Goal: Communication & Community: Answer question/provide support

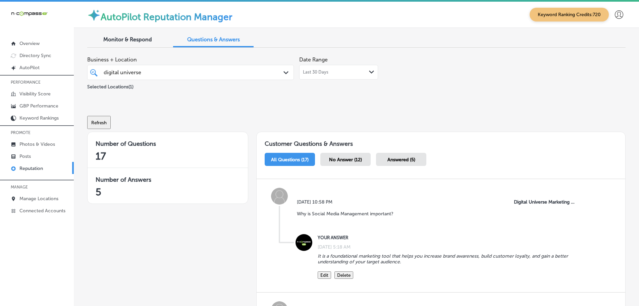
click at [119, 38] on span "Monitor & Respond" at bounding box center [127, 39] width 49 height 6
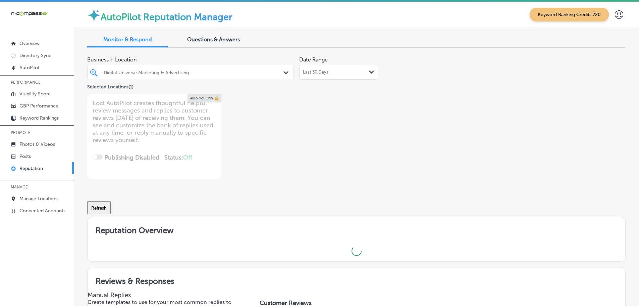
click at [284, 69] on div "Path Created with Sketch." at bounding box center [286, 72] width 7 height 7
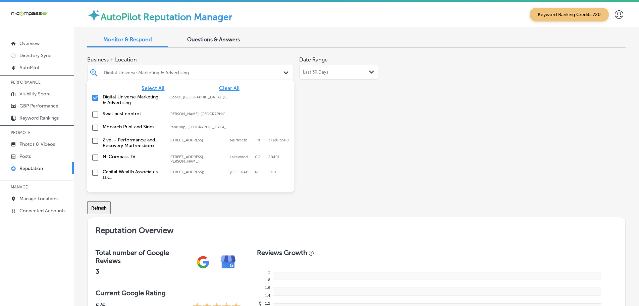
click at [154, 88] on span "Select All" at bounding box center [153, 88] width 23 height 6
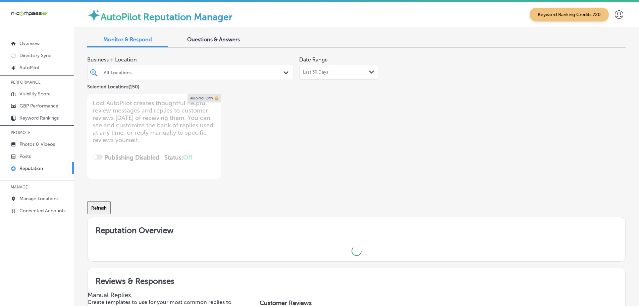
click at [380, 120] on div "Business + Location All Locations Path Created with Sketch. Selected Locations …" at bounding box center [248, 116] width 323 height 126
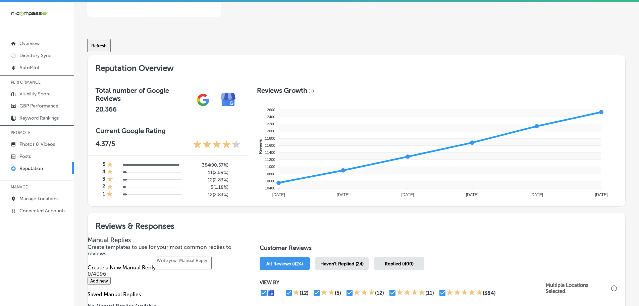
scroll to position [268, 0]
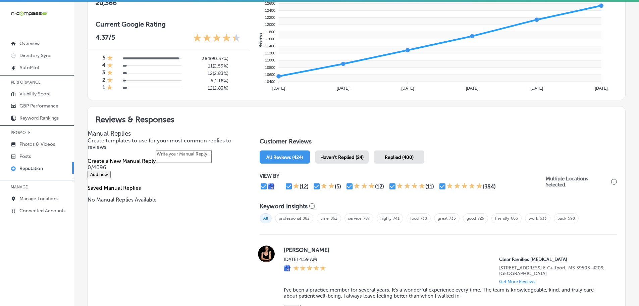
click at [354, 157] on span "Haven't Replied (24)" at bounding box center [341, 157] width 43 height 6
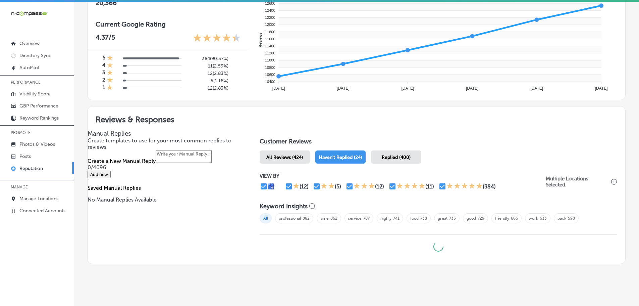
type textarea "x"
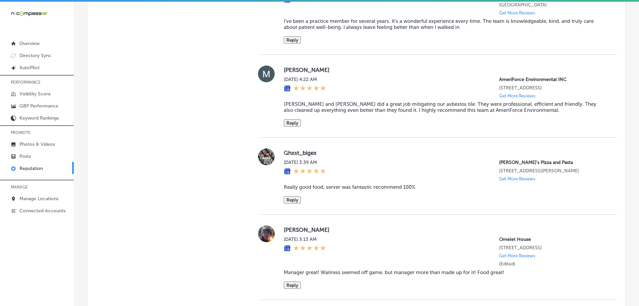
scroll to position [503, 0]
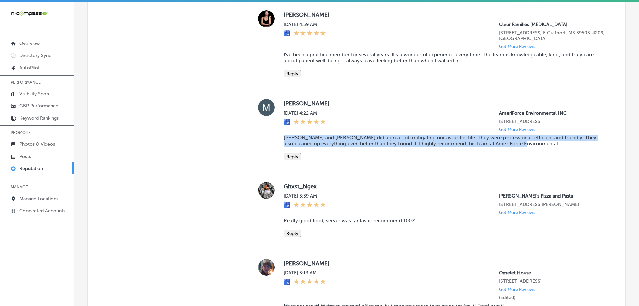
drag, startPoint x: 280, startPoint y: 145, endPoint x: 538, endPoint y: 151, distance: 258.4
click at [538, 151] on div "[PERSON_NAME] [DATE] 4:22 AM AmeriForce Environmental INC [STREET_ADDRESS] Get …" at bounding box center [439, 129] width 358 height 61
copy blockquote "[PERSON_NAME] and [PERSON_NAME] did a great job mitigating our asbestos tile. T…"
click at [295, 160] on button "Reply" at bounding box center [292, 156] width 17 height 7
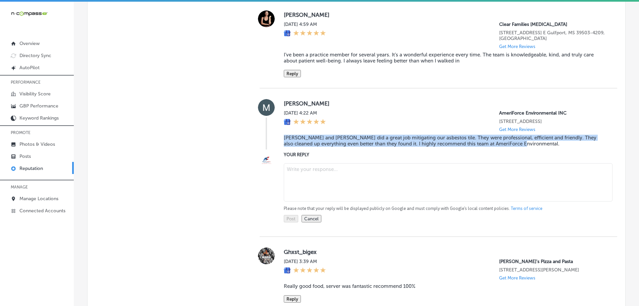
click at [310, 176] on textarea at bounding box center [448, 182] width 329 height 38
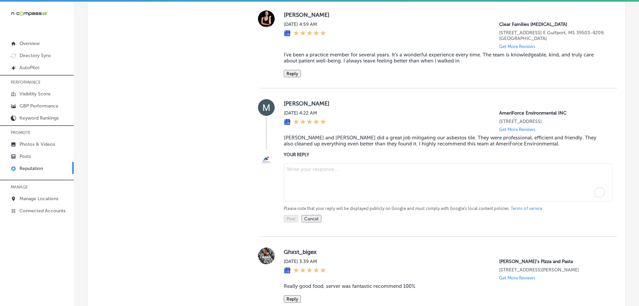
paste textarea "Thank you for the great review! We’re so glad that [PERSON_NAME] and [PERSON_NA…"
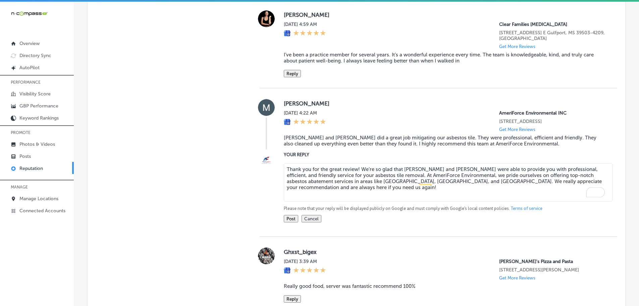
click at [356, 177] on textarea "Thank you for the great review! We’re so glad that [PERSON_NAME] and [PERSON_NA…" at bounding box center [448, 182] width 329 height 38
type textarea "Thank you for the great review, [PERSON_NAME]! We’re so glad that [PERSON_NAME]…"
click at [294, 222] on button "Post" at bounding box center [291, 218] width 14 height 7
type textarea "x"
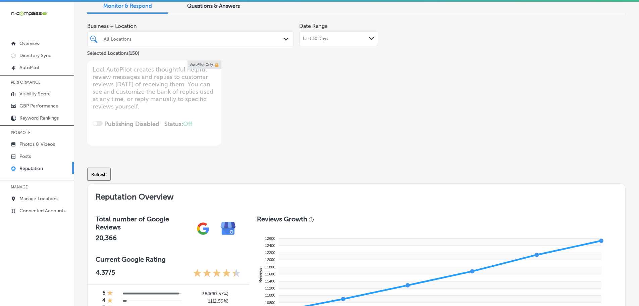
scroll to position [0, 0]
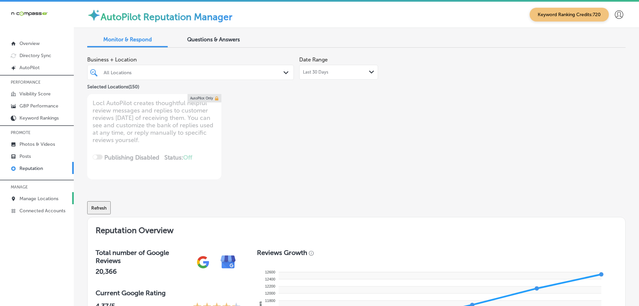
click at [43, 196] on p "Manage Locations" at bounding box center [38, 199] width 39 height 6
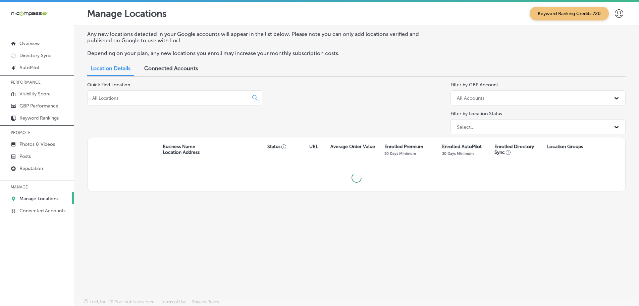
click at [145, 97] on input at bounding box center [169, 98] width 155 height 6
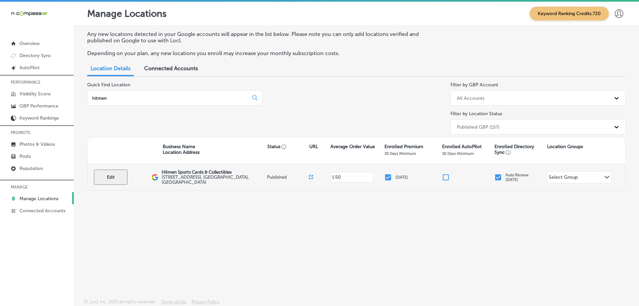
type input "hitmen"
click at [104, 178] on button "Edit" at bounding box center [111, 176] width 34 height 15
select select "US"
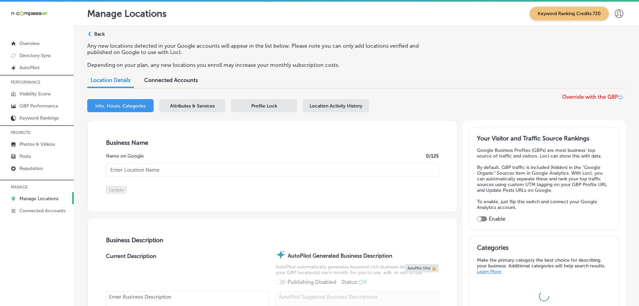
type input "Hitmen Sports Cards & Collectibles"
type input "[STREET_ADDRESS]"
type input "Suite 105"
type input "[GEOGRAPHIC_DATA]"
type input "21050"
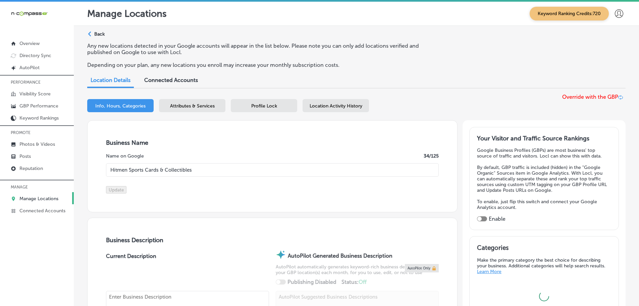
type input "US"
type input "[URL][DOMAIN_NAME]"
checkbox input "true"
type textarea "Hitmen Sports Cards & Collectibles is your go-to hobby shop in the [GEOGRAPHIC_…"
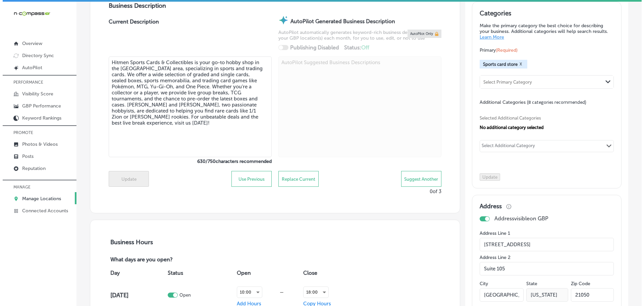
scroll to position [235, 0]
click at [525, 144] on div "Select Additional Category" at bounding box center [505, 146] width 53 height 8
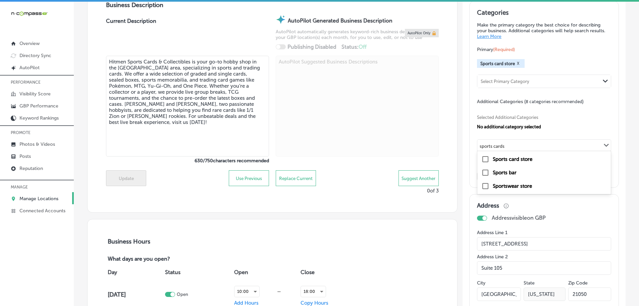
type input "sports cards"
click at [520, 159] on label "Trading card store" at bounding box center [514, 159] width 43 height 6
type input "trading cards"
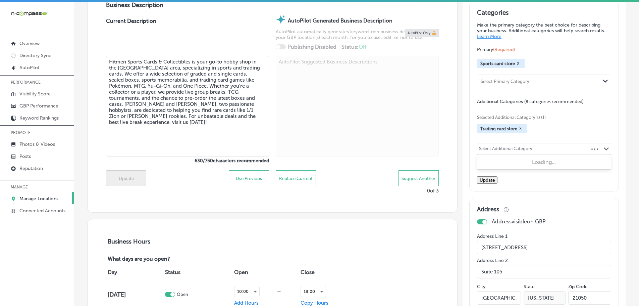
click at [522, 148] on div "Select Additional Category" at bounding box center [505, 150] width 53 height 8
click at [520, 162] on label "Collectibles store" at bounding box center [513, 163] width 40 height 6
type input "collectibles"
click at [498, 183] on button "Update" at bounding box center [487, 179] width 20 height 7
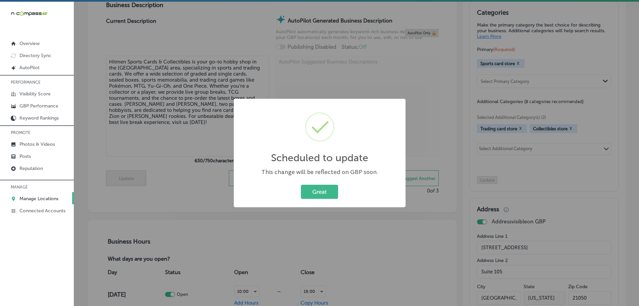
scroll to position [235, 0]
click at [335, 193] on button "Great" at bounding box center [322, 192] width 37 height 14
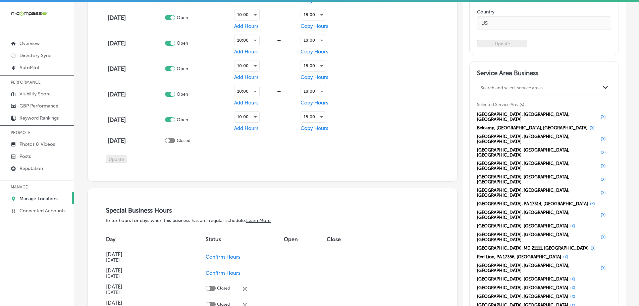
scroll to position [604, 0]
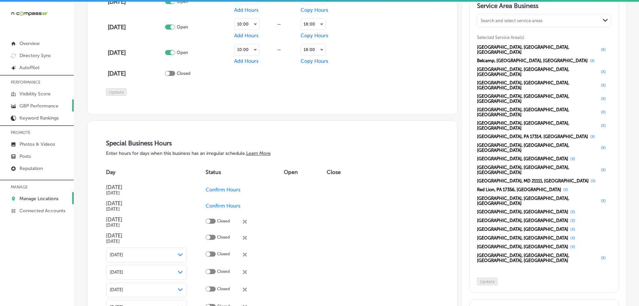
click at [43, 105] on p "GBP Performance" at bounding box center [38, 106] width 39 height 6
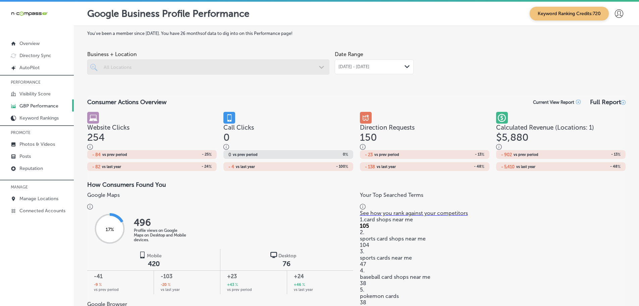
click at [400, 64] on div "[DATE] - [DATE] Path Created with Sketch." at bounding box center [374, 66] width 71 height 5
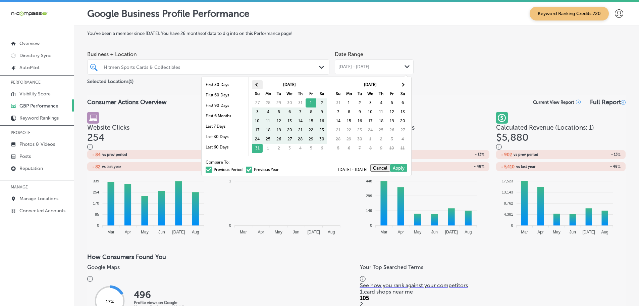
click at [255, 85] on span at bounding box center [257, 85] width 4 height 4
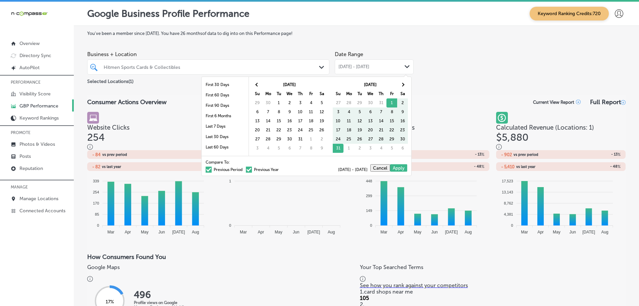
click at [255, 85] on span at bounding box center [257, 85] width 4 height 4
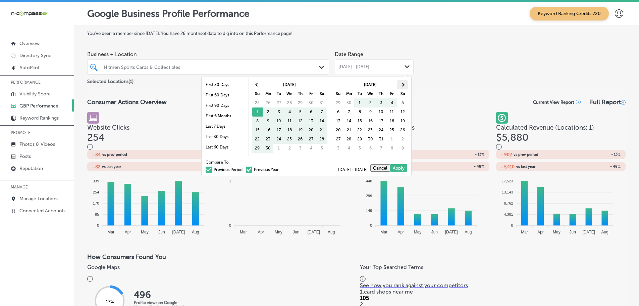
click at [403, 85] on span at bounding box center [403, 85] width 4 height 4
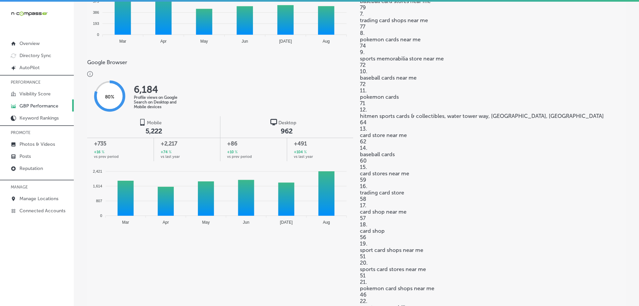
scroll to position [403, 0]
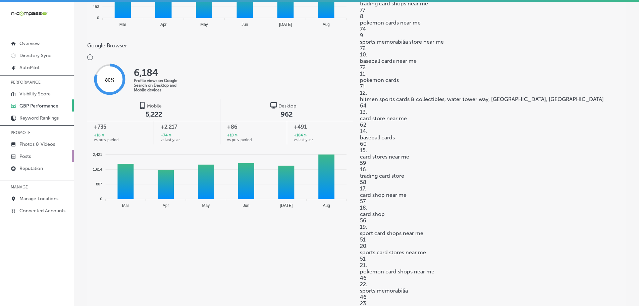
click at [27, 155] on p "Posts" at bounding box center [24, 156] width 11 height 6
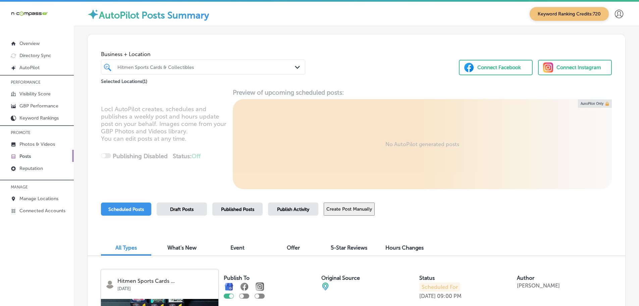
click at [296, 67] on icon "Path Created with Sketch." at bounding box center [297, 67] width 5 height 3
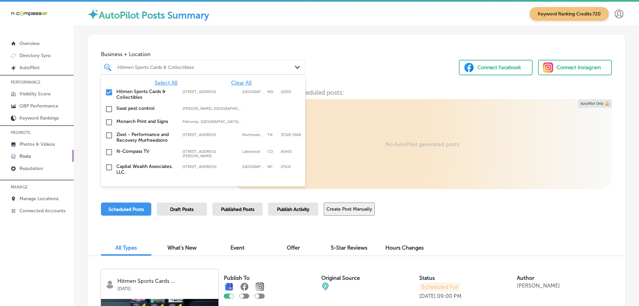
click at [232, 83] on span "Clear All" at bounding box center [241, 83] width 20 height 6
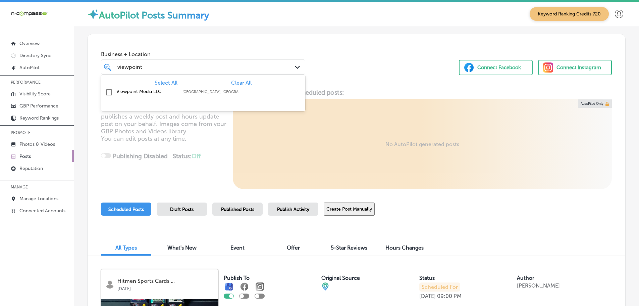
click at [214, 91] on label "[GEOGRAPHIC_DATA], [GEOGRAPHIC_DATA], [GEOGRAPHIC_DATA] | [GEOGRAPHIC_DATA], [G…" at bounding box center [212, 92] width 59 height 4
type input "viewpoint"
click at [373, 72] on div "Business + Location option focused, 2 of 151. 2 results available for search te…" at bounding box center [357, 59] width 538 height 51
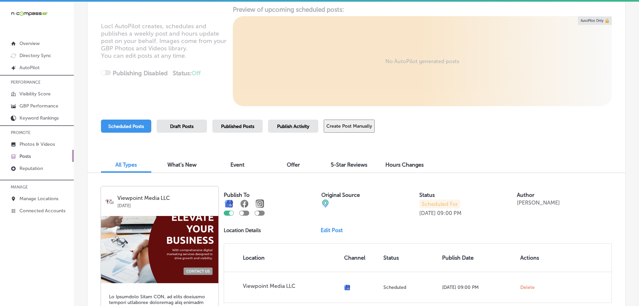
scroll to position [81, 0]
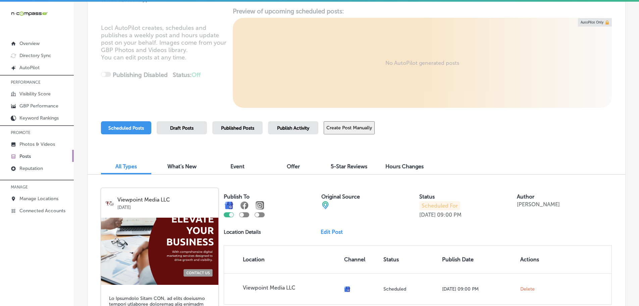
click at [289, 129] on span "Publish Activity" at bounding box center [293, 128] width 32 height 6
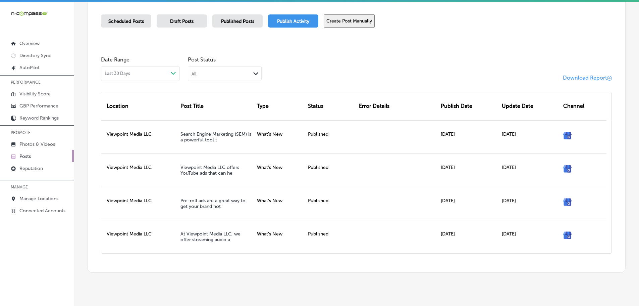
scroll to position [199, 0]
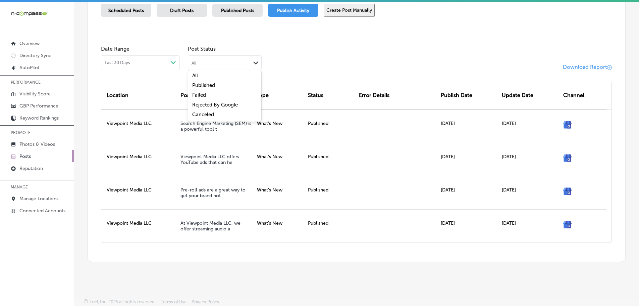
click at [257, 62] on polygon at bounding box center [255, 62] width 5 height 3
click at [210, 95] on div "Failed" at bounding box center [224, 96] width 73 height 10
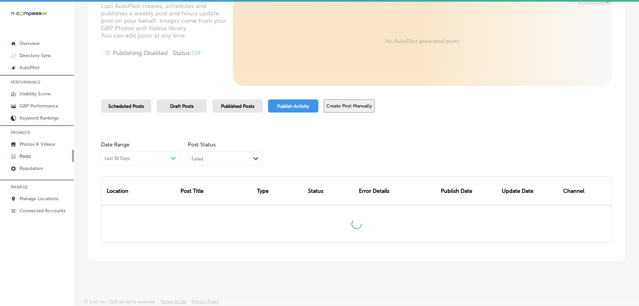
scroll to position [94, 0]
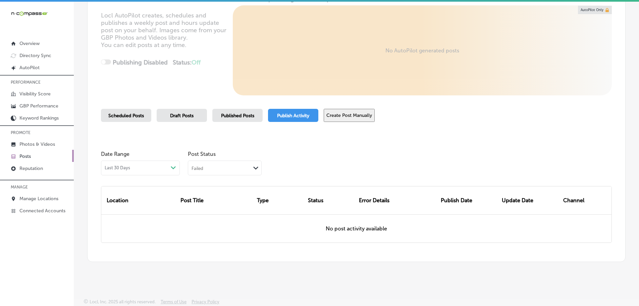
click at [247, 167] on div "Failed" at bounding box center [219, 167] width 62 height 6
click at [207, 213] on div "Rejected By Google" at bounding box center [224, 211] width 73 height 10
click at [230, 168] on div "Rejected By Google" at bounding box center [211, 168] width 39 height 6
click at [212, 181] on div "All" at bounding box center [224, 181] width 73 height 10
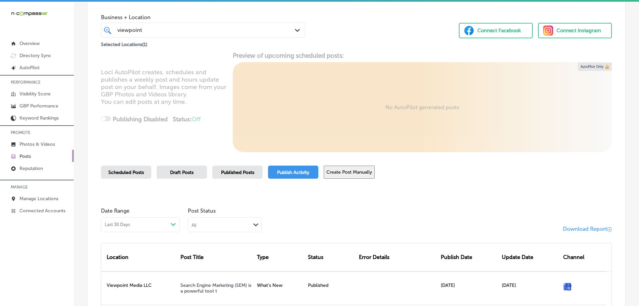
scroll to position [0, 0]
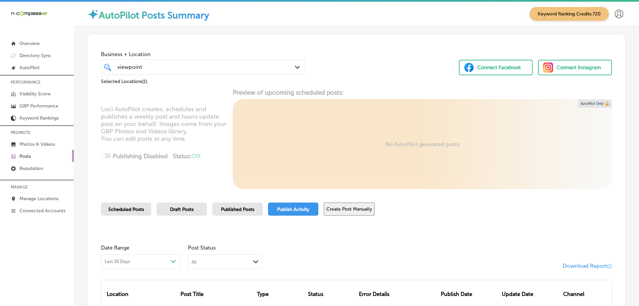
click at [339, 210] on button "Create Post Manually" at bounding box center [349, 208] width 51 height 13
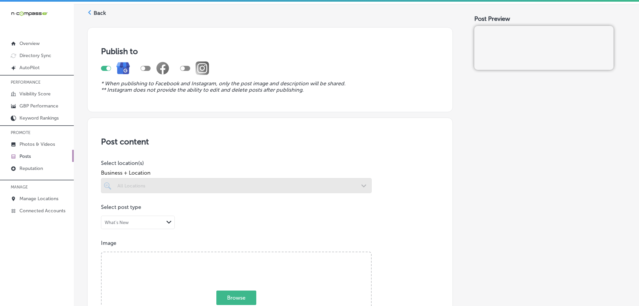
scroll to position [67, 0]
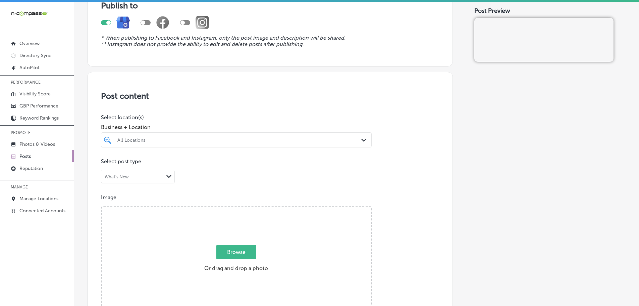
click at [358, 141] on div "All Locations Path Created with Sketch." at bounding box center [236, 140] width 270 height 10
click at [253, 160] on div "Viewpoint Media LLC [GEOGRAPHIC_DATA], [GEOGRAPHIC_DATA], [GEOGRAPHIC_DATA] | […" at bounding box center [236, 165] width 265 height 10
type input "viewpoint"
click at [388, 159] on p "Select post type" at bounding box center [270, 161] width 338 height 6
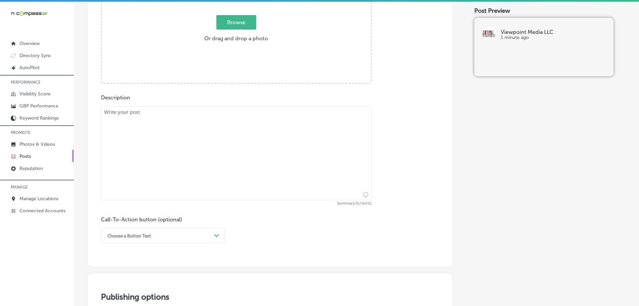
scroll to position [302, 0]
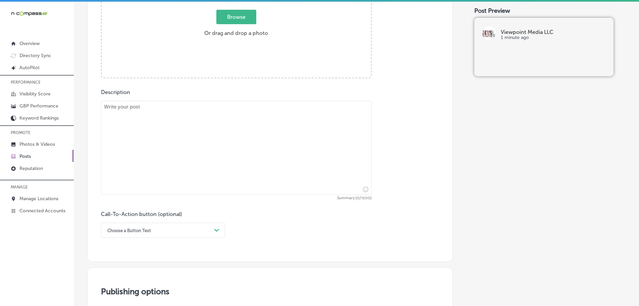
click at [216, 123] on textarea at bounding box center [236, 148] width 271 height 94
paste textarea "At Viewpoint Media LLC, we specialize in placing your ads on digital billboards…"
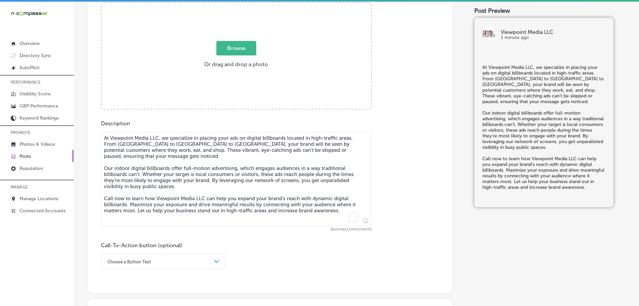
scroll to position [235, 0]
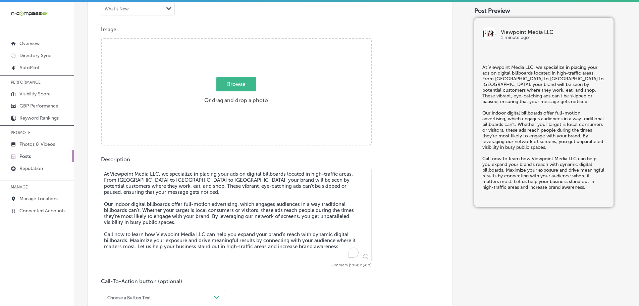
type textarea "At Viewpoint Media LLC, we specialize in placing your ads on digital billboards…"
click at [235, 86] on span "Browse" at bounding box center [236, 84] width 40 height 14
click at [235, 41] on input "Browse Or drag and drop a photo" at bounding box center [236, 40] width 269 height 2
type input "C:\fakepath\ViewPoint Media LLC-7.png"
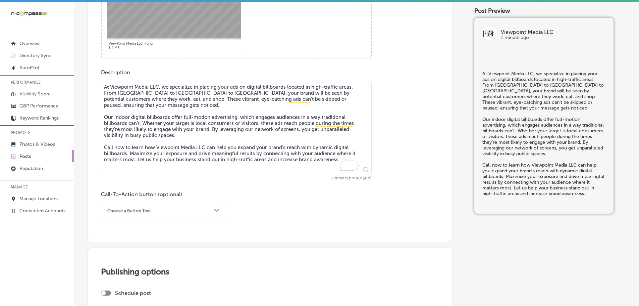
scroll to position [335, 0]
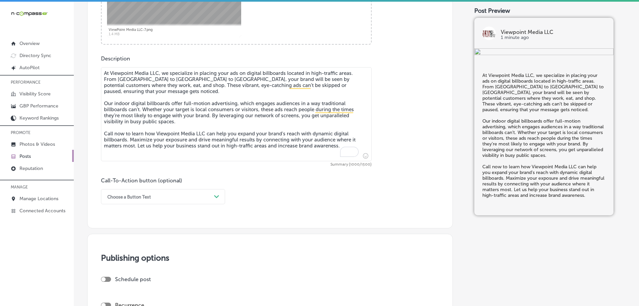
click at [215, 197] on polygon at bounding box center [216, 196] width 5 height 3
click at [113, 279] on div "Call Now" at bounding box center [163, 282] width 124 height 12
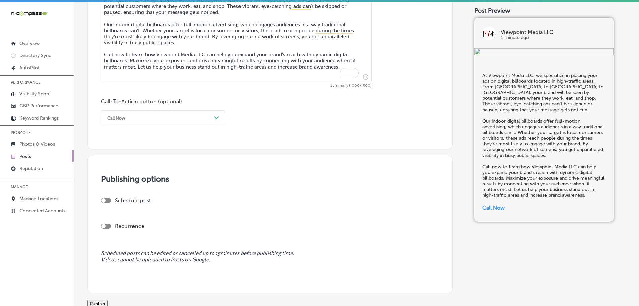
scroll to position [474, 0]
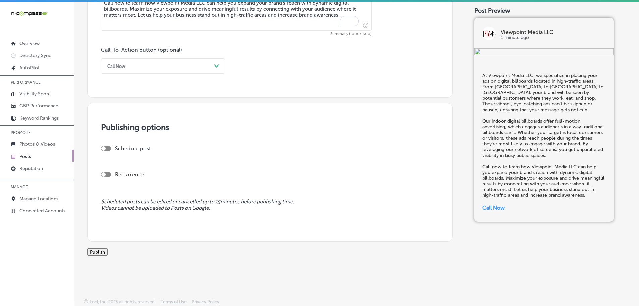
click at [107, 146] on div at bounding box center [106, 148] width 10 height 5
checkbox input "true"
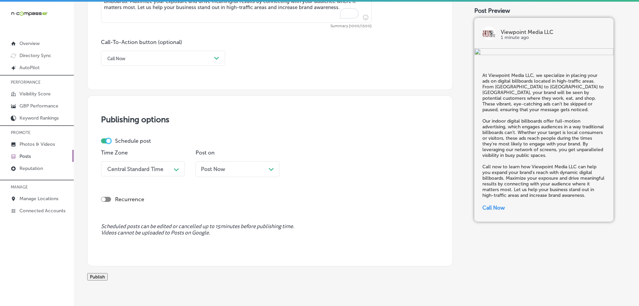
click at [173, 169] on div "Path Created with Sketch." at bounding box center [176, 168] width 11 height 11
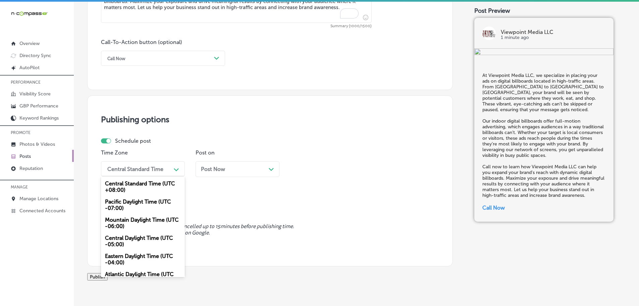
click at [144, 221] on div "Mountain Daylight Time (UTC -06:00)" at bounding box center [143, 223] width 84 height 18
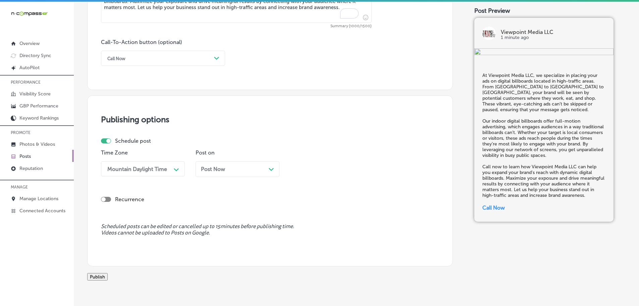
click at [269, 169] on icon "Path Created with Sketch." at bounding box center [271, 169] width 5 height 3
click at [351, 167] on div "09:30 AM" at bounding box center [326, 169] width 67 height 12
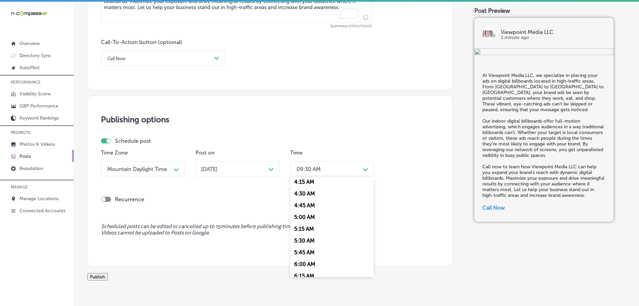
scroll to position [268, 0]
click at [317, 242] on div "7:00 AM" at bounding box center [332, 244] width 84 height 12
click at [108, 275] on button "Publish" at bounding box center [97, 276] width 20 height 7
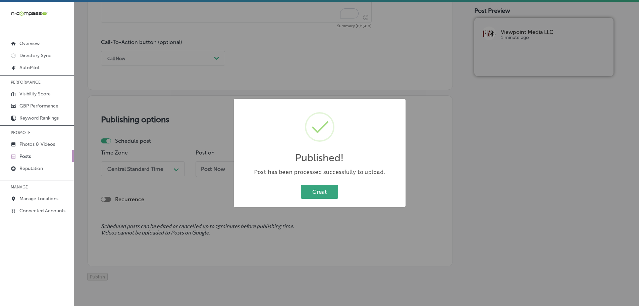
click at [329, 194] on button "Great" at bounding box center [319, 192] width 37 height 14
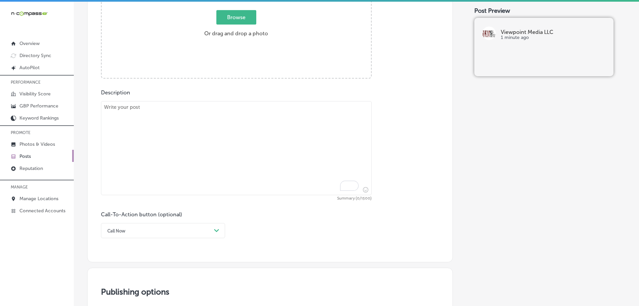
scroll to position [272, 0]
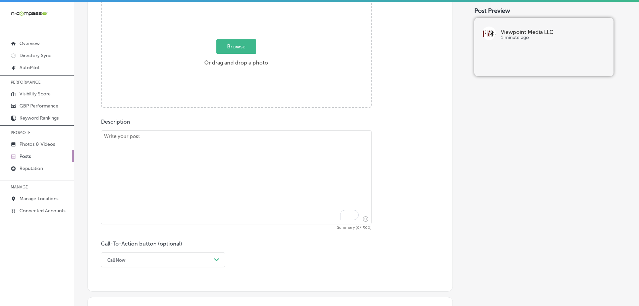
click at [186, 144] on textarea "To enrich screen reader interactions, please activate Accessibility in Grammarl…" at bounding box center [236, 177] width 271 height 94
paste textarea "Streaming audio ads offer a unique opportunity to engage your audience while th…"
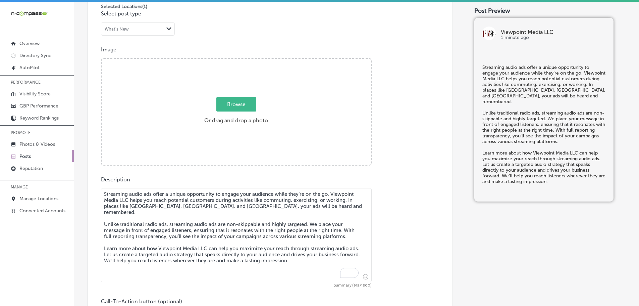
scroll to position [205, 0]
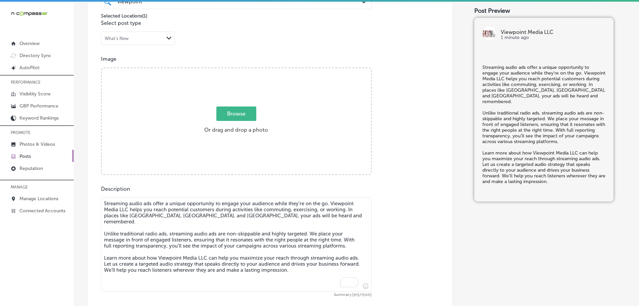
type textarea "Streaming audio ads offer a unique opportunity to engage your audience while th…"
click at [235, 110] on span "Browse" at bounding box center [236, 113] width 40 height 14
click at [235, 70] on input "Browse Or drag and drop a photo" at bounding box center [236, 69] width 269 height 2
type input "C:\fakepath\ViewPoint Media LLC-8.png"
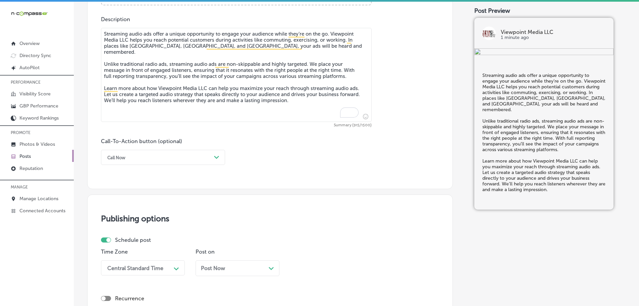
scroll to position [407, 0]
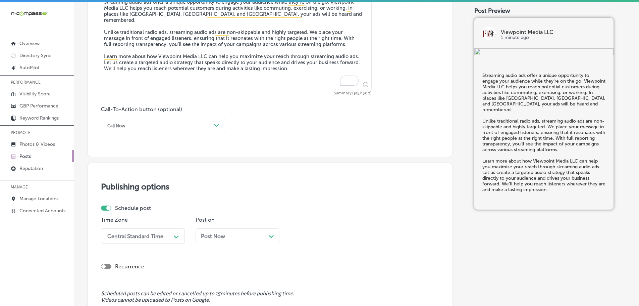
click at [198, 125] on div "Call Now" at bounding box center [157, 125] width 107 height 10
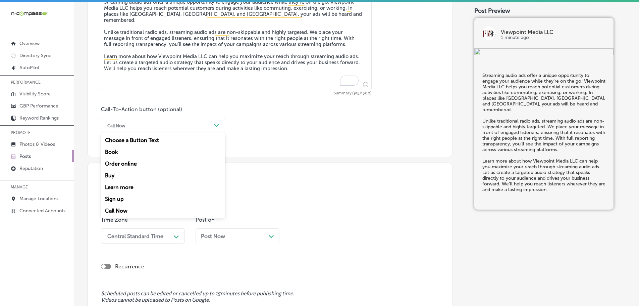
click at [125, 188] on div "Learn more" at bounding box center [163, 187] width 124 height 12
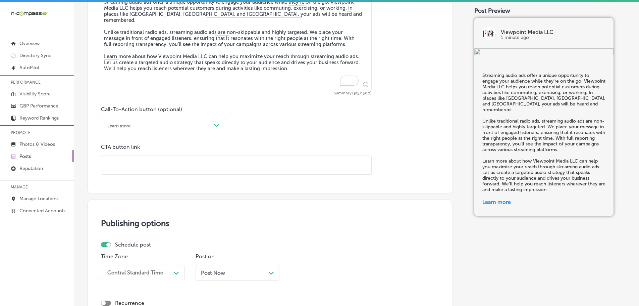
click at [150, 167] on input "text" at bounding box center [236, 165] width 270 height 18
paste input "[URL][DOMAIN_NAME]"
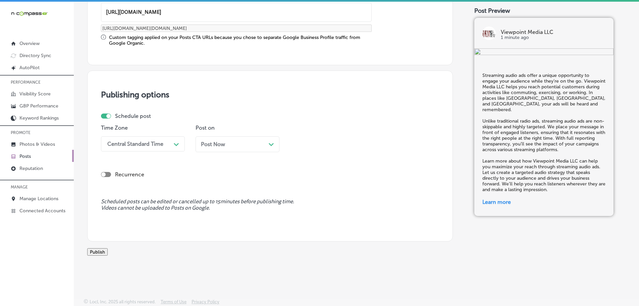
scroll to position [567, 0]
type input "[URL][DOMAIN_NAME]"
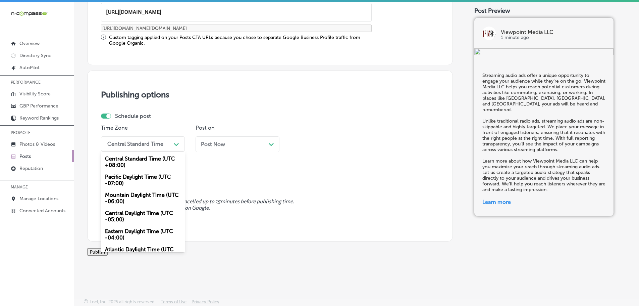
click at [152, 142] on div "Central Standard Time Path Created with Sketch." at bounding box center [143, 143] width 84 height 15
click at [135, 189] on div "Mountain Daylight Time (UTC -06:00)" at bounding box center [143, 198] width 84 height 18
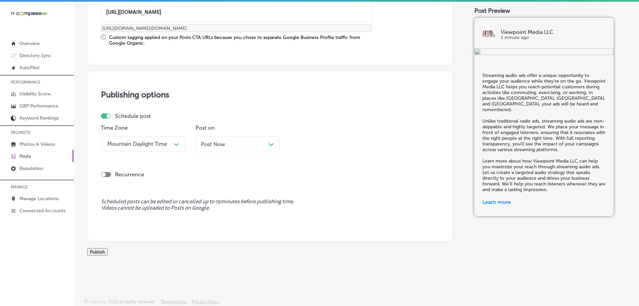
click at [272, 143] on icon "Path Created with Sketch." at bounding box center [271, 144] width 5 height 3
click at [343, 138] on div "09:30 AM" at bounding box center [326, 144] width 67 height 12
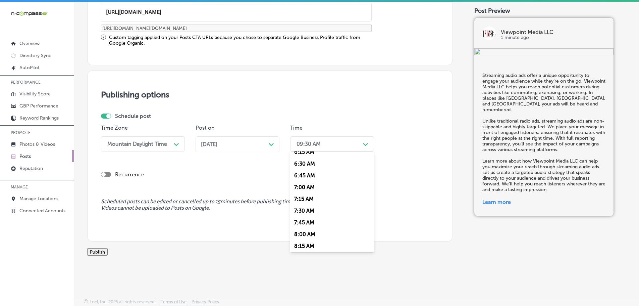
scroll to position [302, 0]
click at [301, 179] on div "7:00 AM" at bounding box center [332, 185] width 84 height 12
click at [108, 248] on button "Publish" at bounding box center [97, 251] width 20 height 7
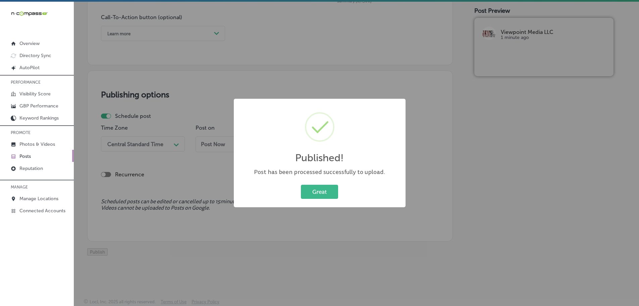
scroll to position [506, 0]
click at [315, 191] on button "Great" at bounding box center [319, 192] width 37 height 14
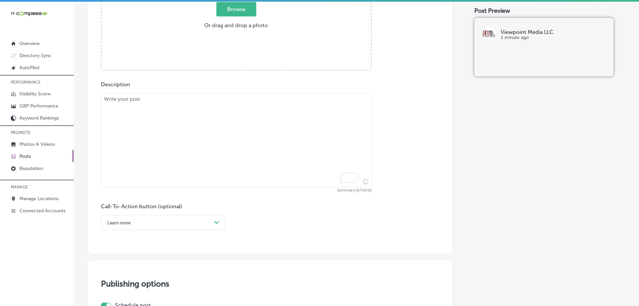
scroll to position [305, 0]
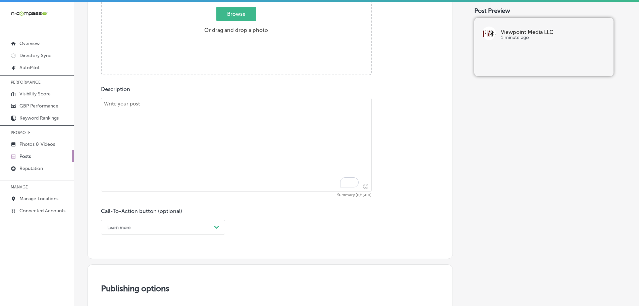
click at [206, 127] on textarea "To enrich screen reader interactions, please activate Accessibility in Grammarl…" at bounding box center [236, 145] width 271 height 94
paste textarea "Viewpoint Media LLC offers pre-roll ads that play before viewers watch their ch…"
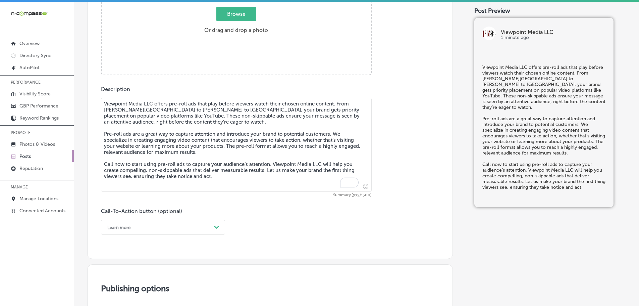
scroll to position [238, 0]
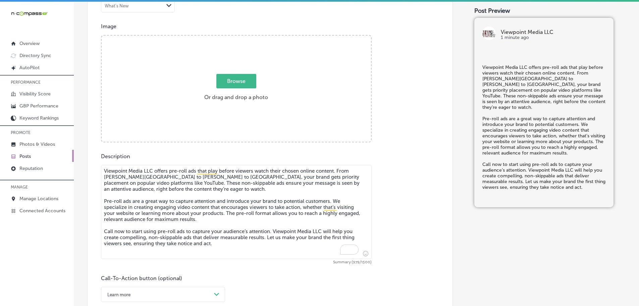
type textarea "Viewpoint Media LLC offers pre-roll ads that play before viewers watch their ch…"
click at [247, 82] on span "Browse" at bounding box center [236, 81] width 40 height 14
click at [247, 38] on input "Browse Or drag and drop a photo" at bounding box center [236, 37] width 269 height 2
type input "C:\fakepath\ViewPoint Media LLC-9 (3).png"
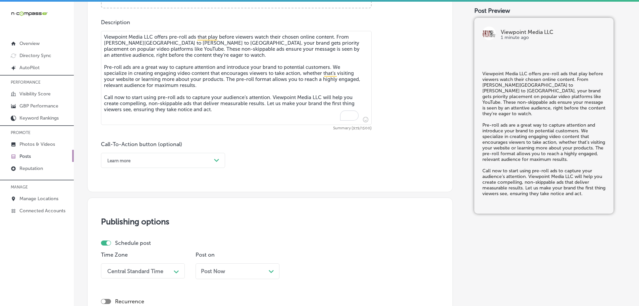
scroll to position [372, 0]
click at [185, 161] on div "Learn more" at bounding box center [157, 160] width 107 height 10
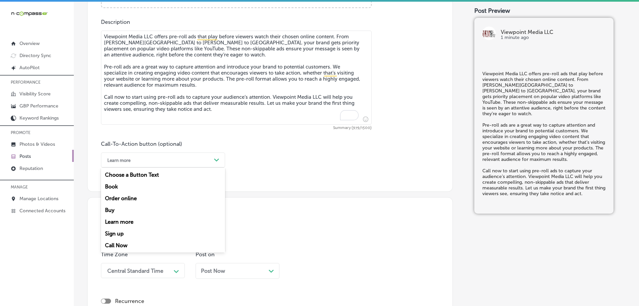
click at [126, 242] on div "Call Now" at bounding box center [163, 245] width 124 height 12
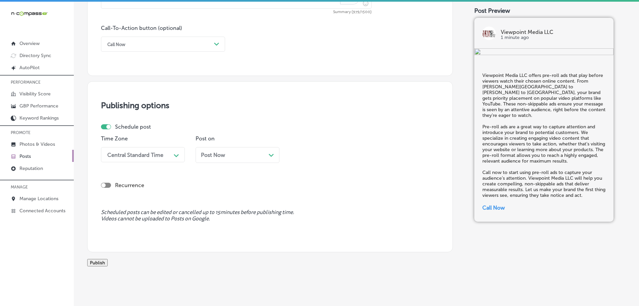
scroll to position [506, 0]
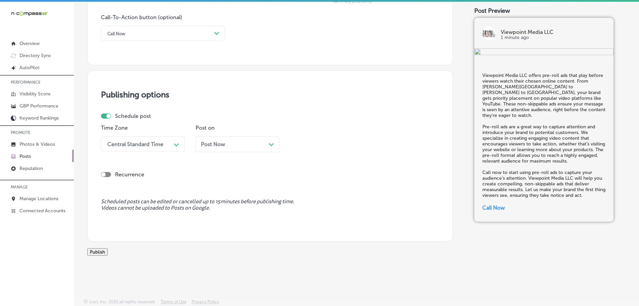
click at [161, 141] on div "Central Standard Time" at bounding box center [135, 144] width 56 height 6
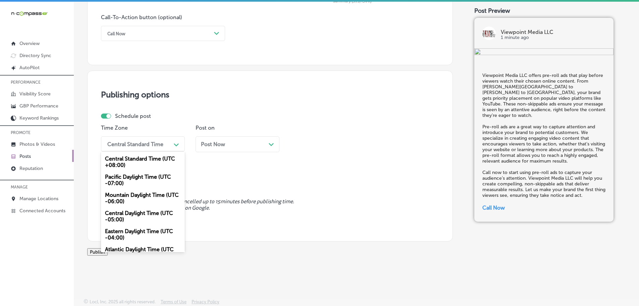
drag, startPoint x: 131, startPoint y: 191, endPoint x: 162, endPoint y: 179, distance: 33.7
click at [131, 190] on div "Mountain Daylight Time (UTC -06:00)" at bounding box center [143, 198] width 84 height 18
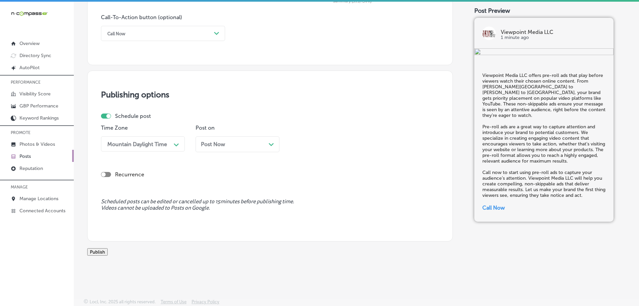
click at [270, 143] on icon "Path Created with Sketch." at bounding box center [271, 144] width 5 height 3
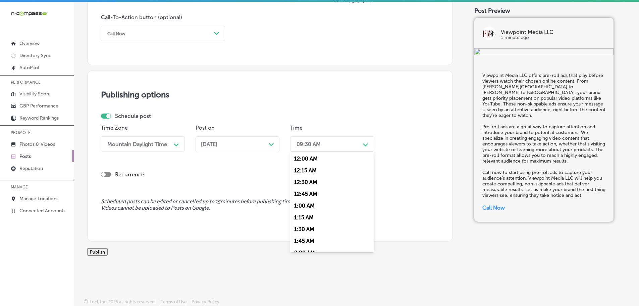
click at [363, 143] on icon "Path Created with Sketch." at bounding box center [365, 144] width 5 height 3
click at [314, 213] on div "7:00 AM" at bounding box center [332, 219] width 84 height 12
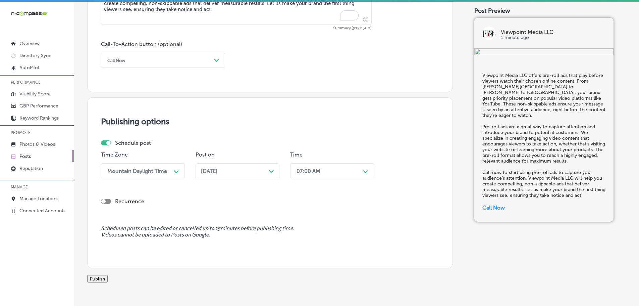
scroll to position [473, 0]
click at [108, 278] on button "Publish" at bounding box center [97, 277] width 20 height 7
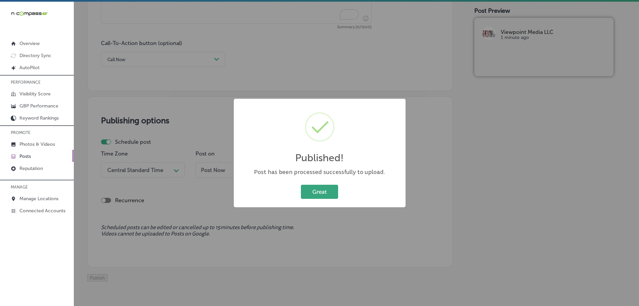
click at [325, 187] on button "Great" at bounding box center [319, 192] width 37 height 14
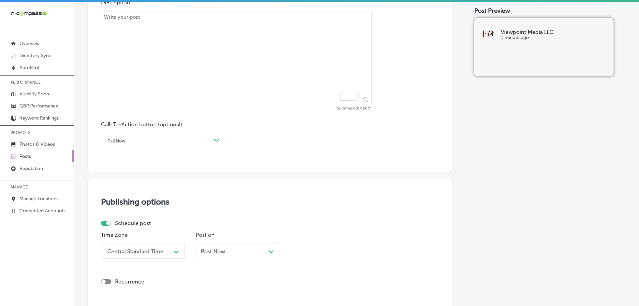
scroll to position [271, 0]
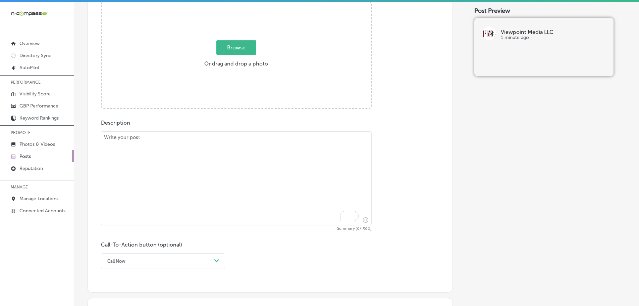
click at [238, 160] on textarea "To enrich screen reader interactions, please activate Accessibility in Grammarl…" at bounding box center [236, 178] width 271 height 94
paste textarea "With millions of people watching videos on YouTube, your brand has a golden opp…"
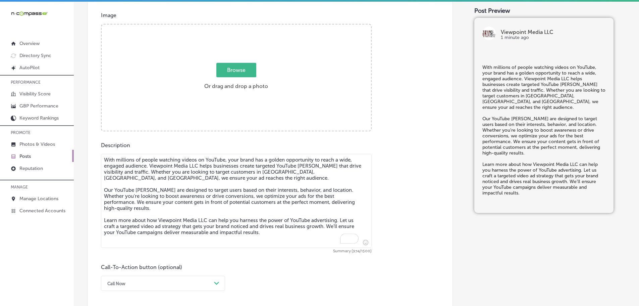
scroll to position [238, 0]
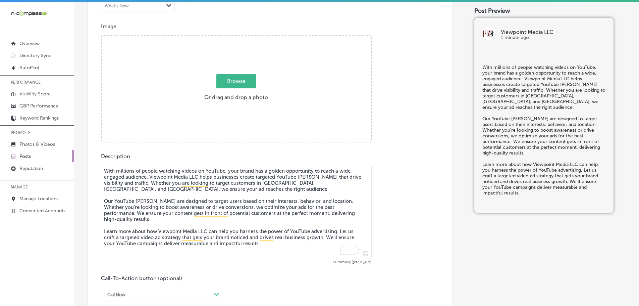
type textarea "With millions of people watching videos on YouTube, your brand has a golden opp…"
click at [243, 81] on span "Browse" at bounding box center [236, 81] width 40 height 14
click at [243, 38] on input "Browse Or drag and drop a photo" at bounding box center [236, 37] width 269 height 2
type input "C:\fakepath\ViewPoint Media LLC-10 (2).png"
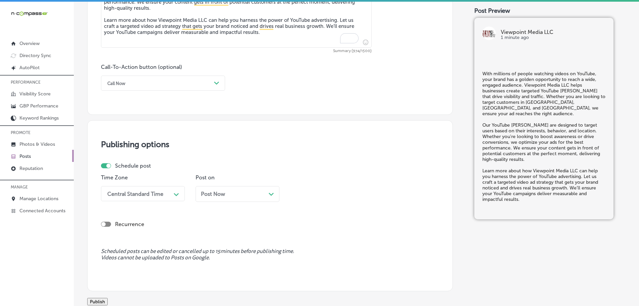
scroll to position [473, 0]
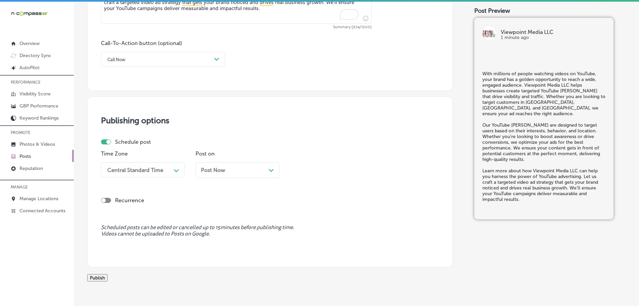
click at [176, 62] on div "Call Now" at bounding box center [157, 59] width 107 height 10
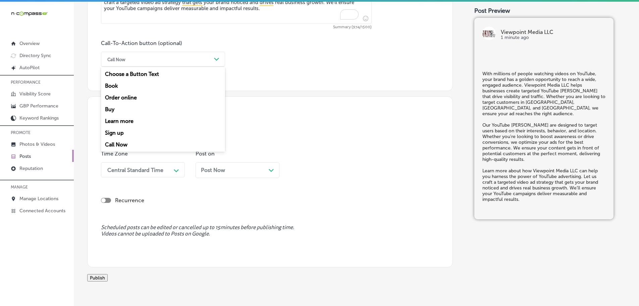
click at [122, 119] on div "Learn more" at bounding box center [163, 121] width 124 height 12
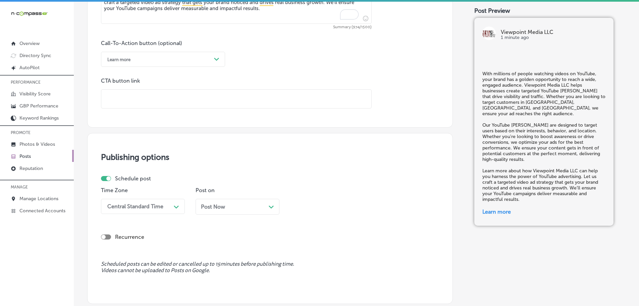
click at [137, 100] on input "text" at bounding box center [236, 99] width 270 height 18
paste input "[URL][DOMAIN_NAME]"
type input "[URL][DOMAIN_NAME]"
click at [163, 209] on div "Central Standard Time Path Created with Sketch." at bounding box center [143, 206] width 84 height 15
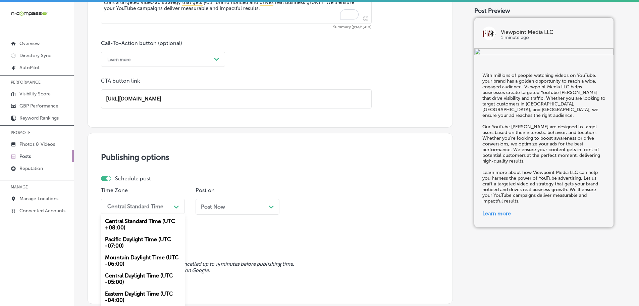
scroll to position [484, 0]
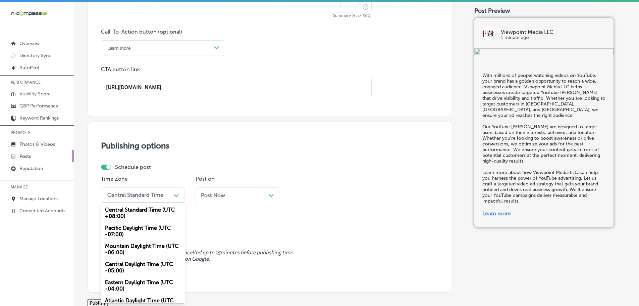
click at [138, 246] on div "Mountain Daylight Time (UTC -06:00)" at bounding box center [143, 249] width 84 height 18
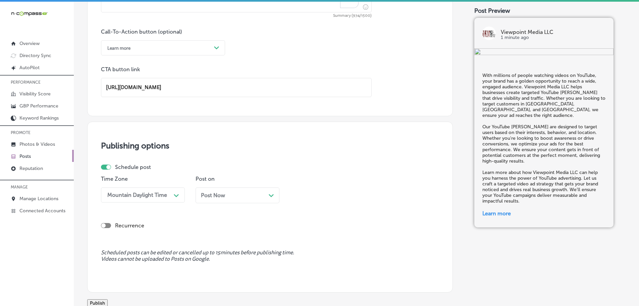
click at [268, 196] on div "Post Now Path Created with Sketch." at bounding box center [237, 195] width 73 height 6
click at [346, 191] on div "09:30 AM" at bounding box center [326, 195] width 67 height 12
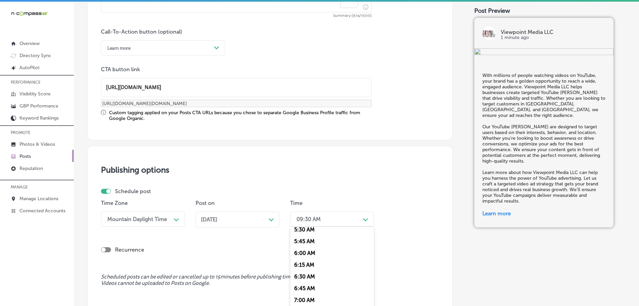
scroll to position [268, 0]
click at [308, 292] on div "7:00 AM" at bounding box center [332, 294] width 84 height 12
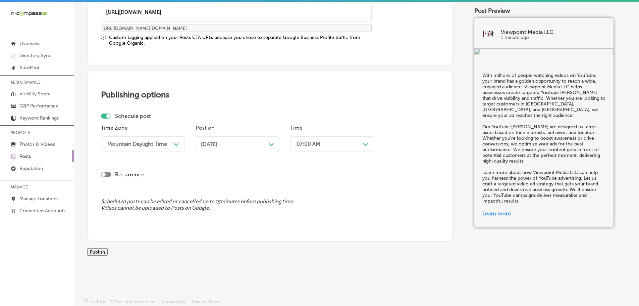
scroll to position [567, 0]
click at [108, 251] on button "Publish" at bounding box center [97, 251] width 20 height 7
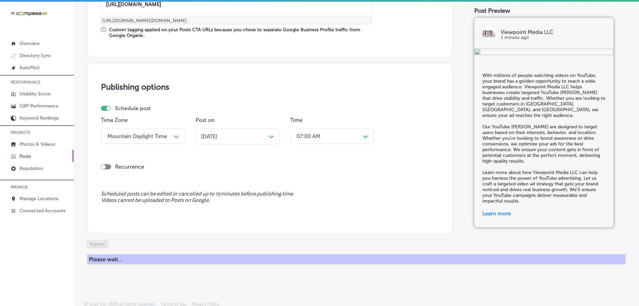
scroll to position [506, 0]
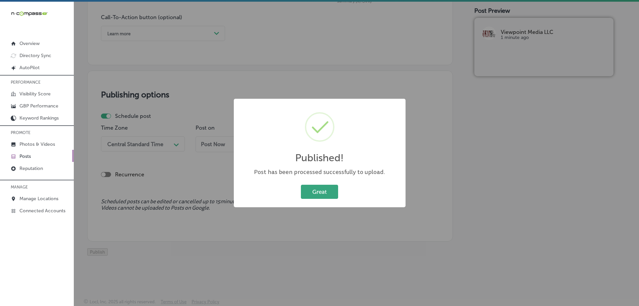
click at [306, 193] on button "Great" at bounding box center [319, 192] width 37 height 14
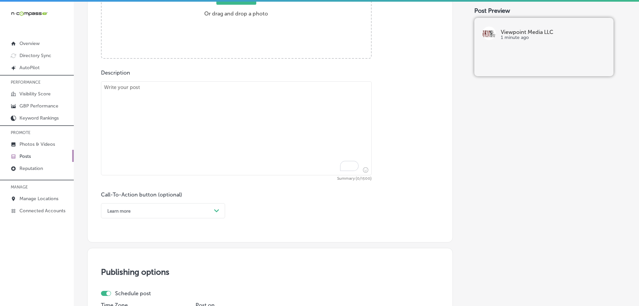
scroll to position [305, 0]
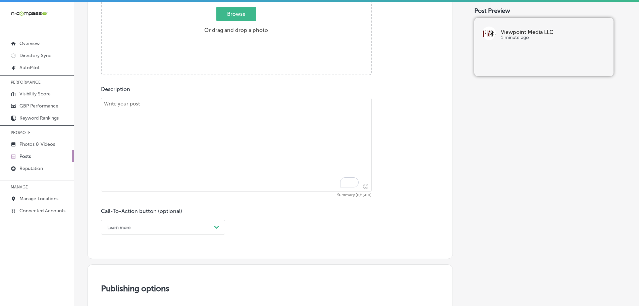
click at [213, 136] on textarea "To enrich screen reader interactions, please activate Accessibility in Grammarl…" at bounding box center [236, 145] width 271 height 94
paste textarea "Viewpoint Media LLC offers a comprehensive digital marketing strategy that comb…"
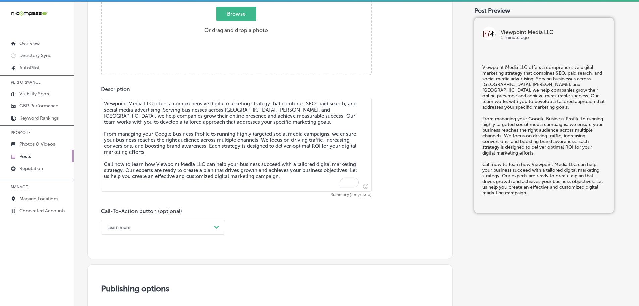
scroll to position [204, 0]
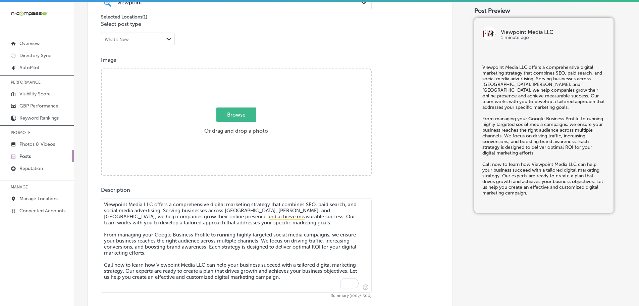
type textarea "Viewpoint Media LLC offers a comprehensive digital marketing strategy that comb…"
click at [221, 120] on span "Browse" at bounding box center [236, 114] width 40 height 14
click at [221, 71] on input "Browse Or drag and drop a photo" at bounding box center [236, 70] width 269 height 2
type input "C:\fakepath\ViewPoint Media LLC-11.png"
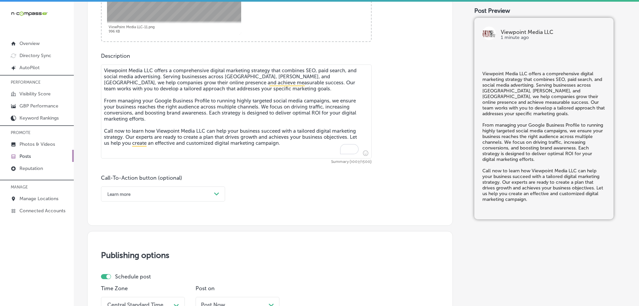
scroll to position [339, 0]
click at [209, 193] on div "Learn more" at bounding box center [157, 193] width 107 height 10
click at [117, 275] on div "Call Now" at bounding box center [163, 279] width 124 height 12
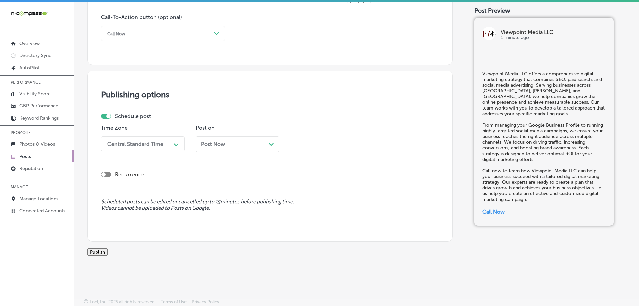
scroll to position [506, 0]
click at [152, 141] on div "Central Standard Time" at bounding box center [135, 144] width 56 height 6
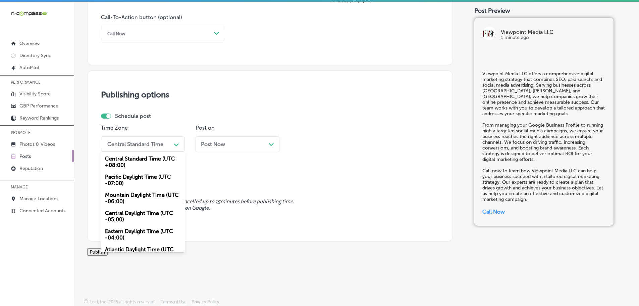
click at [131, 189] on div "Mountain Daylight Time (UTC -06:00)" at bounding box center [143, 198] width 84 height 18
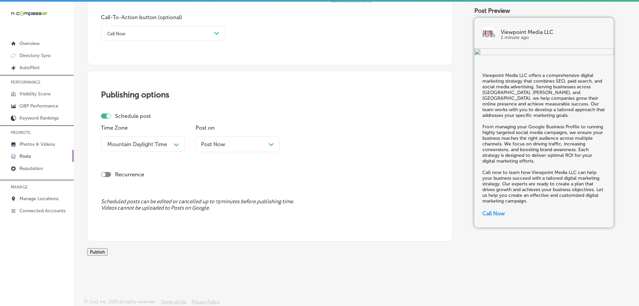
click at [266, 141] on div "Post Now Path Created with Sketch." at bounding box center [237, 144] width 73 height 6
click at [350, 138] on div "09:30 AM" at bounding box center [326, 144] width 67 height 12
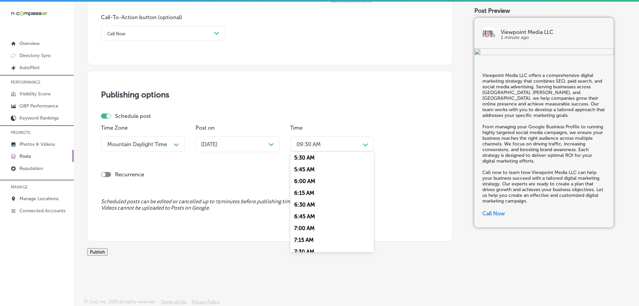
scroll to position [268, 0]
click at [310, 213] on div "7:00 AM" at bounding box center [332, 219] width 84 height 12
click at [108, 248] on button "Publish" at bounding box center [97, 251] width 20 height 7
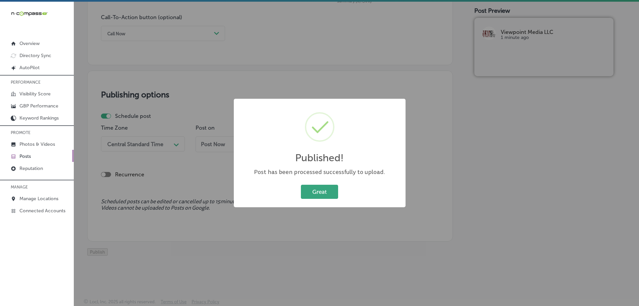
click at [312, 198] on button "Great" at bounding box center [319, 192] width 37 height 14
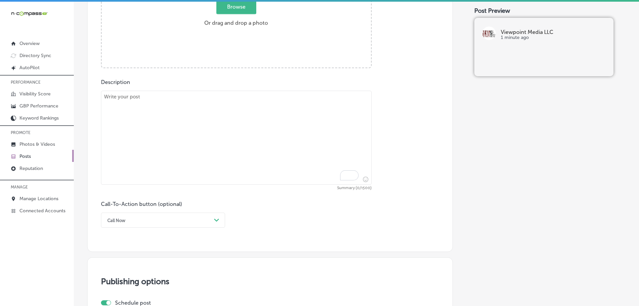
scroll to position [305, 0]
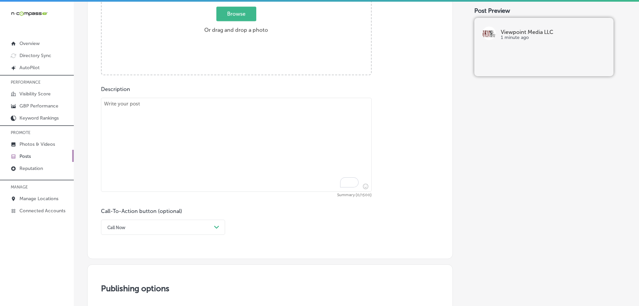
click at [219, 132] on textarea "To enrich screen reader interactions, please activate Accessibility in Grammarl…" at bounding box center [236, 145] width 271 height 94
paste textarea "Your business can’t grow without visibility, and Viewpoint Media LLC helps impr…"
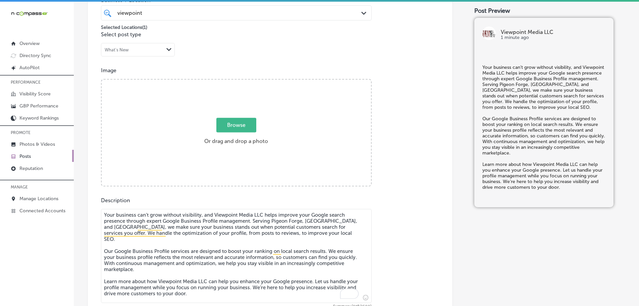
scroll to position [171, 0]
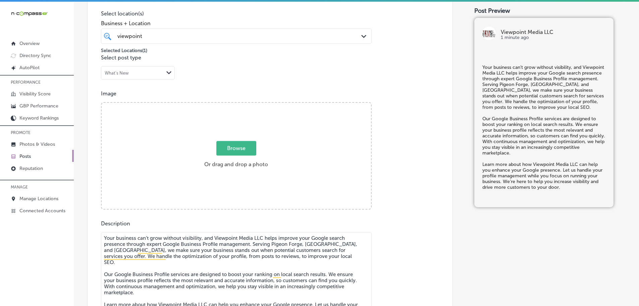
type textarea "Your business can’t grow without visibility, and Viewpoint Media LLC helps impr…"
click at [235, 147] on span "Browse" at bounding box center [236, 148] width 40 height 14
click at [235, 105] on input "Browse Or drag and drop a photo" at bounding box center [236, 104] width 269 height 2
type input "C:\fakepath\ViewPoint Media LLC-7 (3).png"
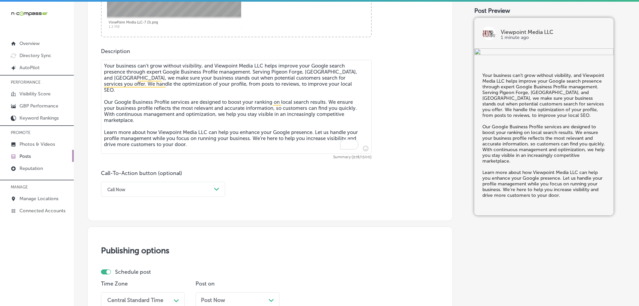
scroll to position [372, 0]
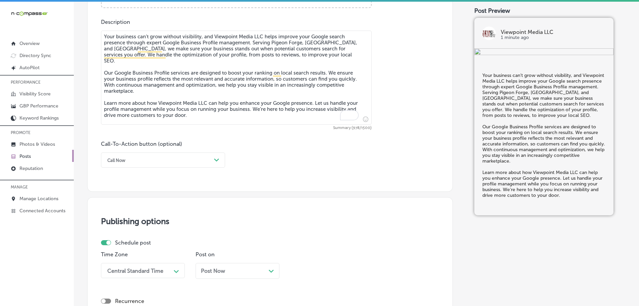
click at [201, 158] on div "Call Now" at bounding box center [157, 160] width 107 height 10
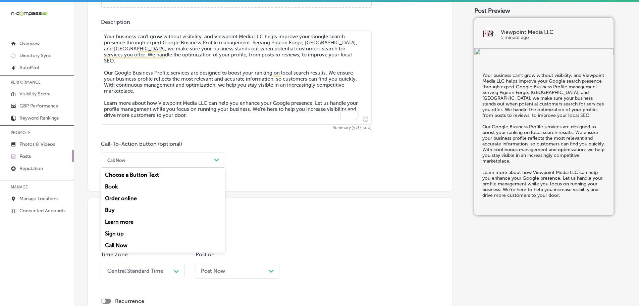
click at [124, 219] on div "Learn more" at bounding box center [163, 222] width 124 height 12
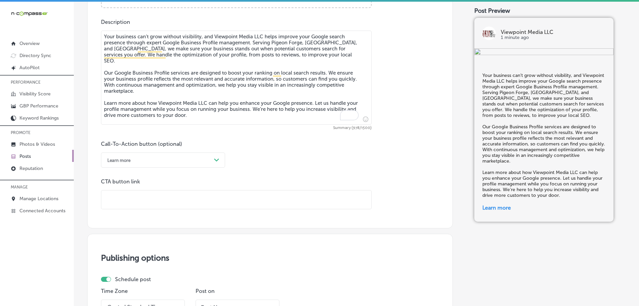
click at [142, 204] on input "text" at bounding box center [236, 199] width 270 height 18
paste input "[URL][DOMAIN_NAME]"
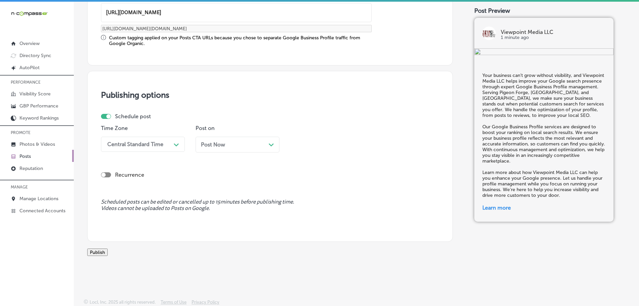
scroll to position [567, 0]
type input "[URL][DOMAIN_NAME]"
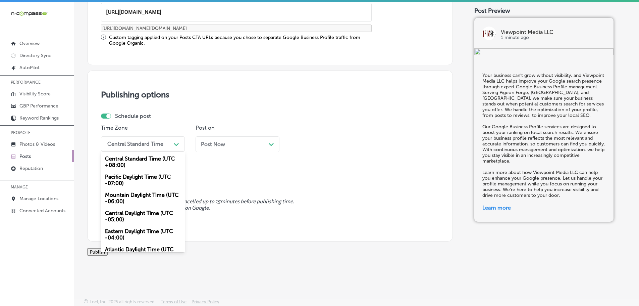
click at [148, 141] on div "Central Standard Time" at bounding box center [135, 144] width 56 height 6
drag, startPoint x: 134, startPoint y: 189, endPoint x: 140, endPoint y: 186, distance: 7.2
click at [134, 189] on div "Mountain Daylight Time (UTC -06:00)" at bounding box center [143, 198] width 84 height 18
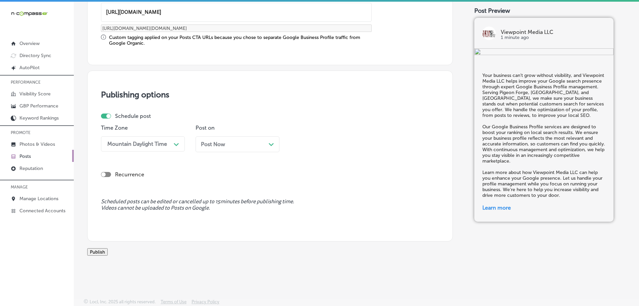
click at [267, 141] on div "Post Now Path Created with Sketch." at bounding box center [237, 144] width 73 height 6
click at [333, 140] on div "09:30 AM" at bounding box center [326, 144] width 67 height 12
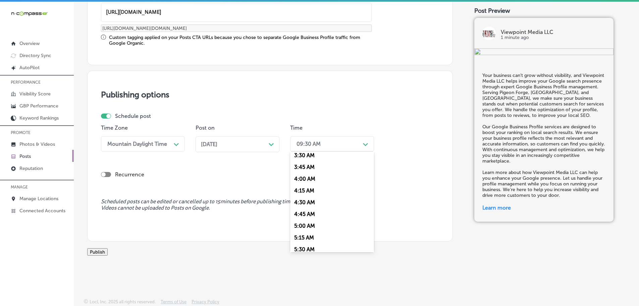
scroll to position [268, 0]
click at [314, 213] on div "7:00 AM" at bounding box center [332, 219] width 84 height 12
click at [108, 250] on button "Publish" at bounding box center [97, 251] width 20 height 7
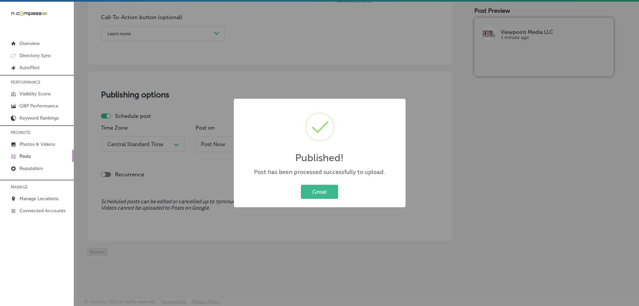
scroll to position [506, 0]
click at [324, 196] on button "Great" at bounding box center [319, 192] width 37 height 14
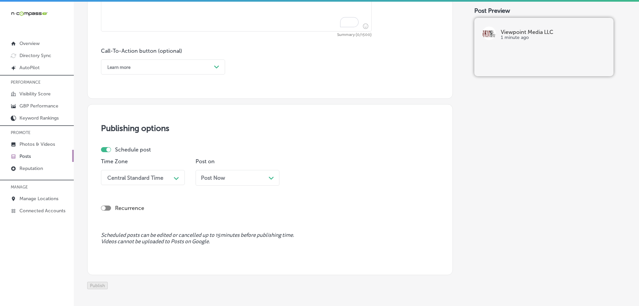
scroll to position [339, 0]
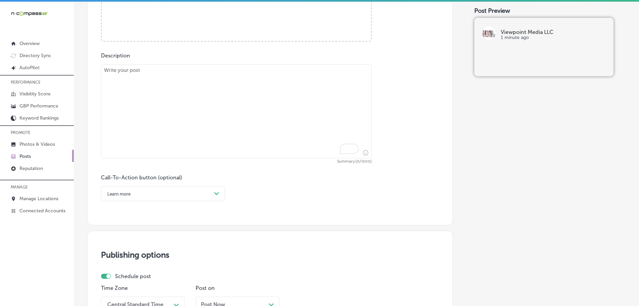
click at [185, 112] on textarea "To enrich screen reader interactions, please activate Accessibility in Grammarl…" at bounding box center [236, 111] width 271 height 94
paste textarea "Viewpoint Media LLC offers geofencing advertising that helps you target potenti…"
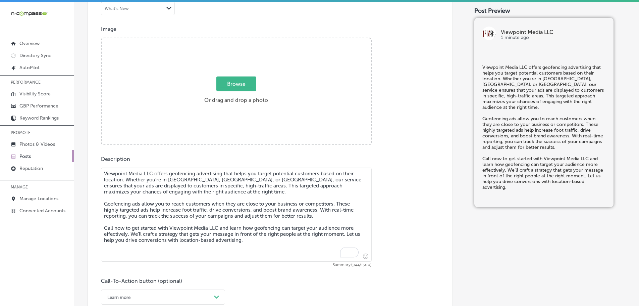
scroll to position [204, 0]
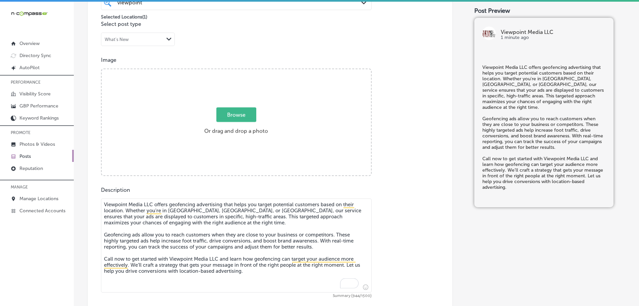
type textarea "Viewpoint Media LLC offers geofencing advertising that helps you target potenti…"
click at [224, 120] on span "Browse" at bounding box center [236, 114] width 40 height 14
click at [224, 71] on input "Browse Or drag and drop a photo" at bounding box center [236, 70] width 269 height 2
type input "C:\fakepath\ViewPoint Media LLC-8 (3).png"
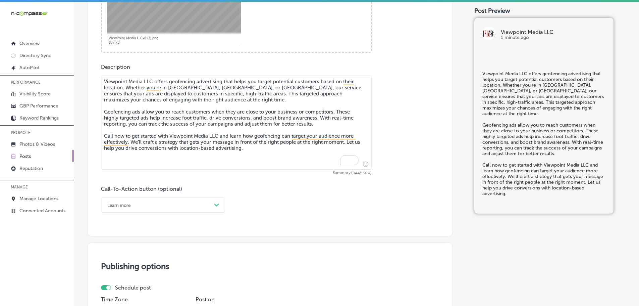
scroll to position [406, 0]
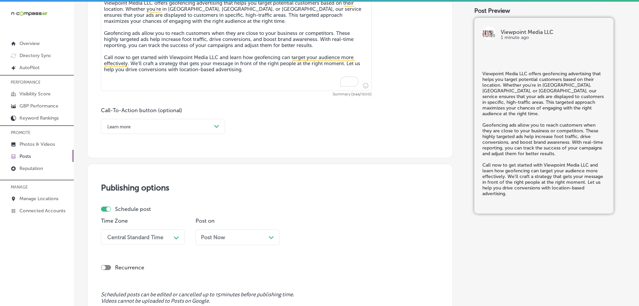
click at [210, 127] on div "Learn more" at bounding box center [157, 126] width 107 height 10
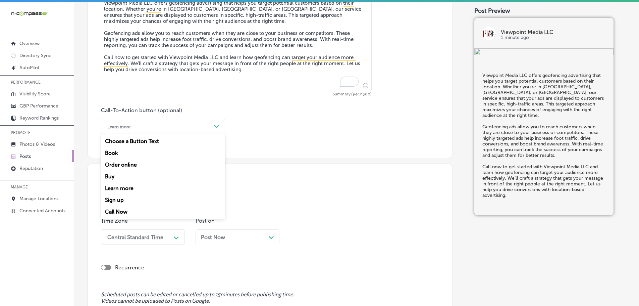
click at [117, 212] on div "Call Now" at bounding box center [163, 212] width 124 height 12
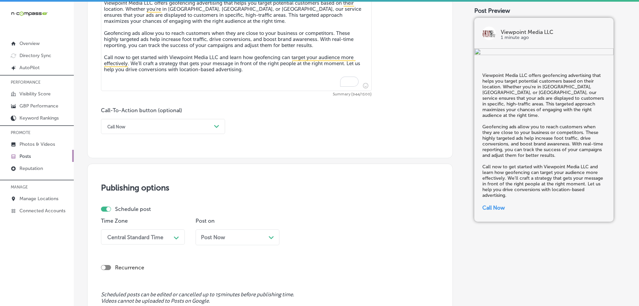
click at [173, 240] on div "Central Standard Time Path Created with Sketch." at bounding box center [143, 236] width 84 height 15
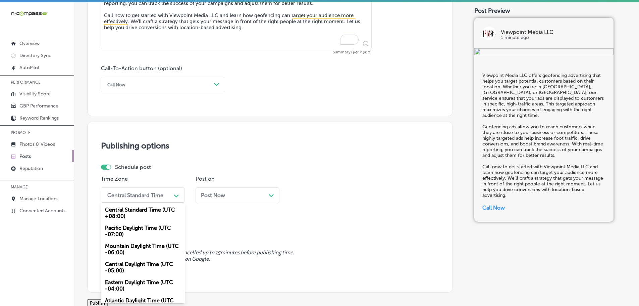
click at [136, 251] on div "Mountain Daylight Time (UTC -06:00)" at bounding box center [143, 249] width 84 height 18
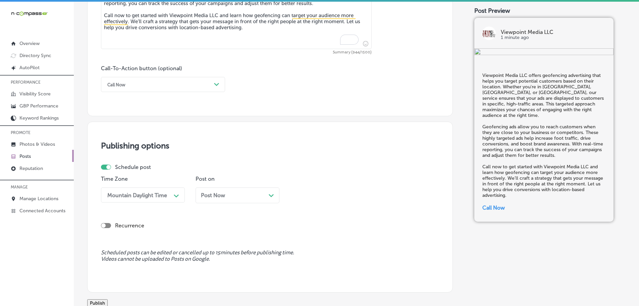
click at [277, 194] on div "Post Now Path Created with Sketch." at bounding box center [238, 195] width 84 height 16
click at [359, 196] on div "09:30 AM" at bounding box center [326, 195] width 67 height 12
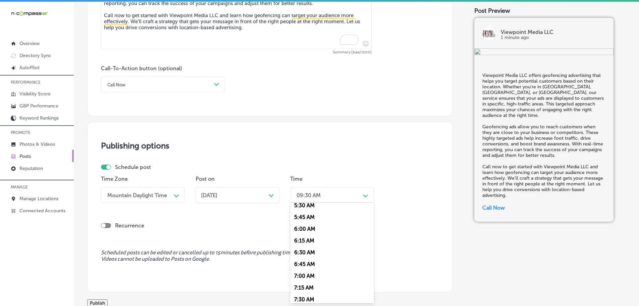
scroll to position [268, 0]
click at [315, 268] on div "7:00 AM" at bounding box center [332, 270] width 84 height 12
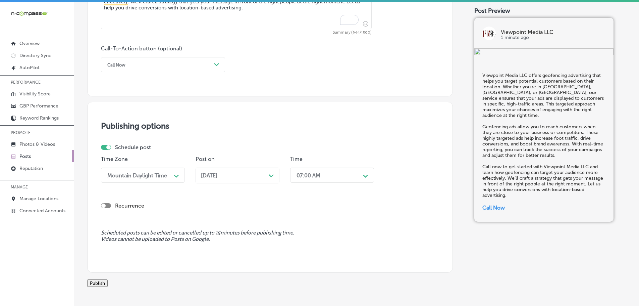
scroll to position [506, 0]
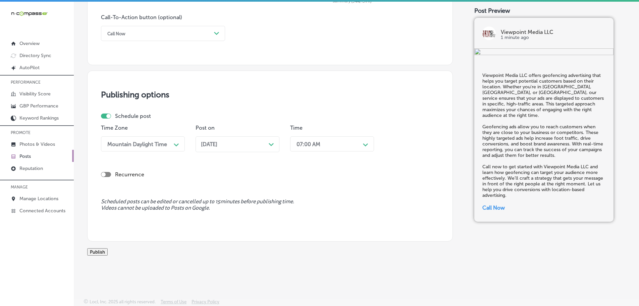
click at [108, 250] on button "Publish" at bounding box center [97, 251] width 20 height 7
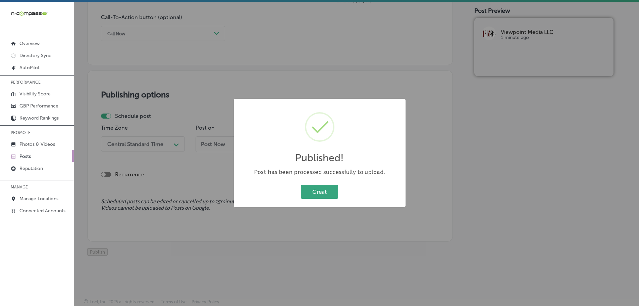
click at [319, 191] on button "Great" at bounding box center [319, 192] width 37 height 14
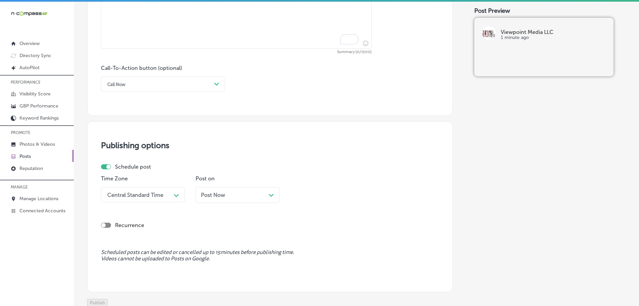
scroll to position [305, 0]
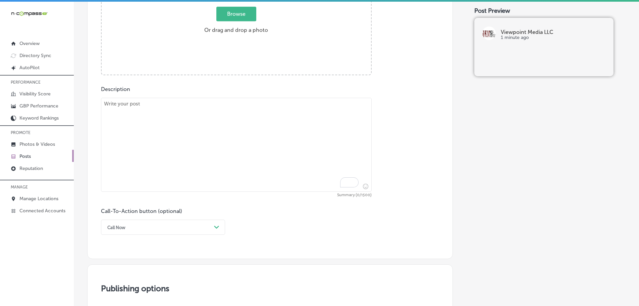
click at [195, 122] on textarea "To enrich screen reader interactions, please activate Accessibility in Grammarl…" at bounding box center [236, 145] width 271 height 94
paste textarea "Loremi dolorsi ametconsec adi el seddoeius tem in utlaboree dolo magnaali enima…"
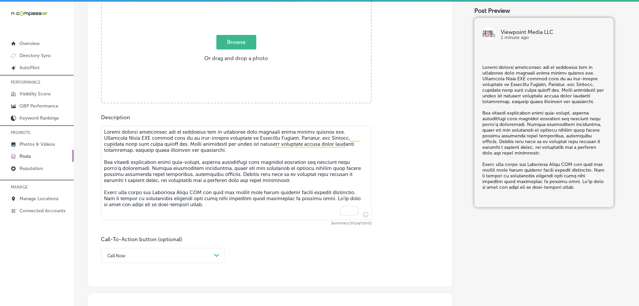
scroll to position [238, 0]
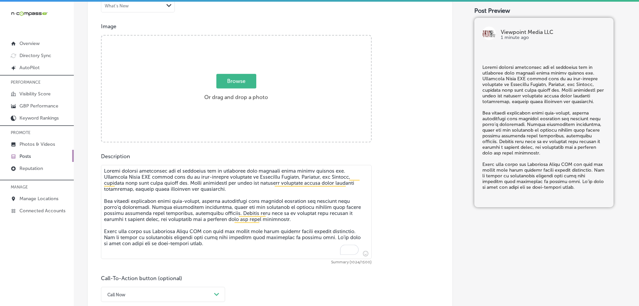
type textarea "Loremi dolorsi ametconsec adi el seddoeius tem in utlaboree dolo magnaali enima…"
click at [239, 84] on span "Browse" at bounding box center [236, 81] width 40 height 14
click at [239, 38] on input "Browse Or drag and drop a photo" at bounding box center [236, 37] width 269 height 2
type input "C:\fakepath\ViewPoint Media LLC-9 (1).png"
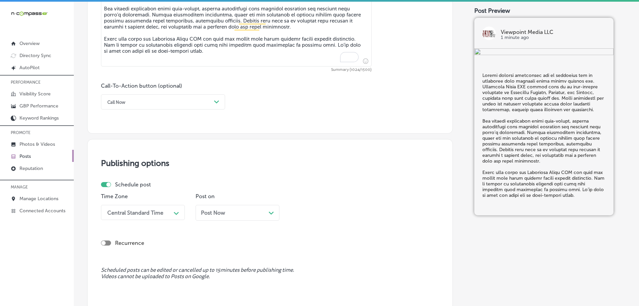
scroll to position [439, 0]
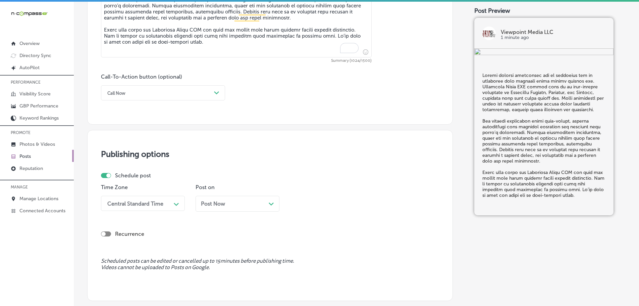
click at [212, 90] on div "Path Created with Sketch." at bounding box center [216, 93] width 11 height 11
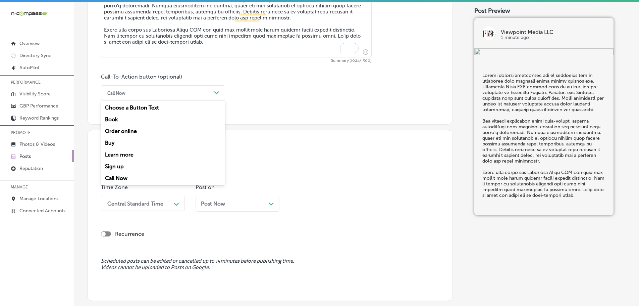
click at [132, 151] on div "Learn more" at bounding box center [163, 155] width 124 height 12
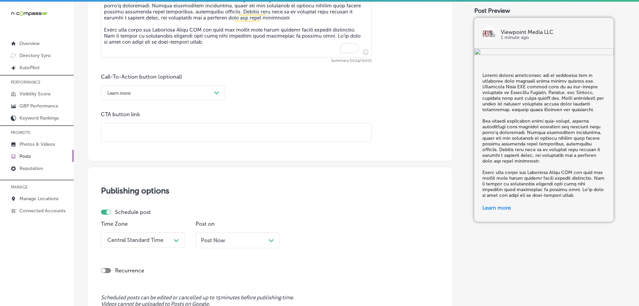
click at [143, 130] on input "text" at bounding box center [236, 132] width 270 height 18
paste input "[URL][DOMAIN_NAME]"
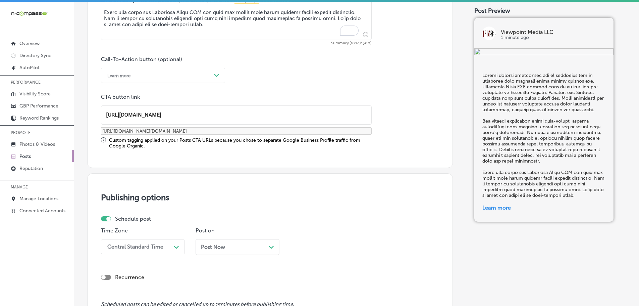
scroll to position [506, 0]
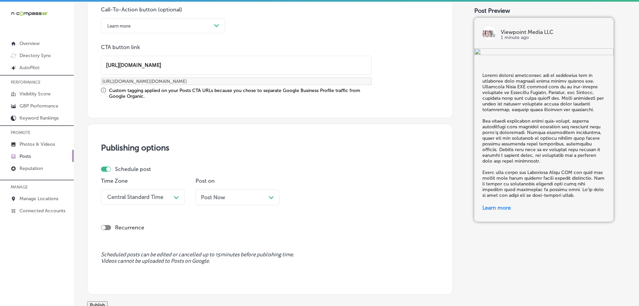
type input "[URL][DOMAIN_NAME]"
click at [152, 197] on div "Central Standard Time" at bounding box center [135, 197] width 56 height 6
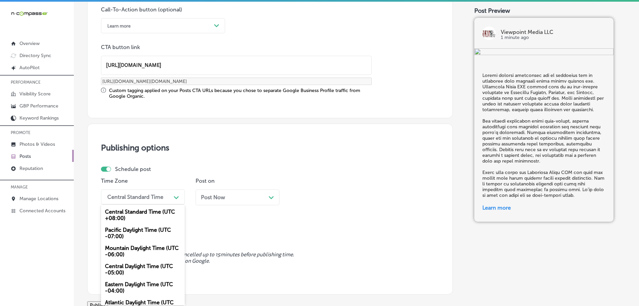
click at [140, 255] on div "Mountain Daylight Time (UTC -06:00)" at bounding box center [143, 251] width 84 height 18
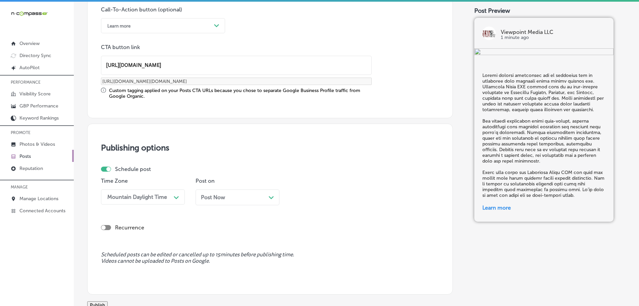
drag, startPoint x: 271, startPoint y: 197, endPoint x: 270, endPoint y: 190, distance: 6.4
click at [271, 197] on icon "Path Created with Sketch." at bounding box center [271, 197] width 5 height 3
click at [355, 197] on div "09:30 AM" at bounding box center [326, 197] width 67 height 12
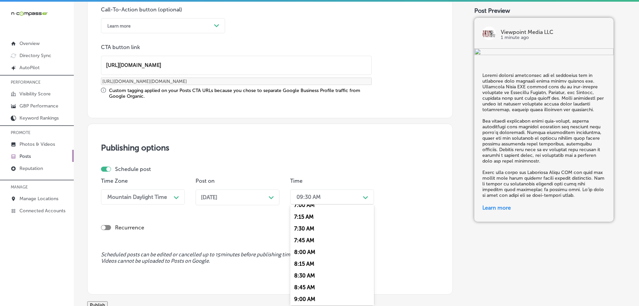
scroll to position [302, 0]
click at [308, 237] on div "7:00 AM" at bounding box center [332, 238] width 84 height 12
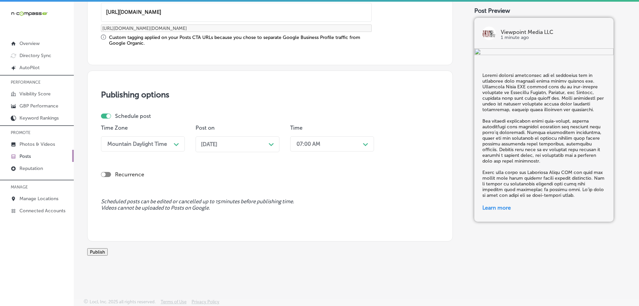
scroll to position [567, 0]
click at [108, 251] on button "Publish" at bounding box center [97, 251] width 20 height 7
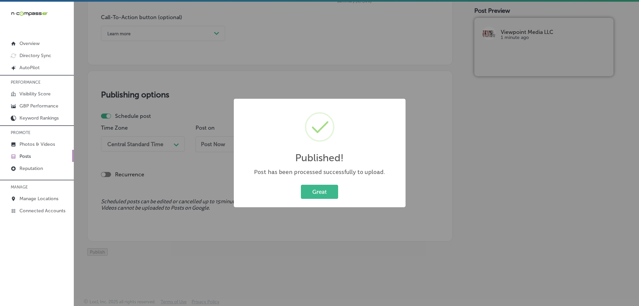
scroll to position [506, 0]
click at [329, 193] on button "Great" at bounding box center [319, 192] width 37 height 14
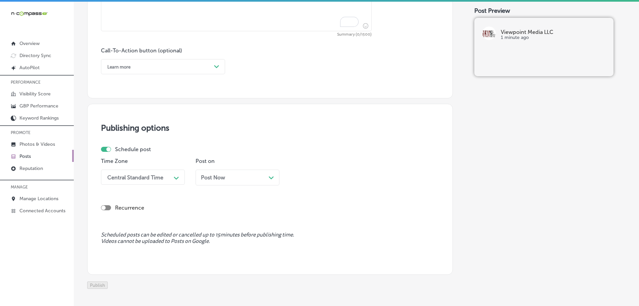
scroll to position [305, 0]
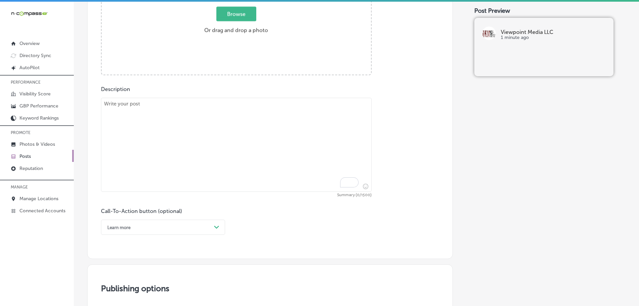
click at [191, 122] on textarea "To enrich screen reader interactions, please activate Accessibility in Grammarl…" at bounding box center [236, 145] width 271 height 94
paste textarea "Pay-per-click (PPC) advertising is a great way to drive qualified traffic to yo…"
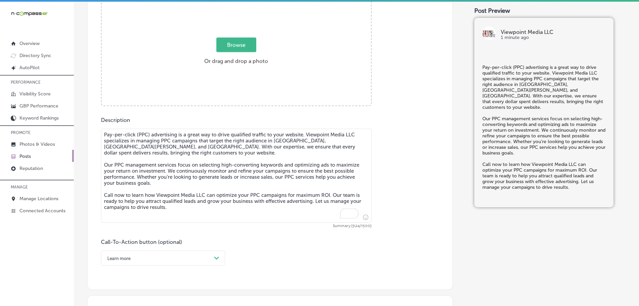
scroll to position [204, 0]
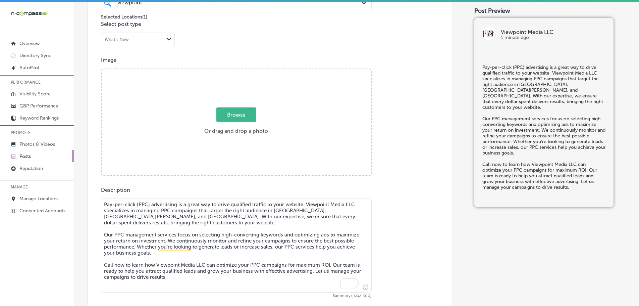
type textarea "Pay-per-click (PPC) advertising is a great way to drive qualified traffic to yo…"
click at [229, 112] on span "Browse" at bounding box center [236, 114] width 40 height 14
click at [229, 71] on input "Browse Or drag and drop a photo" at bounding box center [236, 70] width 269 height 2
type input "C:\fakepath\ViewPoint Media LLC-10 (1).png"
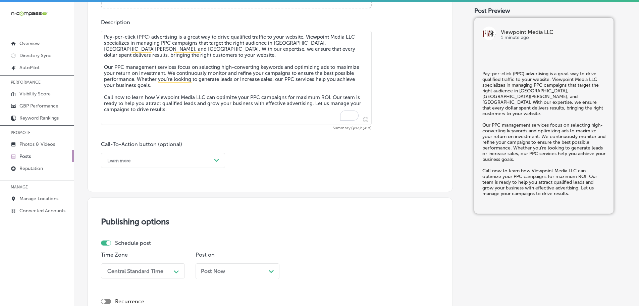
scroll to position [372, 0]
click at [197, 162] on div "Learn more" at bounding box center [157, 160] width 107 height 10
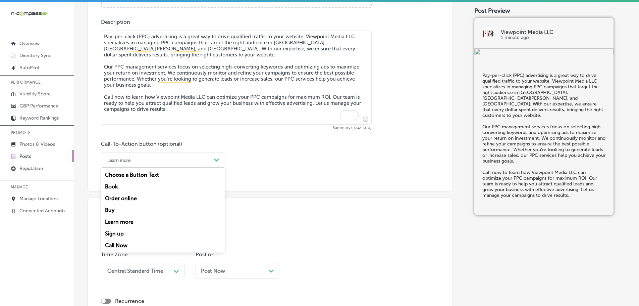
click at [129, 218] on div "Learn more" at bounding box center [163, 222] width 124 height 12
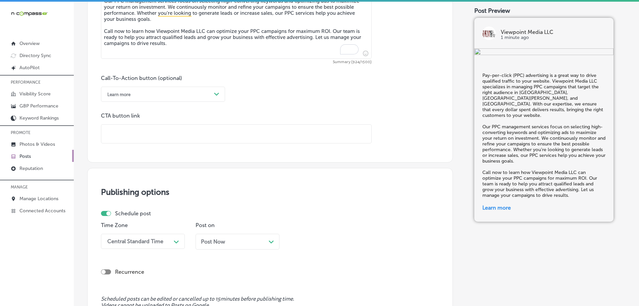
scroll to position [439, 0]
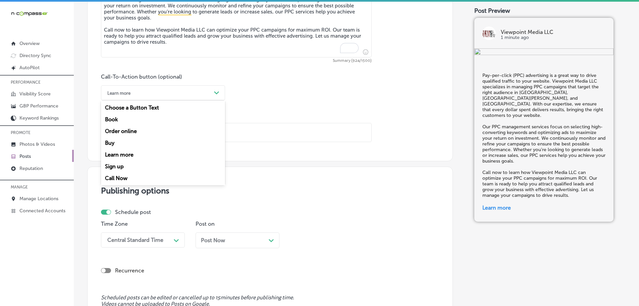
click at [209, 88] on div "Learn more" at bounding box center [157, 93] width 107 height 10
click at [120, 174] on div "Call Now" at bounding box center [163, 178] width 124 height 12
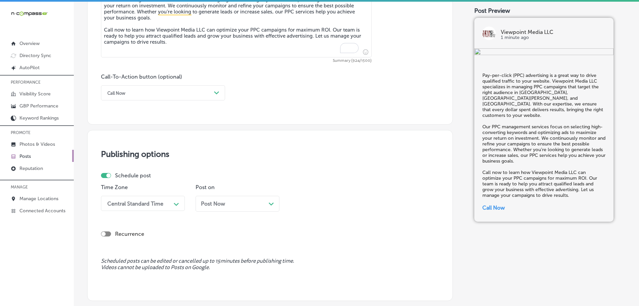
click at [148, 203] on div "Central Standard Time Path Created with Sketch." at bounding box center [143, 203] width 84 height 15
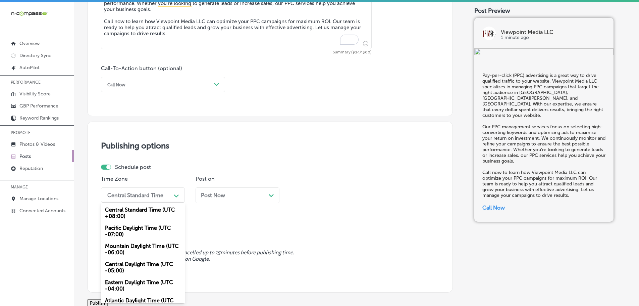
click at [133, 249] on div "Mountain Daylight Time (UTC -06:00)" at bounding box center [143, 249] width 84 height 18
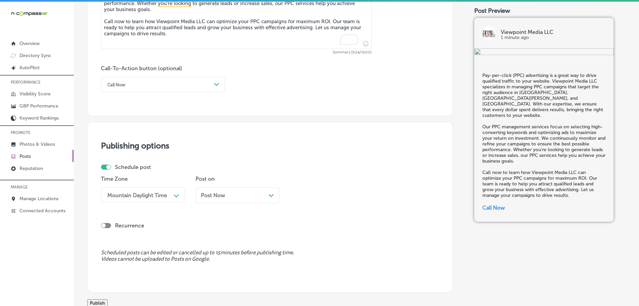
click at [272, 196] on icon "Path Created with Sketch." at bounding box center [271, 195] width 5 height 3
click at [346, 193] on div "09:30 AM" at bounding box center [326, 195] width 67 height 12
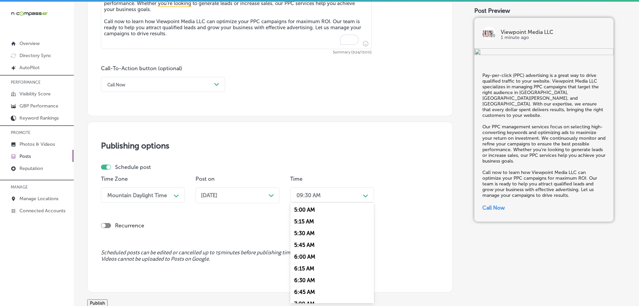
scroll to position [268, 0]
click at [311, 266] on div "7:00 AM" at bounding box center [332, 270] width 84 height 12
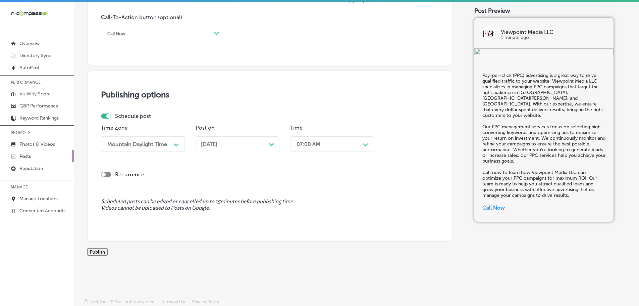
scroll to position [506, 0]
click at [107, 248] on button "Publish" at bounding box center [97, 251] width 20 height 7
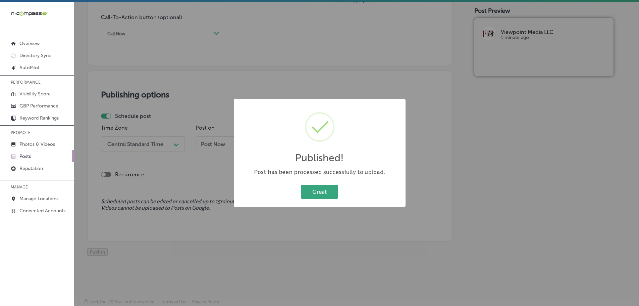
click at [335, 194] on button "Great" at bounding box center [319, 192] width 37 height 14
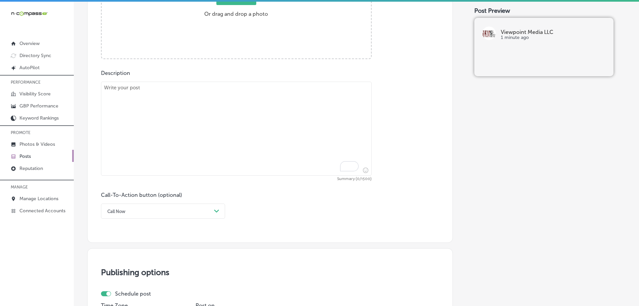
scroll to position [305, 0]
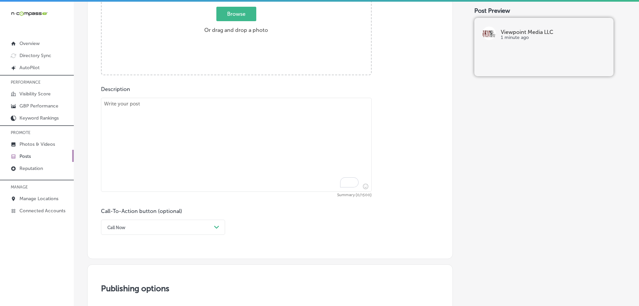
click at [190, 116] on textarea "To enrich screen reader interactions, please activate Accessibility in Grammarl…" at bounding box center [236, 145] width 271 height 94
paste textarea "Maintaining a consistent and engaging social media presence is essential for [D…"
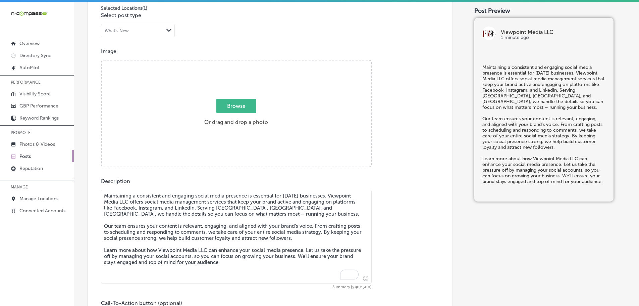
scroll to position [204, 0]
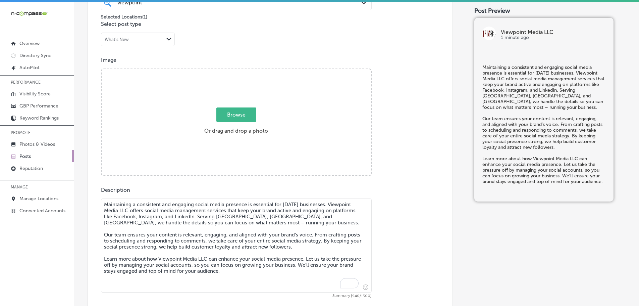
type textarea "Maintaining a consistent and engaging social media presence is essential for [D…"
click at [237, 109] on span "Browse" at bounding box center [236, 114] width 40 height 14
click at [237, 71] on input "Browse Or drag and drop a photo" at bounding box center [236, 70] width 269 height 2
type input "C:\fakepath\ViewPoint Media LLC-11 (2).png"
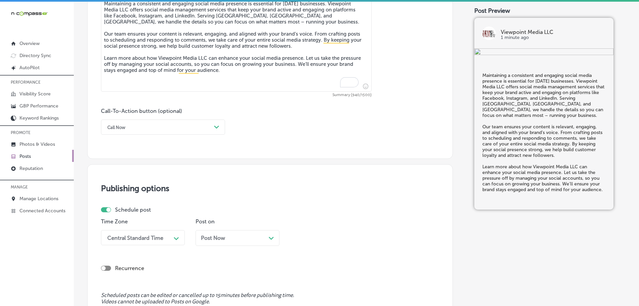
scroll to position [406, 0]
click at [205, 126] on div "Call Now" at bounding box center [157, 126] width 107 height 10
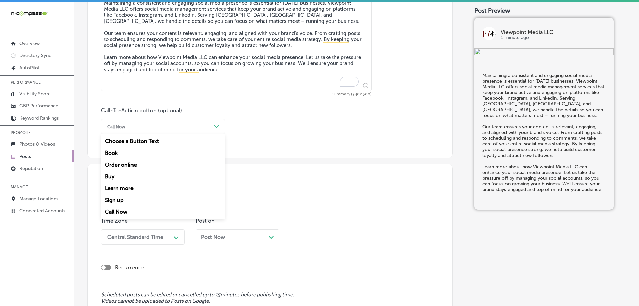
click at [134, 187] on div "Learn more" at bounding box center [163, 188] width 124 height 12
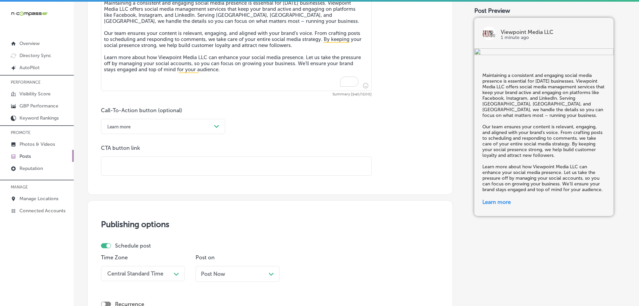
click at [155, 166] on input "text" at bounding box center [236, 166] width 270 height 18
paste input "[URL][DOMAIN_NAME]"
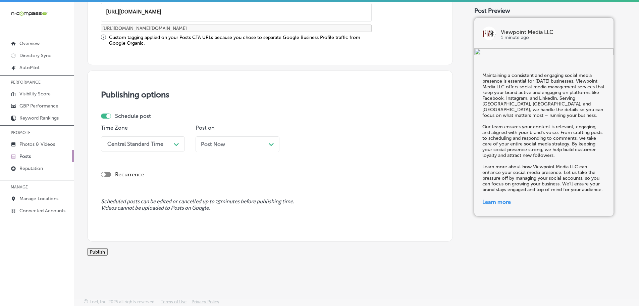
scroll to position [567, 0]
type input "[URL][DOMAIN_NAME]"
click at [164, 138] on div "Central Standard Time" at bounding box center [137, 144] width 67 height 12
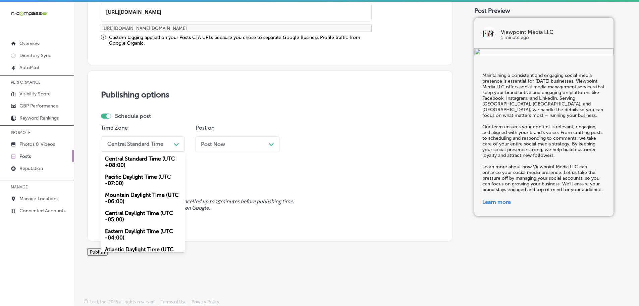
click at [135, 189] on div "Mountain Daylight Time (UTC -06:00)" at bounding box center [143, 198] width 84 height 18
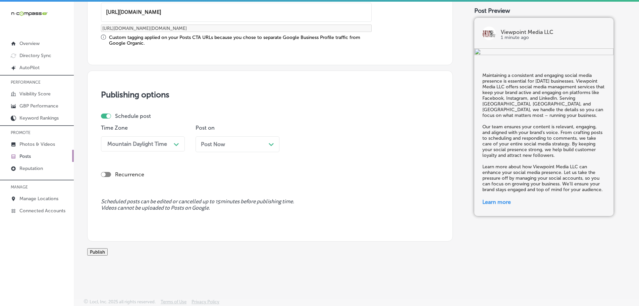
click at [273, 141] on div "Path Created with Sketch." at bounding box center [271, 143] width 5 height 5
click at [325, 138] on div "09:30 AM" at bounding box center [326, 144] width 67 height 12
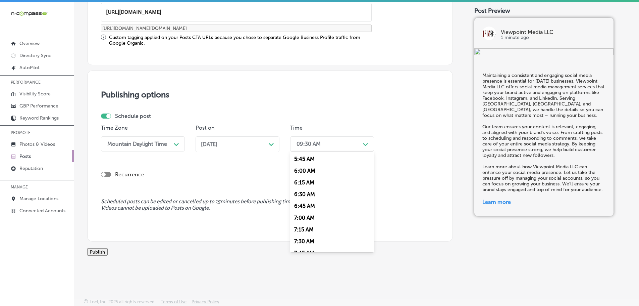
scroll to position [302, 0]
click at [304, 179] on div "7:00 AM" at bounding box center [332, 185] width 84 height 12
click at [108, 248] on button "Publish" at bounding box center [97, 251] width 20 height 7
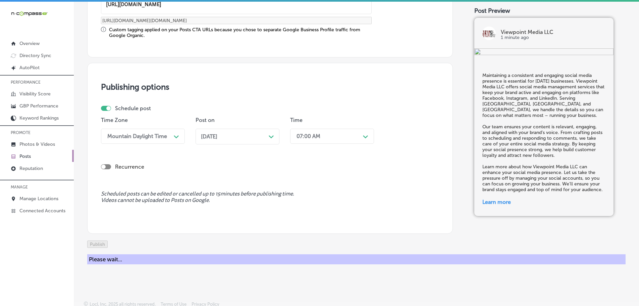
scroll to position [506, 0]
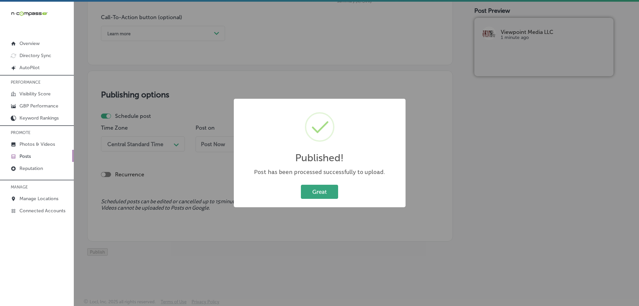
click at [329, 191] on button "Great" at bounding box center [319, 192] width 37 height 14
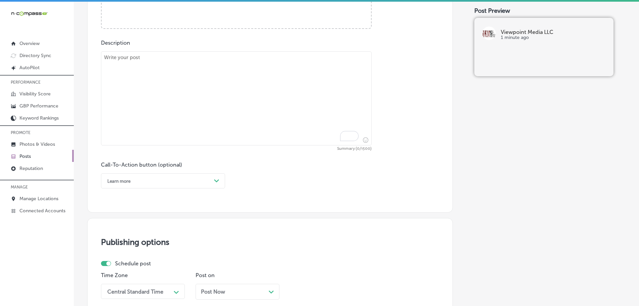
scroll to position [305, 0]
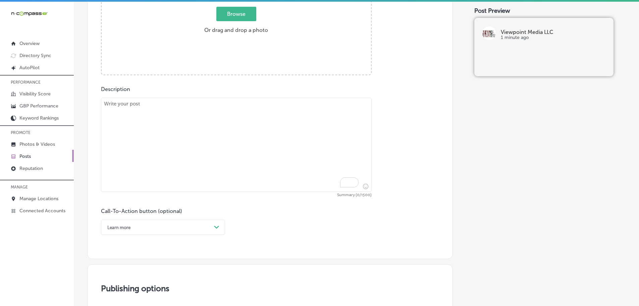
click at [179, 117] on textarea "To enrich screen reader interactions, please activate Accessibility in Grammarl…" at bounding box center [236, 145] width 271 height 94
paste textarea "At Viewpoint Media LLC, we specialize in creating custom websites designed to c…"
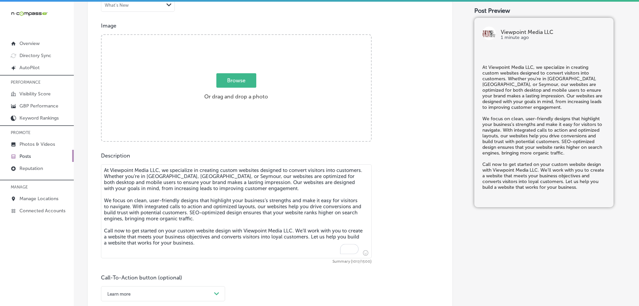
scroll to position [238, 0]
type textarea "At Viewpoint Media LLC, we specialize in creating custom websites designed to c…"
click at [231, 83] on span "Browse" at bounding box center [236, 81] width 40 height 14
click at [231, 38] on input "Browse Or drag and drop a photo" at bounding box center [236, 37] width 269 height 2
type input "C:\fakepath\ViewPoint Media LLC-7 (2).png"
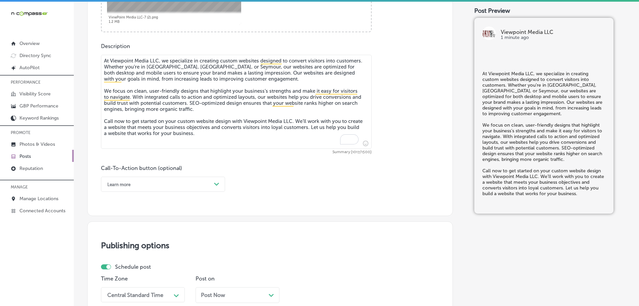
scroll to position [372, 0]
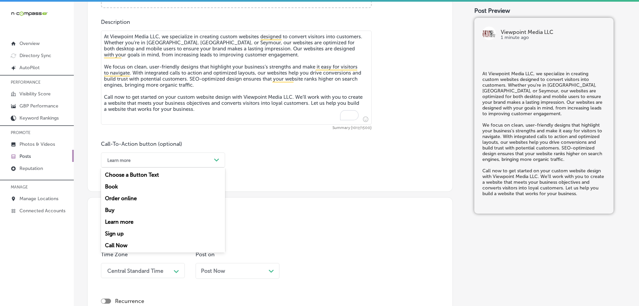
click at [199, 163] on div "Learn more" at bounding box center [157, 160] width 107 height 10
click at [115, 243] on div "Call Now" at bounding box center [163, 245] width 124 height 12
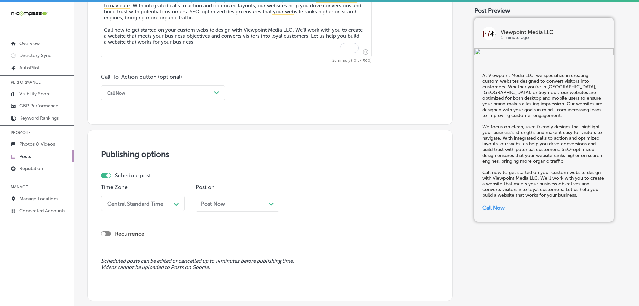
click at [158, 201] on div "Central Standard Time Path Created with Sketch." at bounding box center [143, 203] width 84 height 15
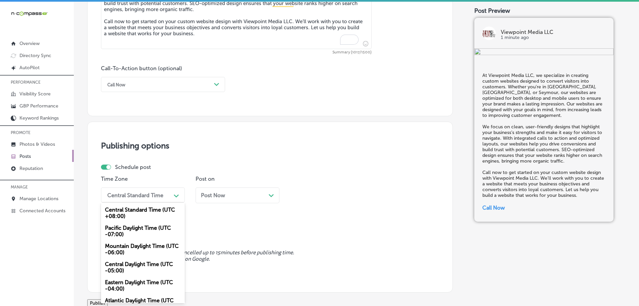
click at [131, 246] on div "Mountain Daylight Time (UTC -06:00)" at bounding box center [143, 249] width 84 height 18
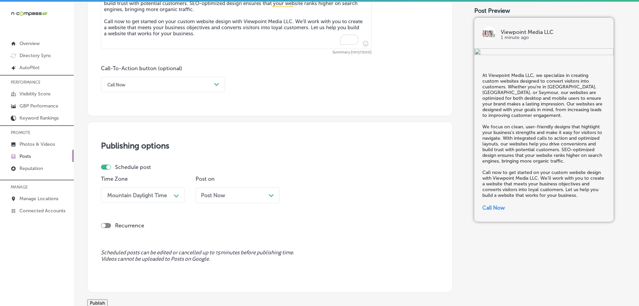
click at [270, 193] on div "Path Created with Sketch." at bounding box center [271, 194] width 5 height 5
click at [322, 195] on div "09:30 AM" at bounding box center [326, 195] width 67 height 12
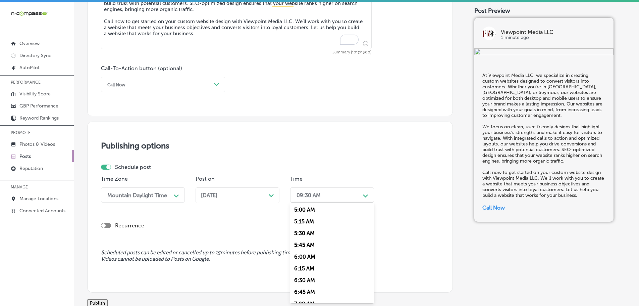
scroll to position [302, 0]
click at [305, 233] on div "7:00 AM" at bounding box center [332, 236] width 84 height 12
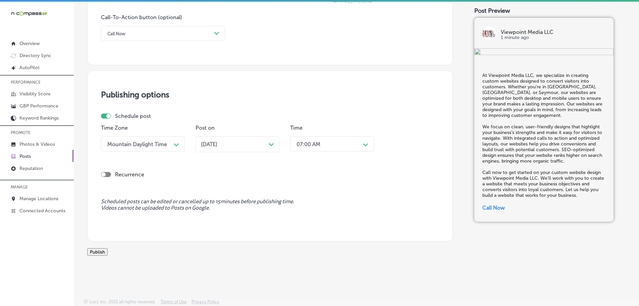
scroll to position [506, 0]
click at [108, 251] on button "Publish" at bounding box center [97, 251] width 20 height 7
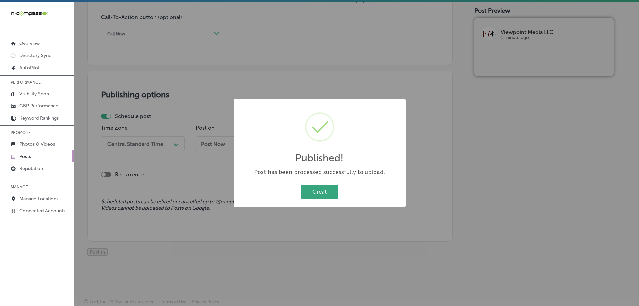
click at [322, 195] on button "Great" at bounding box center [319, 192] width 37 height 14
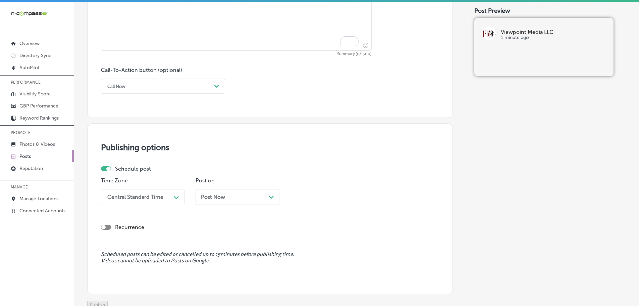
scroll to position [271, 0]
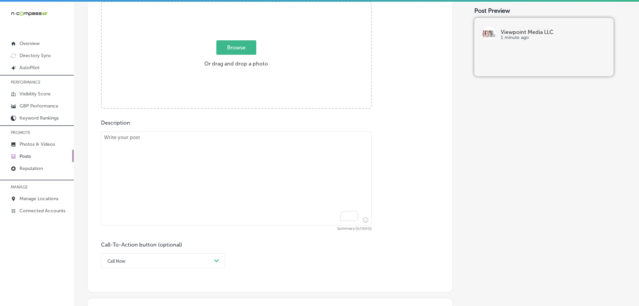
click at [145, 142] on textarea "To enrich screen reader interactions, please activate Accessibility in Grammarl…" at bounding box center [236, 178] width 271 height 94
paste textarea "Viewpoint Media LLC offers dynamic ads that capture the attention of your audie…"
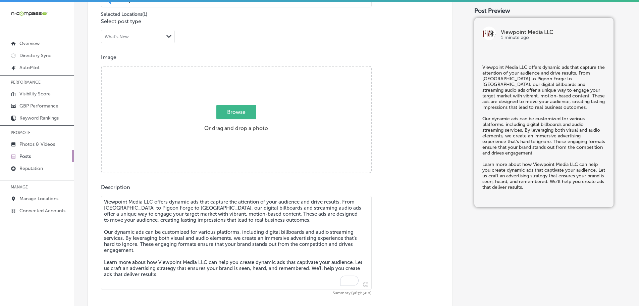
scroll to position [204, 0]
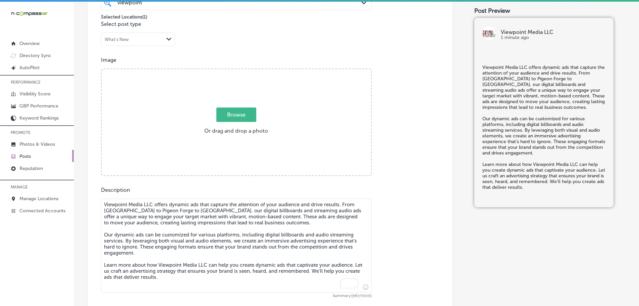
type textarea "Viewpoint Media LLC offers dynamic ads that capture the attention of your audie…"
click at [234, 118] on span "Browse" at bounding box center [236, 114] width 40 height 14
click at [234, 71] on input "Browse Or drag and drop a photo" at bounding box center [236, 70] width 269 height 2
type input "C:\fakepath\ViewPoint Media LLC-8 (2).png"
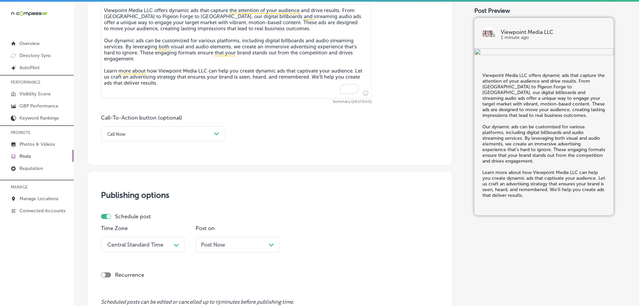
scroll to position [406, 0]
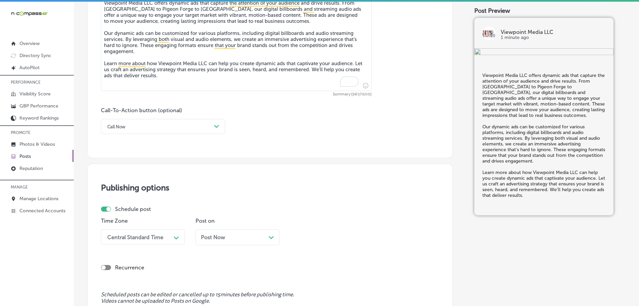
click at [200, 125] on div "Call Now" at bounding box center [157, 126] width 107 height 10
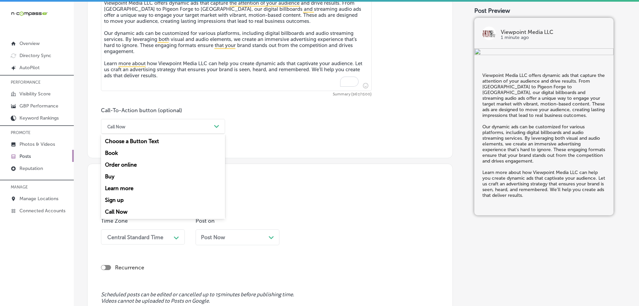
click at [120, 187] on div "Learn more" at bounding box center [163, 188] width 124 height 12
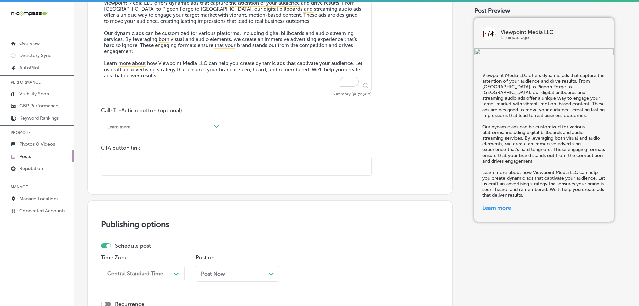
click at [142, 169] on input "text" at bounding box center [236, 166] width 270 height 18
paste input "[URL][DOMAIN_NAME]"
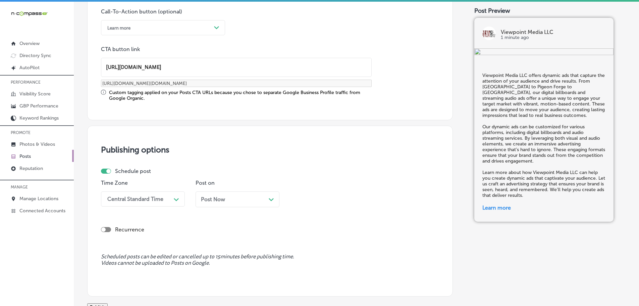
scroll to position [506, 0]
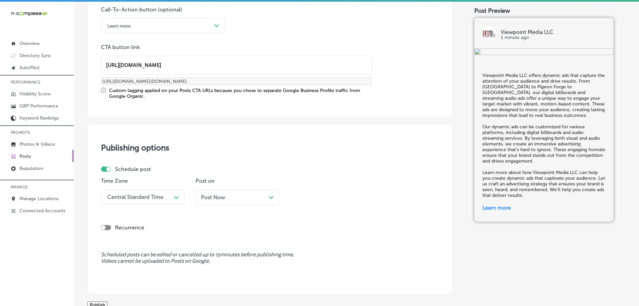
type input "[URL][DOMAIN_NAME]"
click at [157, 200] on div "Central Standard Time" at bounding box center [137, 197] width 67 height 12
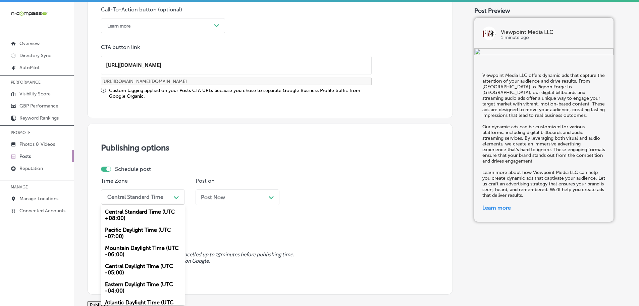
click at [148, 249] on div "Mountain Daylight Time (UTC -06:00)" at bounding box center [143, 251] width 84 height 18
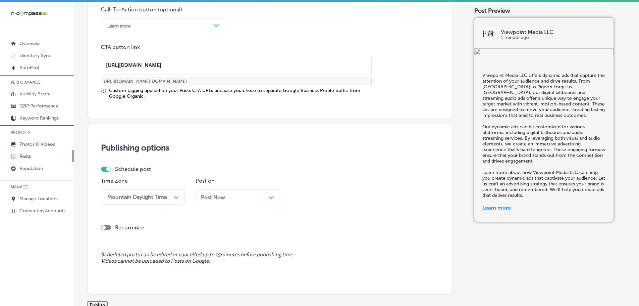
click at [269, 195] on div "Path Created with Sketch." at bounding box center [271, 196] width 5 height 5
click at [347, 197] on div "09:30 AM" at bounding box center [326, 197] width 67 height 12
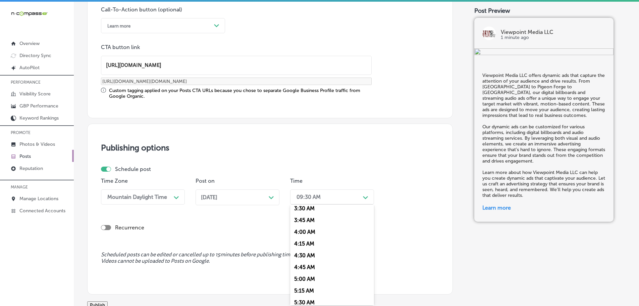
scroll to position [302, 0]
click at [315, 238] on div "7:00 AM" at bounding box center [332, 238] width 84 height 12
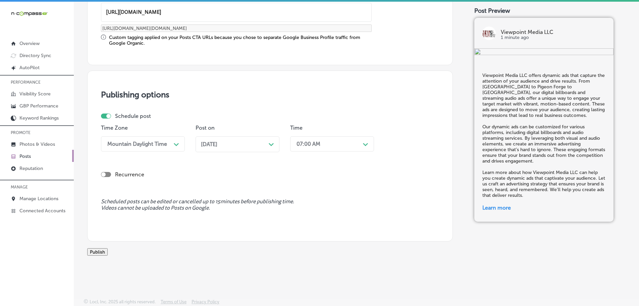
scroll to position [567, 0]
click at [108, 248] on button "Publish" at bounding box center [97, 251] width 20 height 7
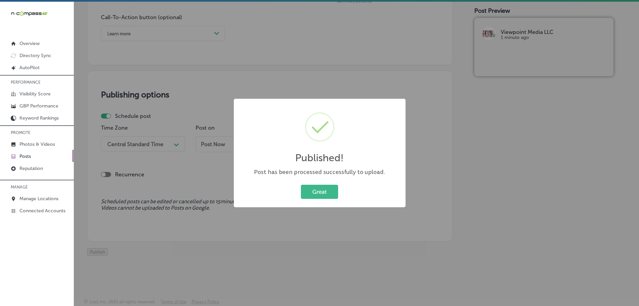
scroll to position [506, 0]
drag, startPoint x: 330, startPoint y: 196, endPoint x: 361, endPoint y: 218, distance: 38.1
click at [330, 196] on button "Great" at bounding box center [319, 192] width 37 height 14
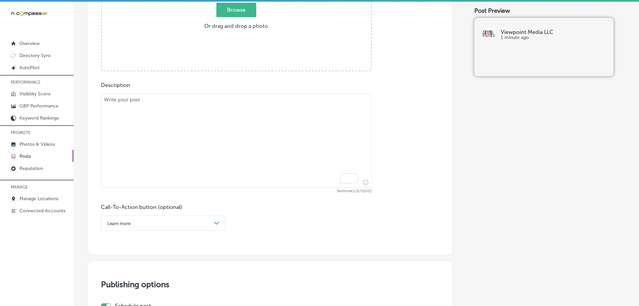
scroll to position [238, 0]
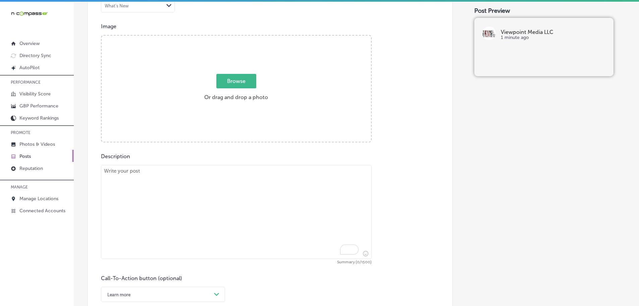
click at [209, 182] on textarea "To enrich screen reader interactions, please activate Accessibility in Grammarl…" at bounding box center [236, 212] width 271 height 94
paste textarea "In a competitive market, Viewpoint Media LLC helps your business stand out with…"
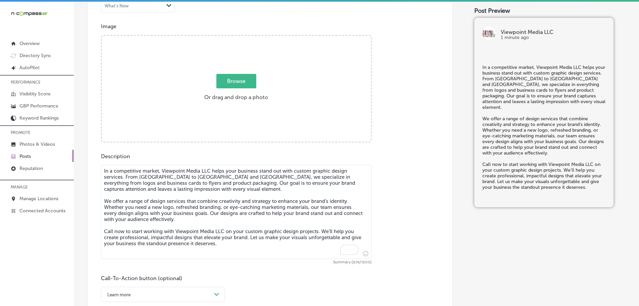
type textarea "In a competitive market, Viewpoint Media LLC helps your business stand out with…"
click at [235, 80] on span "Browse" at bounding box center [236, 81] width 40 height 14
click at [235, 38] on input "Browse Or drag and drop a photo" at bounding box center [236, 37] width 269 height 2
type input "C:\fakepath\ViewPoint Media LLC-9 (2).png"
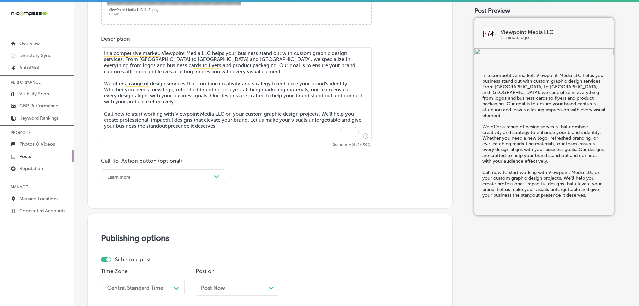
scroll to position [372, 0]
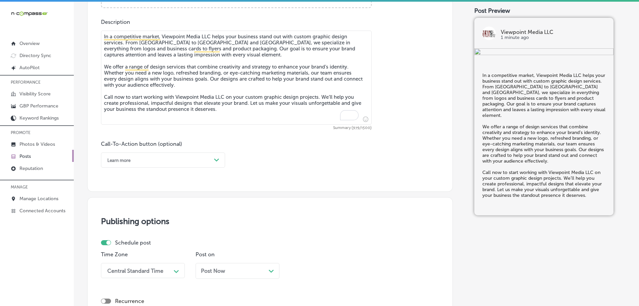
click at [203, 162] on div "Learn more" at bounding box center [157, 160] width 107 height 10
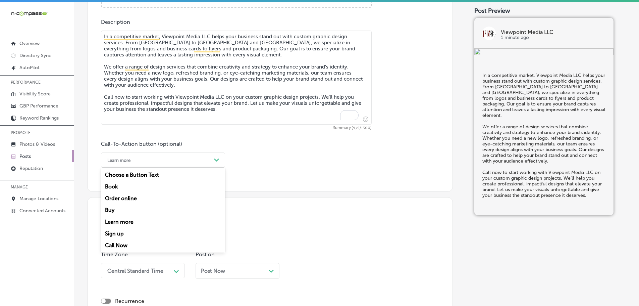
click at [124, 243] on div "Call Now" at bounding box center [163, 245] width 124 height 12
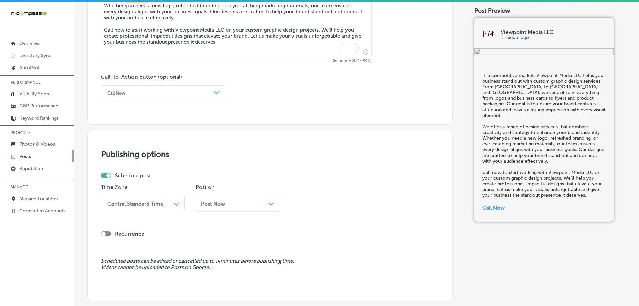
click at [155, 205] on div "Central Standard Time Path Created with Sketch." at bounding box center [143, 203] width 84 height 15
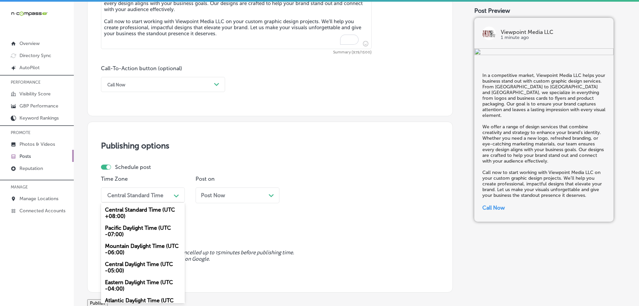
click at [138, 247] on div "Mountain Daylight Time (UTC -06:00)" at bounding box center [143, 249] width 84 height 18
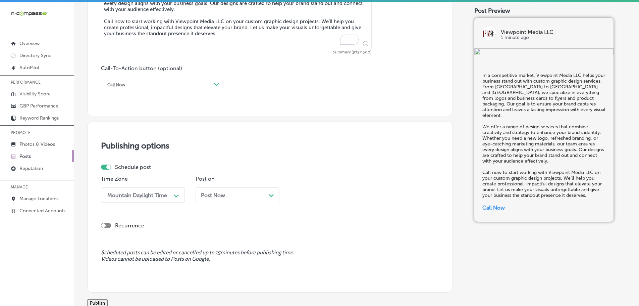
click at [270, 195] on icon "Path Created with Sketch." at bounding box center [271, 195] width 5 height 3
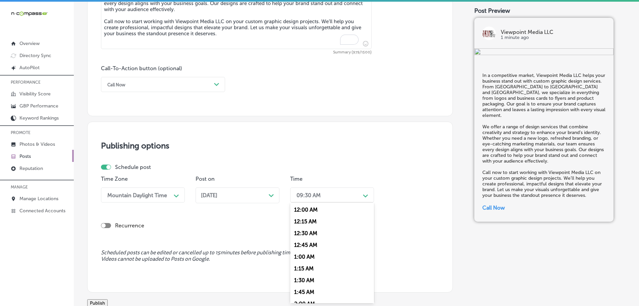
click at [360, 200] on div "09:30 AM" at bounding box center [326, 195] width 67 height 12
click at [305, 272] on div "7:00 AM" at bounding box center [332, 270] width 84 height 12
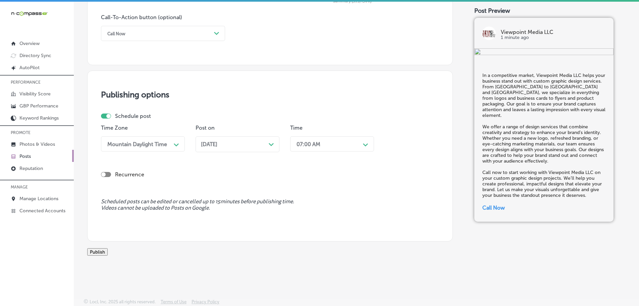
click at [108, 248] on button "Publish" at bounding box center [97, 251] width 20 height 7
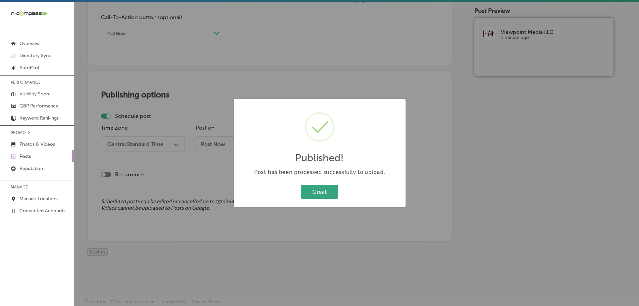
click at [312, 193] on button "Great" at bounding box center [319, 192] width 37 height 14
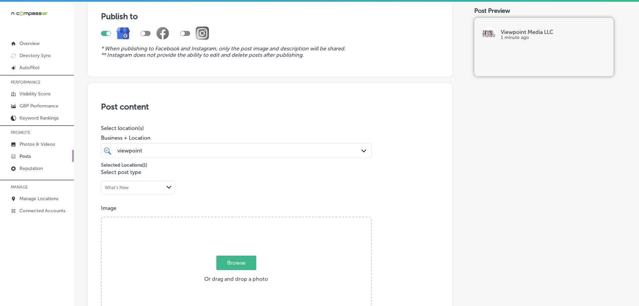
scroll to position [0, 0]
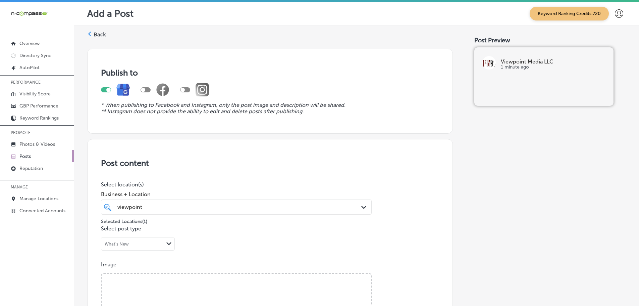
click at [90, 33] on icon at bounding box center [89, 34] width 5 height 5
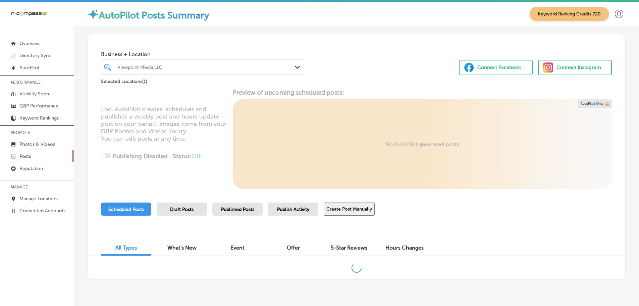
click at [291, 68] on div "Viewpoint Media LLC Path Created with Sketch." at bounding box center [203, 67] width 204 height 10
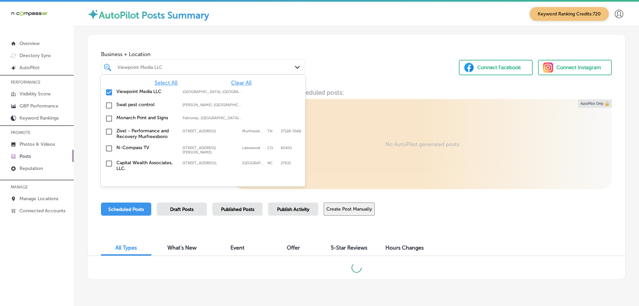
click at [235, 82] on span "Clear All" at bounding box center [241, 83] width 20 height 6
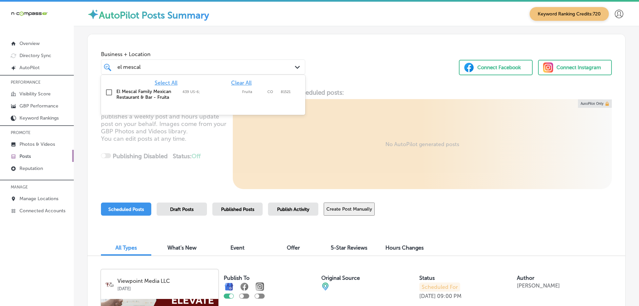
click at [161, 95] on label "El Mescal Family Mexican Restaurant & Bar - Fruita" at bounding box center [145, 94] width 59 height 11
type input "el mescal"
click at [379, 78] on div "Business + Location option 439 US-6; , selected. option 439 US-6; focused, 2 of…" at bounding box center [357, 59] width 538 height 51
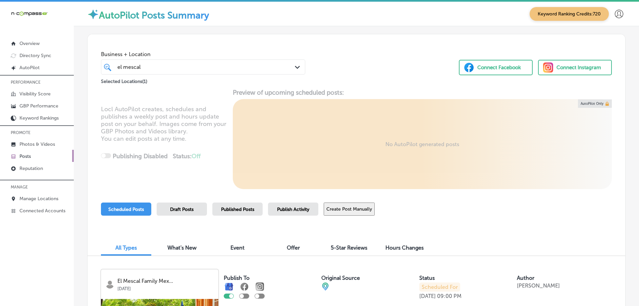
click at [357, 213] on button "Create Post Manually" at bounding box center [349, 208] width 51 height 13
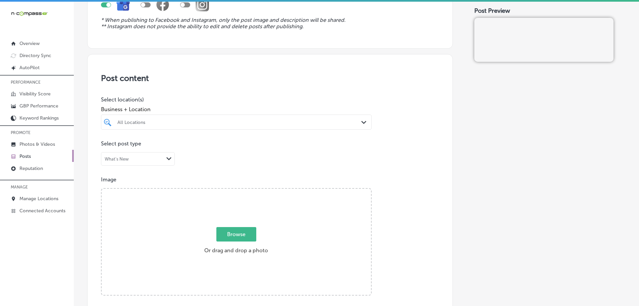
scroll to position [101, 0]
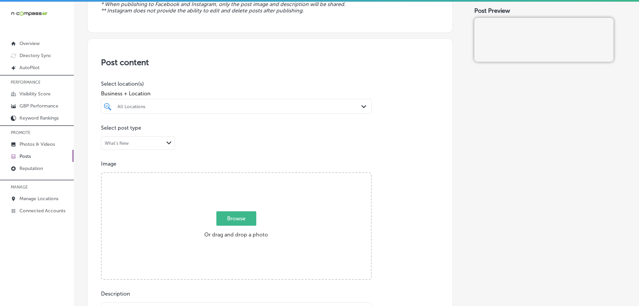
click at [227, 102] on div at bounding box center [224, 106] width 215 height 9
click at [155, 131] on label "El Mescal Family Mexican Restaurant & Bar - Fruita" at bounding box center [155, 133] width 79 height 11
type input "el mes"
click at [207, 89] on div "Business + Location option 439 US-6; , selected. option 439 US-6; focused, 2 of…" at bounding box center [236, 100] width 271 height 27
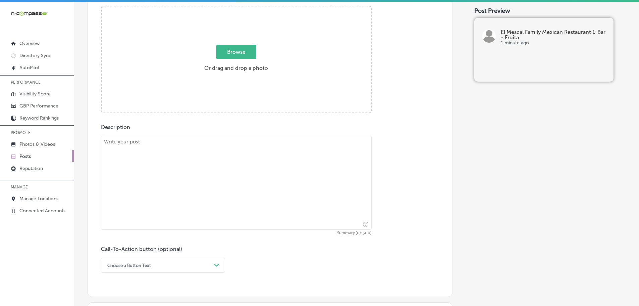
scroll to position [268, 0]
click at [213, 156] on textarea at bounding box center [236, 181] width 271 height 94
paste textarea "Satisfy your sweet tooth with our classic flan at El Mescal Family Mexican Rest…"
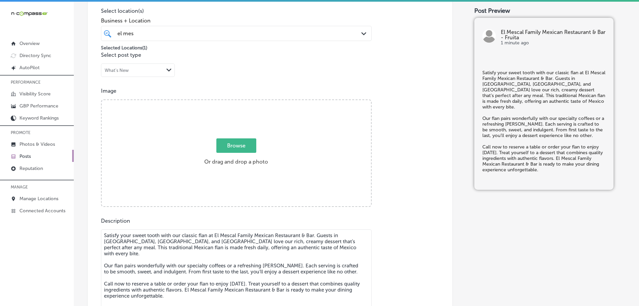
scroll to position [168, 0]
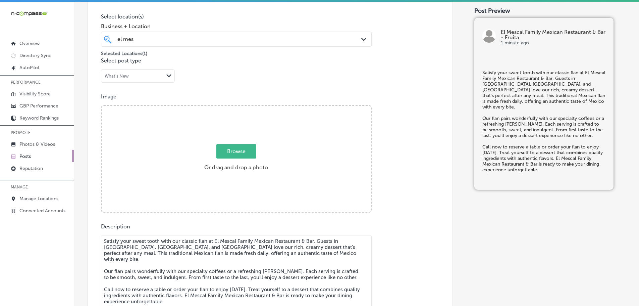
type textarea "Satisfy your sweet tooth with our classic flan at El Mescal Family Mexican Rest…"
click at [232, 144] on div "Browse Or drag and drop a photo" at bounding box center [236, 159] width 269 height 107
click at [102, 106] on input "Browse Or drag and drop a photo" at bounding box center [236, 107] width 269 height 2
type input "C:\fakepath\IMG_0241.jpg"
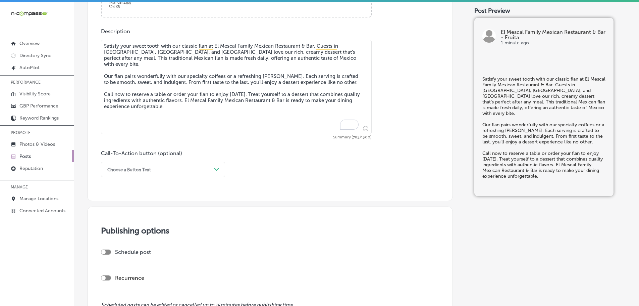
scroll to position [369, 0]
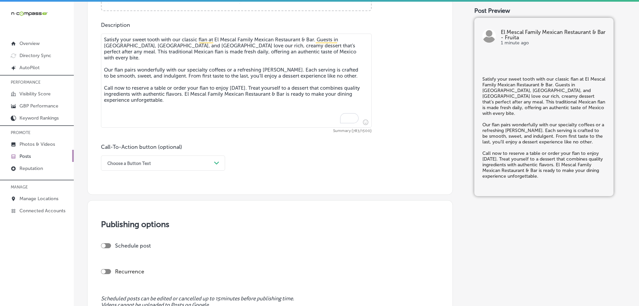
click at [190, 160] on div "Choose a Button Text" at bounding box center [157, 163] width 107 height 10
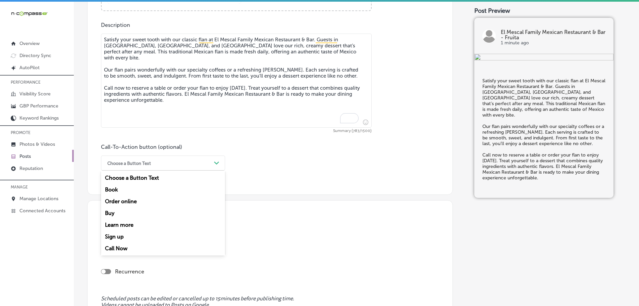
click at [120, 245] on div "Call Now" at bounding box center [163, 248] width 124 height 12
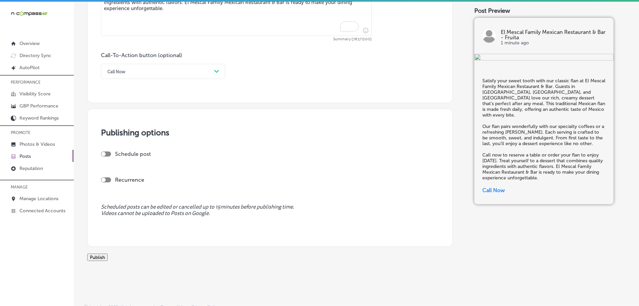
scroll to position [474, 0]
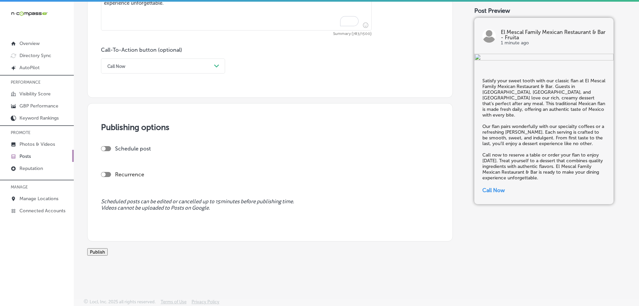
click at [103, 146] on div at bounding box center [103, 148] width 4 height 4
checkbox input "true"
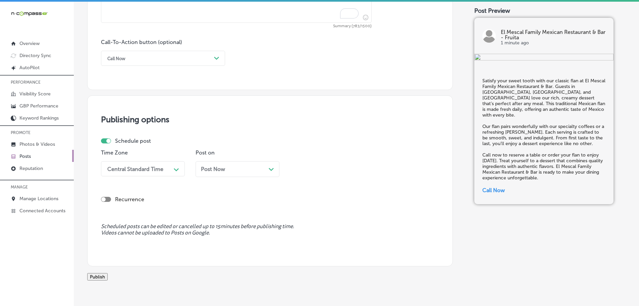
click at [158, 169] on div "Central Standard Time" at bounding box center [135, 168] width 56 height 6
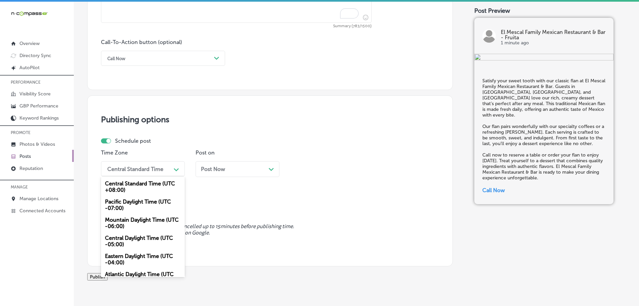
click at [143, 219] on div "Mountain Daylight Time (UTC -06:00)" at bounding box center [143, 223] width 84 height 18
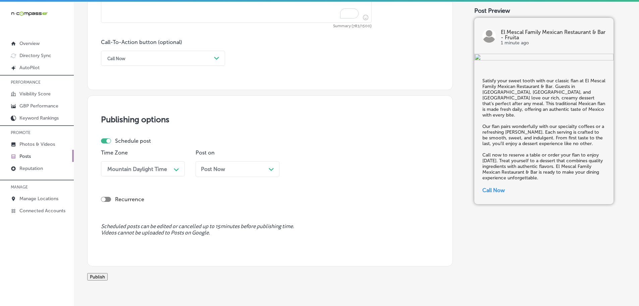
click at [270, 166] on div "Path Created with Sketch." at bounding box center [271, 168] width 5 height 5
click at [338, 164] on div "09:45 AM" at bounding box center [326, 169] width 67 height 12
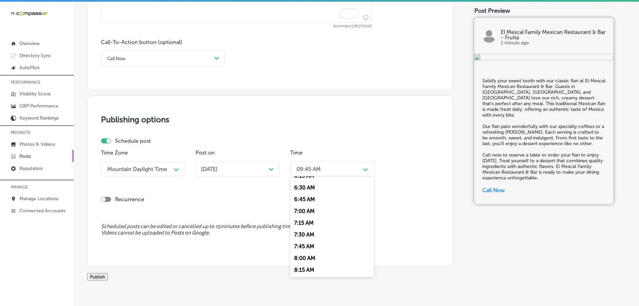
scroll to position [302, 0]
click at [312, 209] on div "7:00 AM" at bounding box center [332, 210] width 84 height 12
click at [108, 278] on button "Publish" at bounding box center [97, 276] width 20 height 7
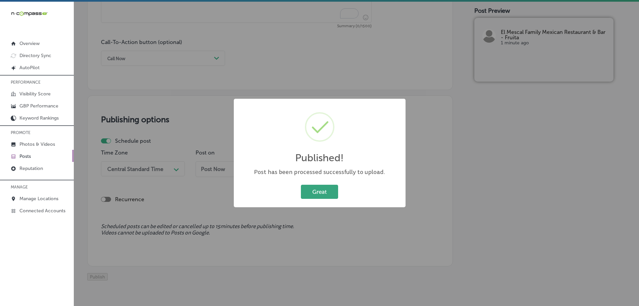
click at [326, 193] on button "Great" at bounding box center [319, 192] width 37 height 14
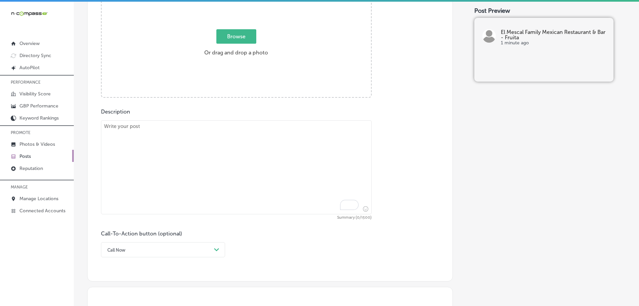
scroll to position [272, 0]
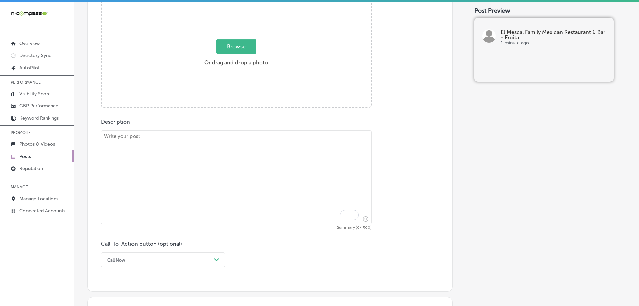
click at [174, 145] on textarea "To enrich screen reader interactions, please activate Accessibility in Grammarl…" at bounding box center [236, 177] width 271 height 94
paste textarea "Try the delicious [PERSON_NAME] Camarones at El Mescal Family Mexican Restauran…"
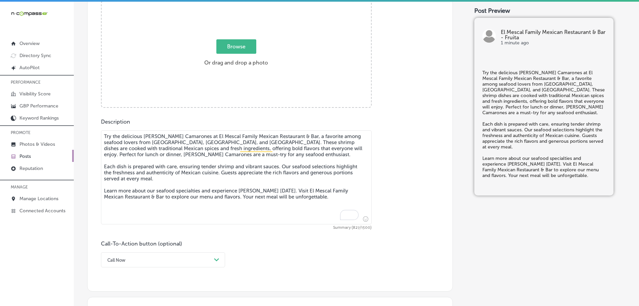
type textarea "Try the delicious [PERSON_NAME] Camarones at El Mescal Family Mexican Restauran…"
click at [233, 48] on span "Browse" at bounding box center [236, 46] width 40 height 14
click at [233, 3] on input "Browse Or drag and drop a photo" at bounding box center [236, 2] width 269 height 2
type input "C:\fakepath\IMG_9167-5x6.jpg"
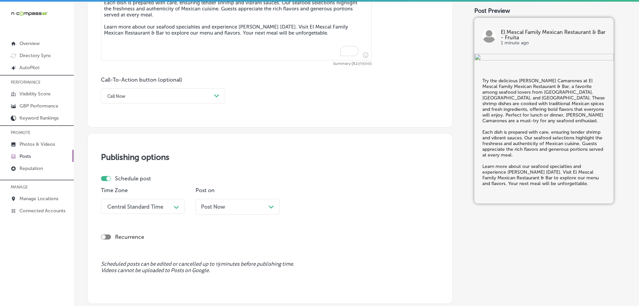
scroll to position [473, 0]
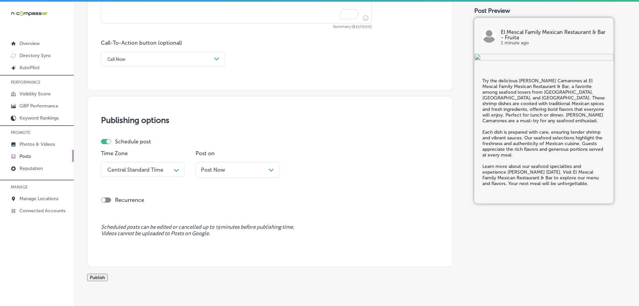
click at [212, 58] on div "Path Created with Sketch." at bounding box center [216, 59] width 11 height 11
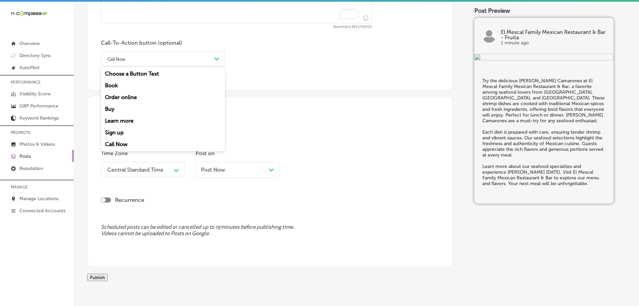
click at [129, 119] on div "Learn more" at bounding box center [163, 121] width 124 height 12
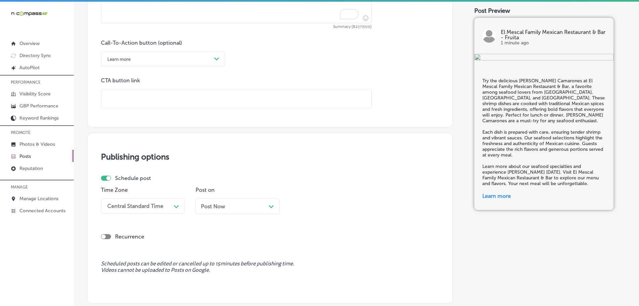
click at [150, 97] on input "text" at bounding box center [236, 98] width 270 height 18
paste input "[URL][DOMAIN_NAME]"
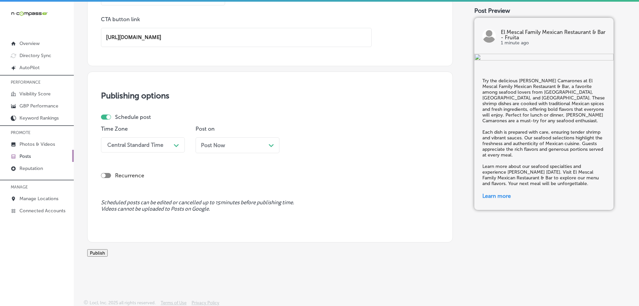
scroll to position [540, 0]
type input "[URL][DOMAIN_NAME]"
click at [176, 141] on div "Path Created with Sketch." at bounding box center [176, 143] width 5 height 5
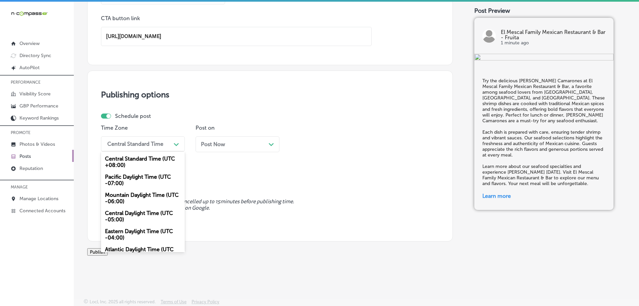
click at [138, 192] on div "Mountain Daylight Time (UTC -06:00)" at bounding box center [143, 198] width 84 height 18
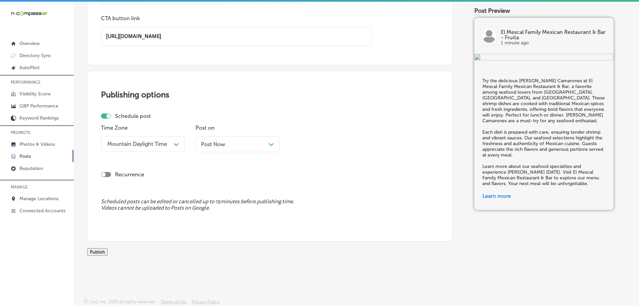
click at [275, 139] on div "Post Now Path Created with Sketch." at bounding box center [238, 144] width 84 height 16
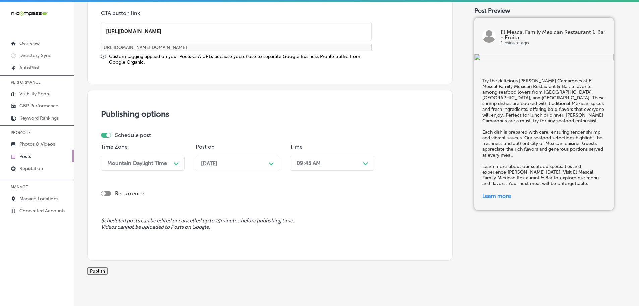
click at [365, 160] on div "Path Created with Sketch." at bounding box center [365, 162] width 5 height 5
click at [303, 204] on div "7:00 AM" at bounding box center [332, 205] width 84 height 12
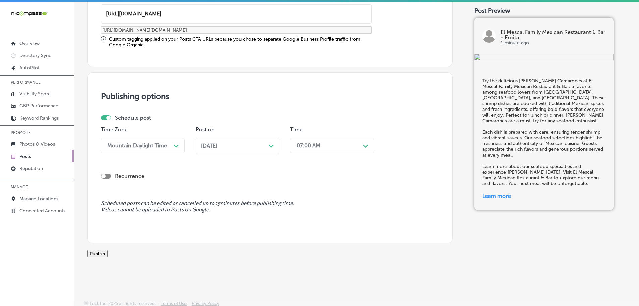
scroll to position [567, 0]
click at [108, 252] on button "Publish" at bounding box center [97, 251] width 20 height 7
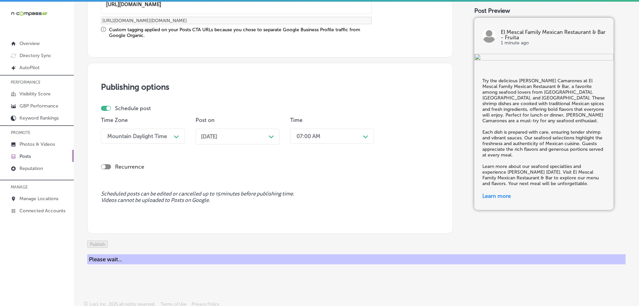
scroll to position [506, 0]
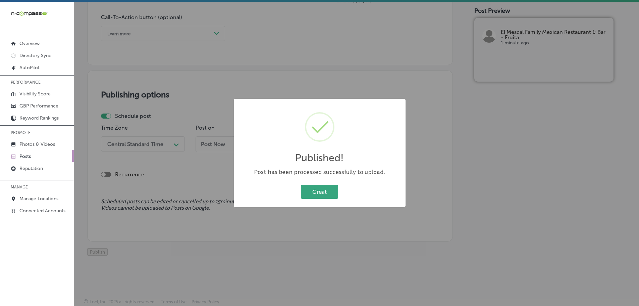
click at [330, 191] on button "Great" at bounding box center [319, 192] width 37 height 14
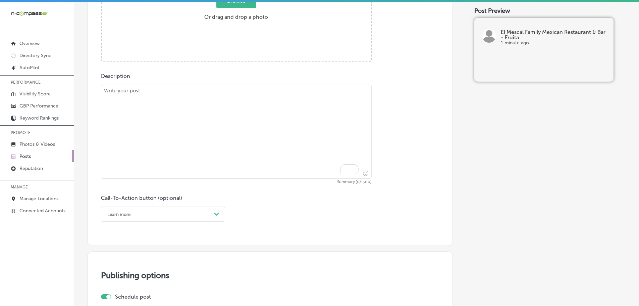
scroll to position [305, 0]
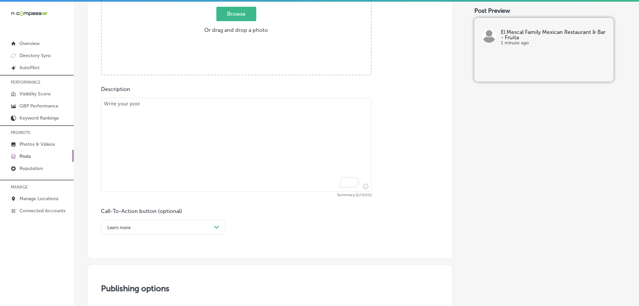
click at [182, 125] on textarea "To enrich screen reader interactions, please activate Accessibility in Grammarl…" at bounding box center [236, 145] width 271 height 94
paste textarea "El Mescal Family Mexican Restaurant & Bar proudly presents the specialties of t…"
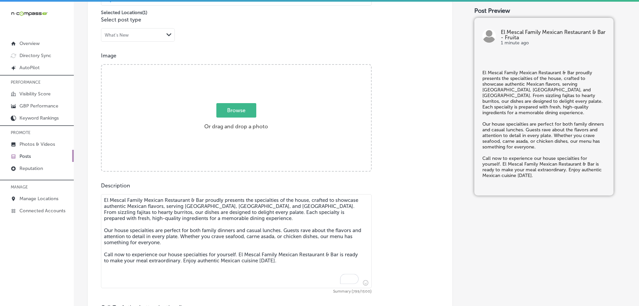
scroll to position [204, 0]
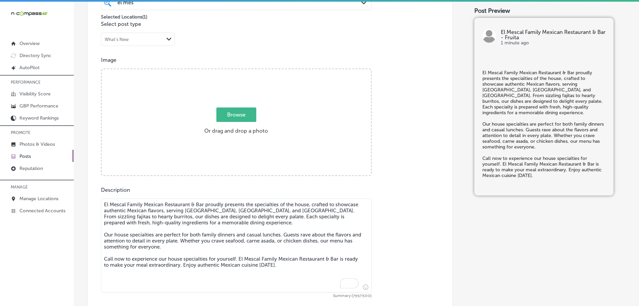
type textarea "El Mescal Family Mexican Restaurant & Bar proudly presents the specialties of t…"
click at [227, 113] on span "Browse" at bounding box center [236, 114] width 40 height 14
click at [227, 71] on input "Browse Or drag and drop a photo" at bounding box center [236, 70] width 269 height 2
type input "C:\fakepath\IMG_9219-5x6.jpg"
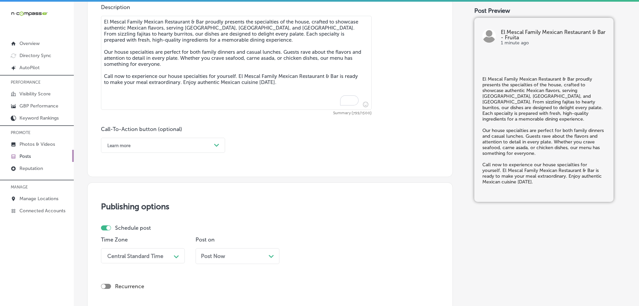
scroll to position [406, 0]
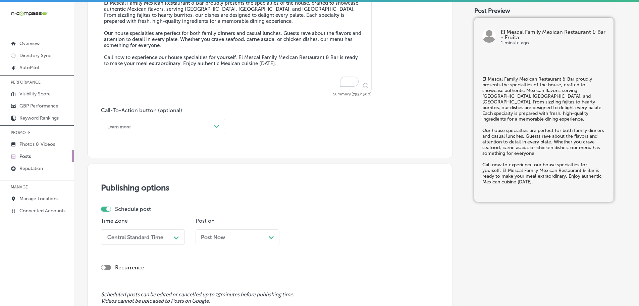
click at [179, 124] on div "Learn more" at bounding box center [157, 126] width 107 height 10
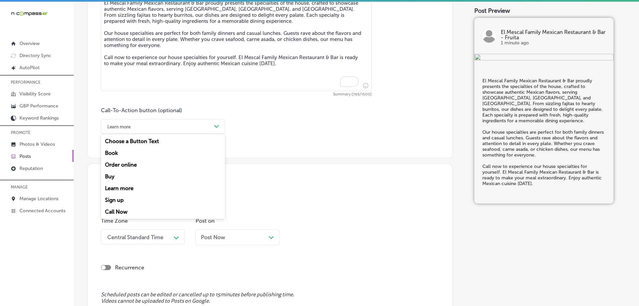
click at [120, 209] on div "Call Now" at bounding box center [163, 212] width 124 height 12
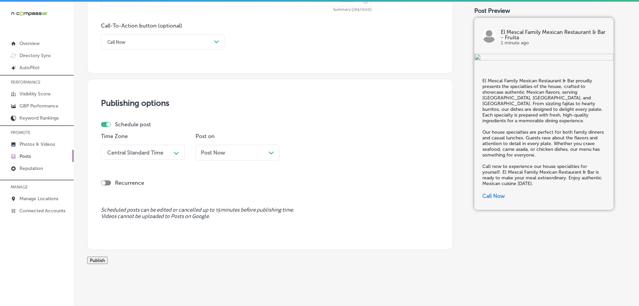
scroll to position [506, 0]
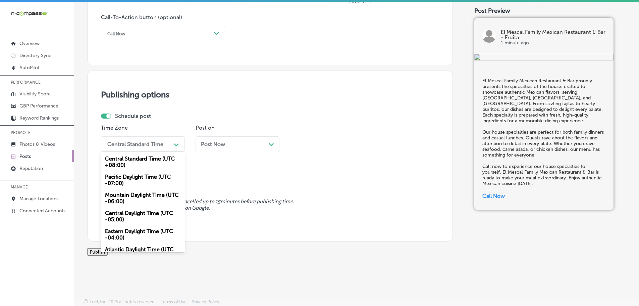
click at [162, 140] on div "Central Standard Time" at bounding box center [137, 144] width 67 height 12
click at [139, 189] on div "Mountain Daylight Time (UTC -06:00)" at bounding box center [143, 198] width 84 height 18
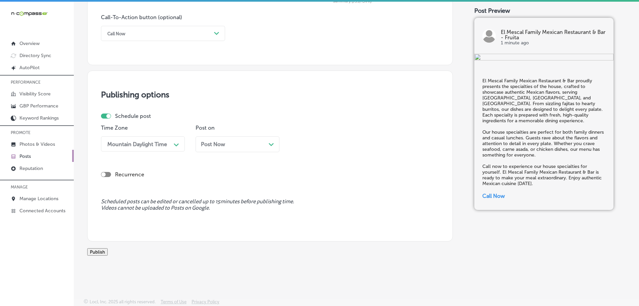
click at [275, 136] on div "Post Now Path Created with Sketch." at bounding box center [238, 144] width 84 height 16
click at [323, 138] on div "09:45 AM" at bounding box center [326, 144] width 67 height 12
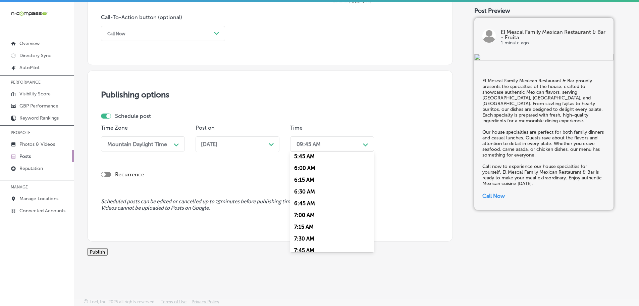
scroll to position [302, 0]
click at [302, 179] on div "7:00 AM" at bounding box center [332, 185] width 84 height 12
click at [108, 255] on button "Publish" at bounding box center [97, 251] width 20 height 7
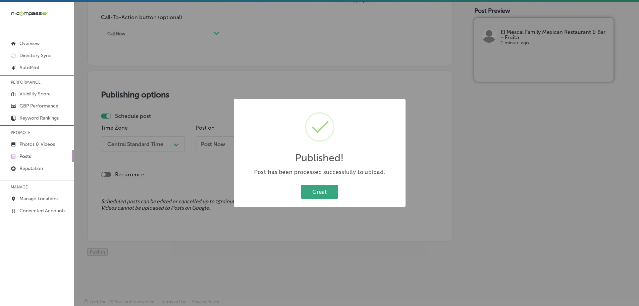
click at [325, 187] on button "Great" at bounding box center [319, 192] width 37 height 14
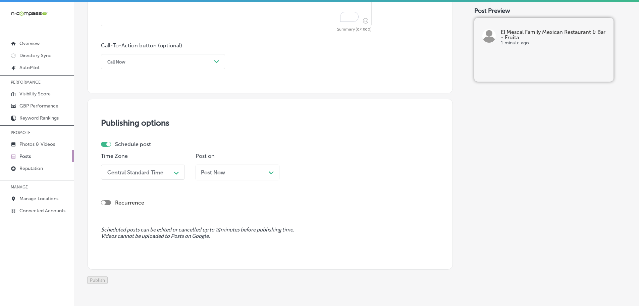
scroll to position [305, 0]
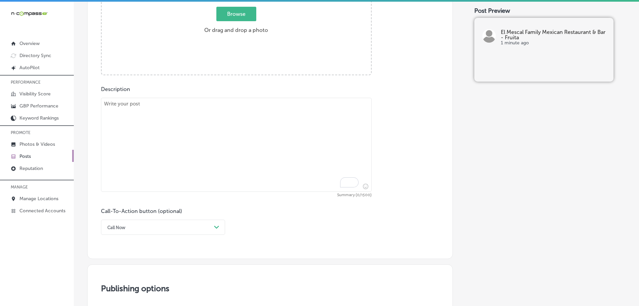
click at [143, 120] on textarea "To enrich screen reader interactions, please activate Accessibility in Grammarl…" at bounding box center [236, 145] width 271 height 94
paste textarea "Indulge in fresh ostiones at El Mescal Family Mexican Restaurant & Bar, a popul…"
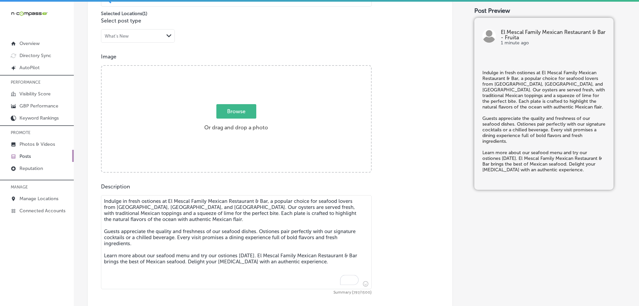
scroll to position [204, 0]
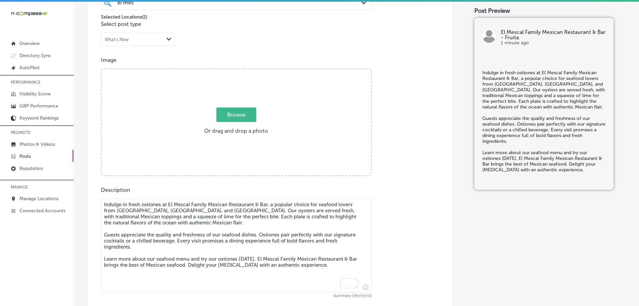
type textarea "Indulge in fresh ostiones at El Mescal Family Mexican Restaurant & Bar, a popul…"
click at [238, 115] on span "Browse" at bounding box center [236, 114] width 40 height 14
click at [238, 71] on input "Browse Or drag and drop a photo" at bounding box center [236, 70] width 269 height 2
type input "C:\fakepath\IMG_9227-5x5.jpg"
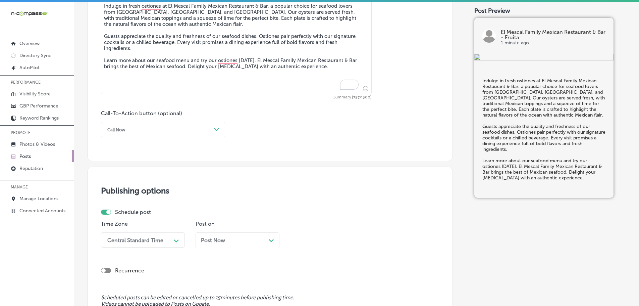
scroll to position [406, 0]
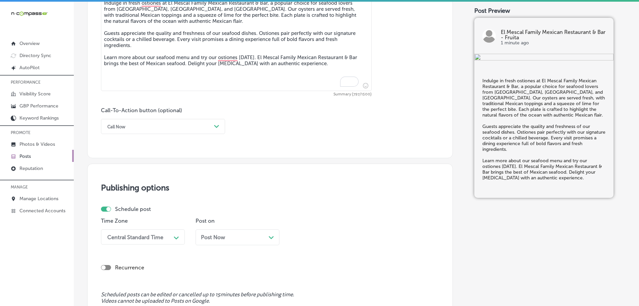
click at [192, 125] on div "Call Now" at bounding box center [157, 126] width 107 height 10
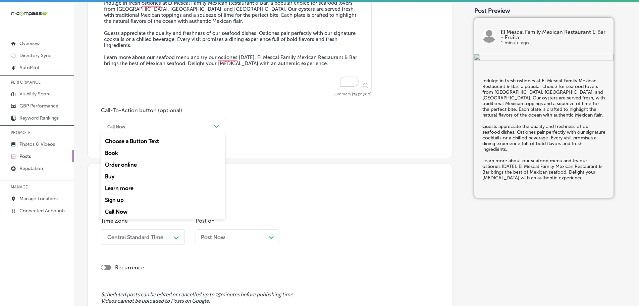
click at [127, 187] on div "Learn more" at bounding box center [163, 188] width 124 height 12
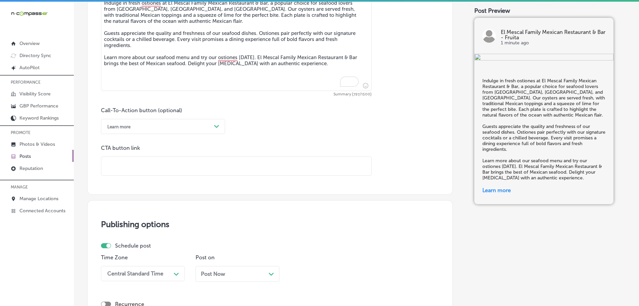
click at [144, 167] on input "text" at bounding box center [236, 166] width 270 height 18
paste input "[URL][DOMAIN_NAME]"
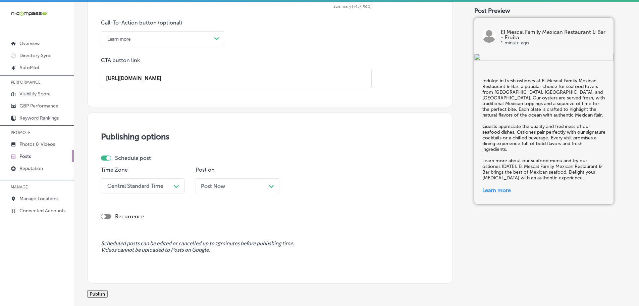
scroll to position [540, 0]
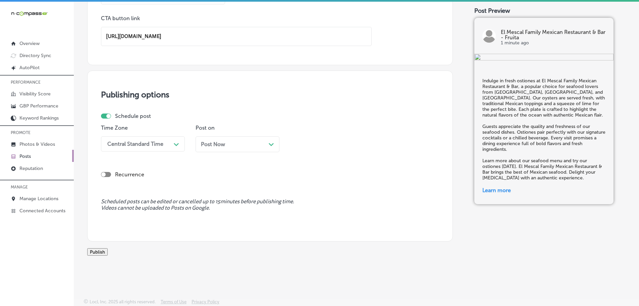
type input "[URL][DOMAIN_NAME]"
click at [157, 141] on div "Central Standard Time" at bounding box center [135, 144] width 56 height 6
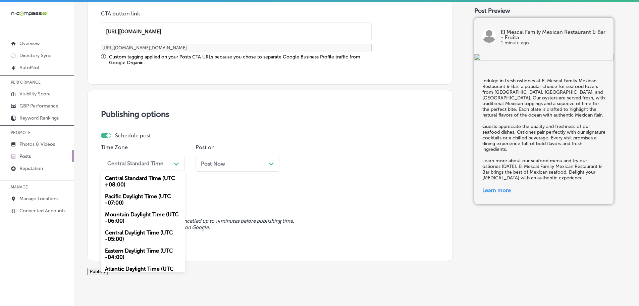
click at [140, 214] on div "Mountain Daylight Time (UTC -06:00)" at bounding box center [143, 217] width 84 height 18
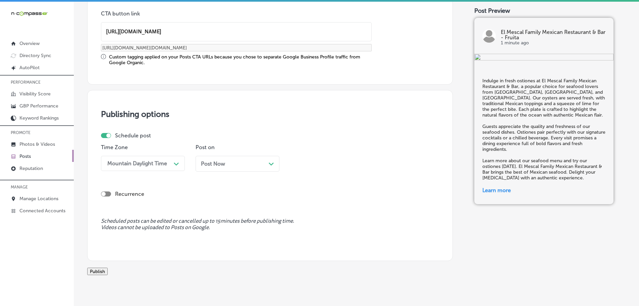
click at [269, 161] on div "Path Created with Sketch." at bounding box center [271, 162] width 5 height 5
click at [326, 163] on div "09:45 AM" at bounding box center [326, 163] width 67 height 12
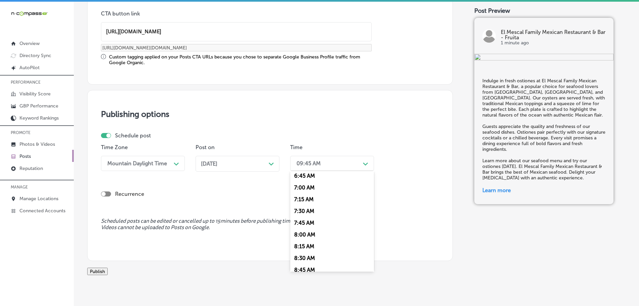
scroll to position [302, 0]
click at [312, 204] on div "7:00 AM" at bounding box center [332, 205] width 84 height 12
click at [108, 273] on button "Publish" at bounding box center [97, 270] width 20 height 7
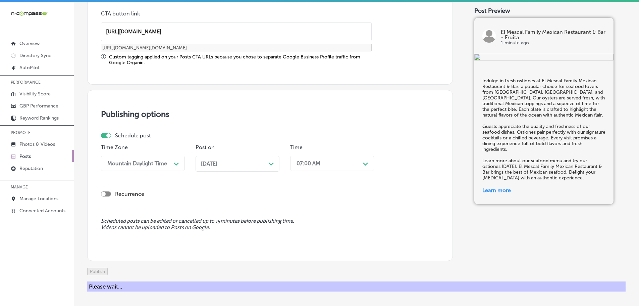
scroll to position [506, 0]
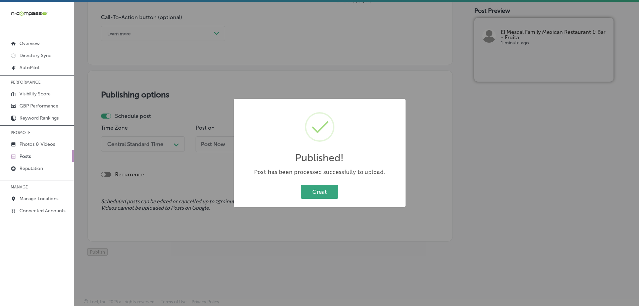
click at [326, 193] on button "Great" at bounding box center [319, 192] width 37 height 14
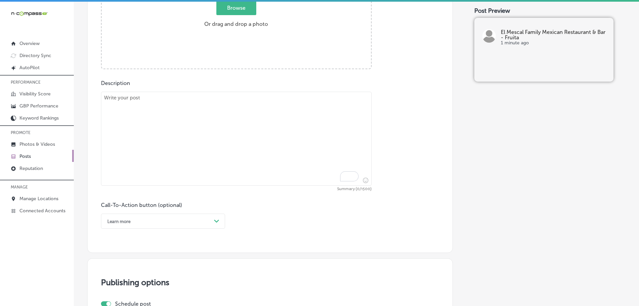
scroll to position [305, 0]
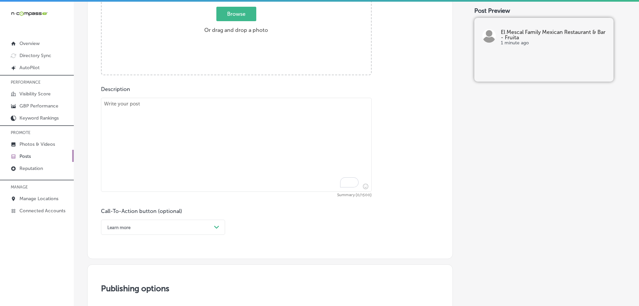
click at [190, 130] on textarea "To enrich screen reader interactions, please activate Accessibility in Grammarl…" at bounding box center [236, 145] width 271 height 94
paste textarea "Start your day right with breakfast burritos from El Mescal Family Mexican Rest…"
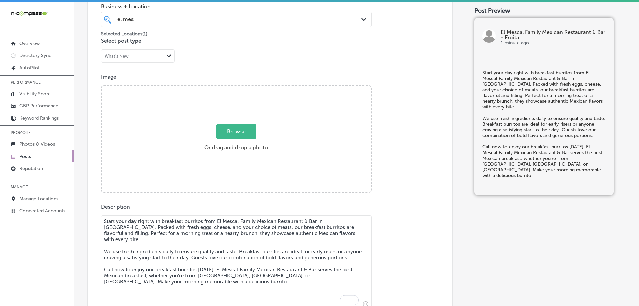
scroll to position [171, 0]
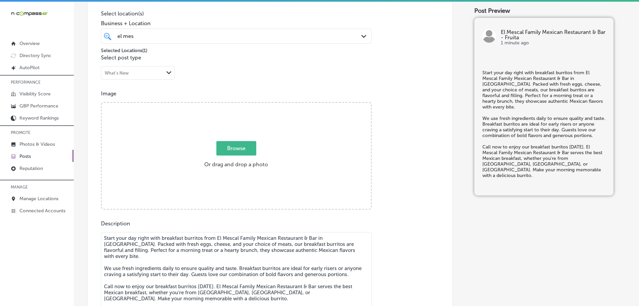
type textarea "Start your day right with breakfast burritos from El Mescal Family Mexican Rest…"
click at [240, 145] on span "Browse" at bounding box center [236, 148] width 40 height 14
click at [240, 105] on input "Browse Or drag and drop a photo" at bounding box center [236, 104] width 269 height 2
type input "C:\fakepath\IMG_9333.jpg"
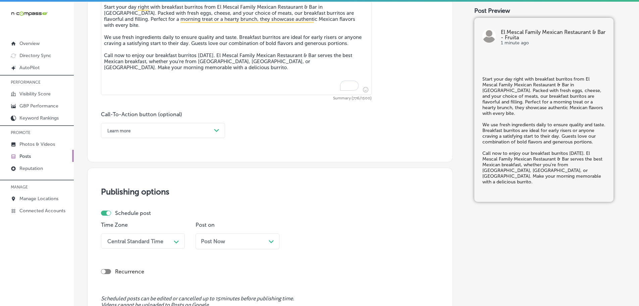
scroll to position [406, 0]
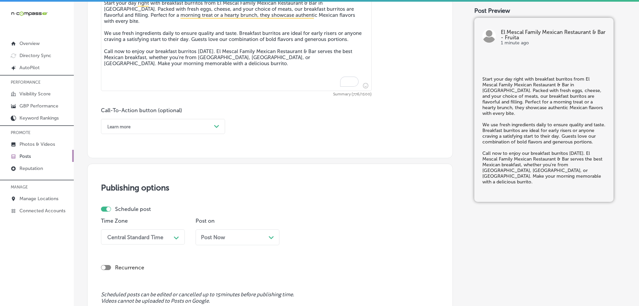
click at [167, 129] on div "Learn more" at bounding box center [157, 126] width 107 height 10
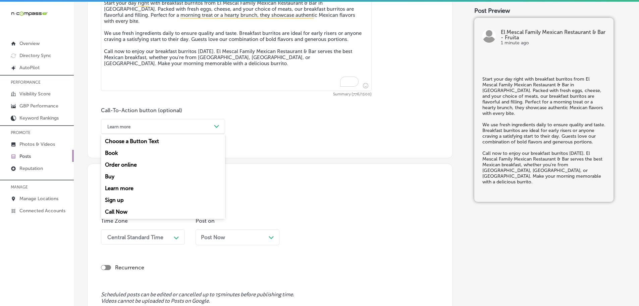
click at [129, 209] on div "Call Now" at bounding box center [163, 212] width 124 height 12
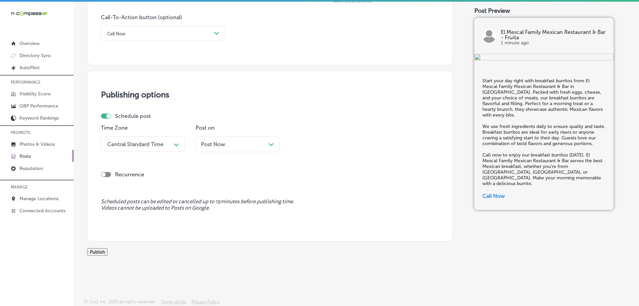
scroll to position [506, 0]
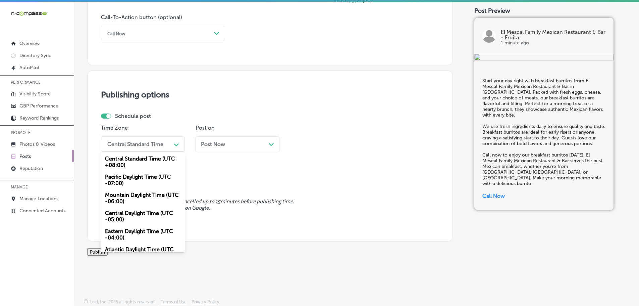
click at [153, 141] on div "Central Standard Time" at bounding box center [135, 144] width 56 height 6
drag, startPoint x: 141, startPoint y: 185, endPoint x: 205, endPoint y: 167, distance: 66.8
click at [141, 189] on div "Mountain Daylight Time (UTC -06:00)" at bounding box center [143, 198] width 84 height 18
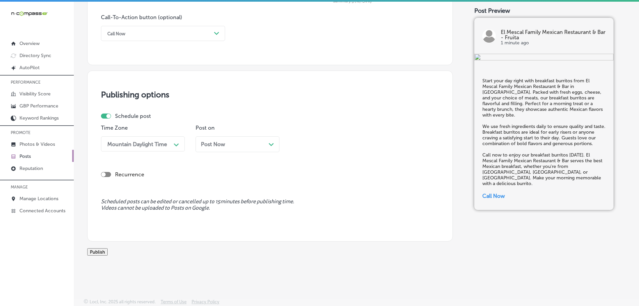
click at [271, 141] on div "Path Created with Sketch." at bounding box center [271, 143] width 5 height 5
click at [329, 138] on div "09:45 AM" at bounding box center [326, 144] width 67 height 12
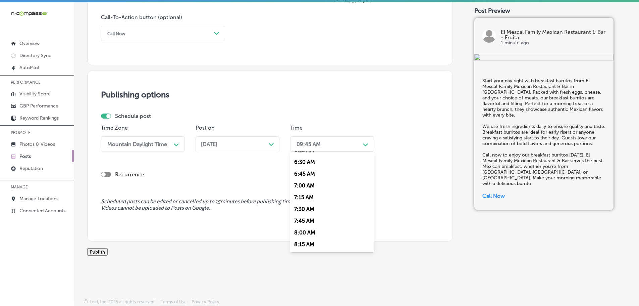
click at [301, 179] on div "7:00 AM" at bounding box center [332, 185] width 84 height 12
click at [108, 249] on button "Publish" at bounding box center [97, 251] width 20 height 7
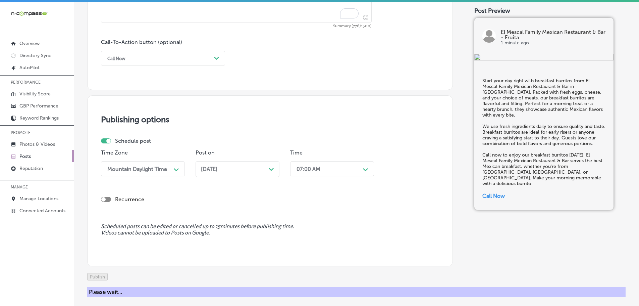
scroll to position [506, 0]
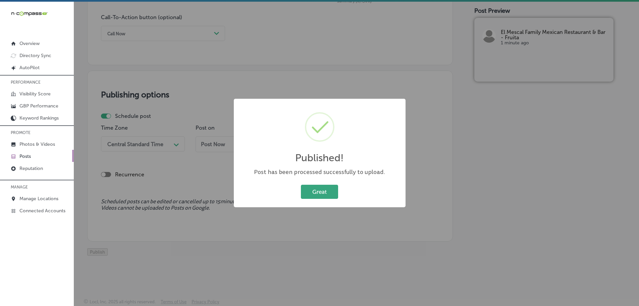
click at [326, 195] on button "Great" at bounding box center [319, 192] width 37 height 14
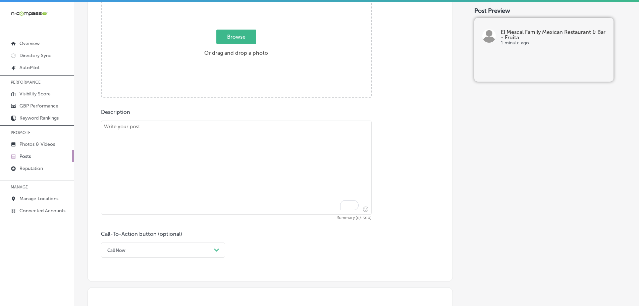
scroll to position [271, 0]
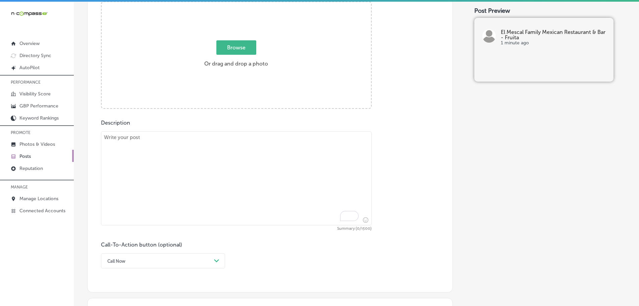
click at [162, 151] on textarea "To enrich screen reader interactions, please activate Accessibility in Grammarl…" at bounding box center [236, 178] width 271 height 94
paste textarea "Kick off your meal with our Mexican appetizers at El Mescal Family Mexican Rest…"
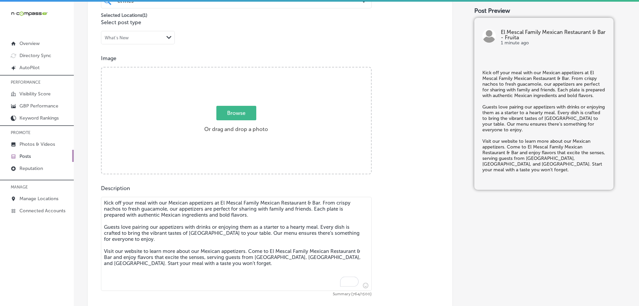
scroll to position [204, 0]
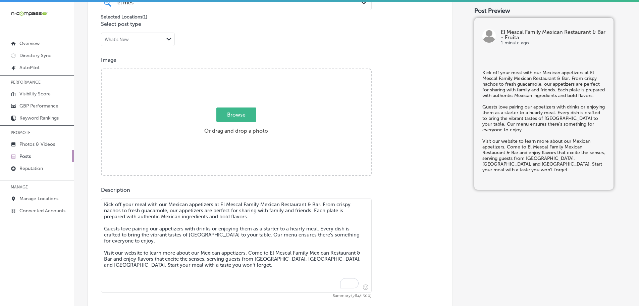
type textarea "Kick off your meal with our Mexican appetizers at El Mescal Family Mexican Rest…"
click at [237, 114] on span "Browse" at bounding box center [236, 114] width 40 height 14
click at [237, 71] on input "Browse Or drag and drop a photo" at bounding box center [236, 70] width 269 height 2
type input "C:\fakepath\IMG_9439.jpg"
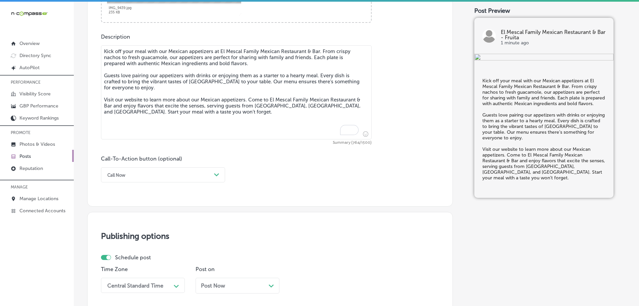
scroll to position [406, 0]
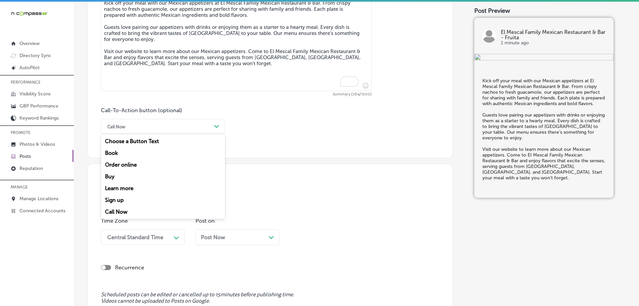
click at [215, 124] on div "Path Created with Sketch." at bounding box center [216, 126] width 5 height 5
click at [113, 184] on div "Learn more" at bounding box center [163, 188] width 124 height 12
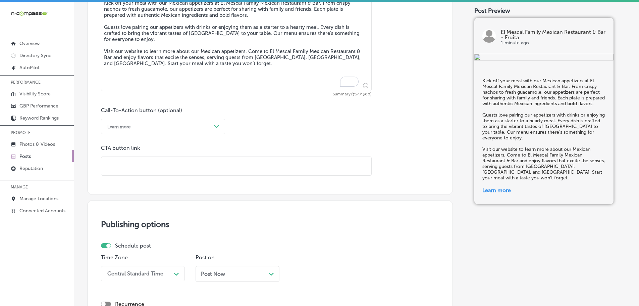
click at [144, 166] on input "text" at bounding box center [236, 166] width 270 height 18
paste input "[URL][DOMAIN_NAME]"
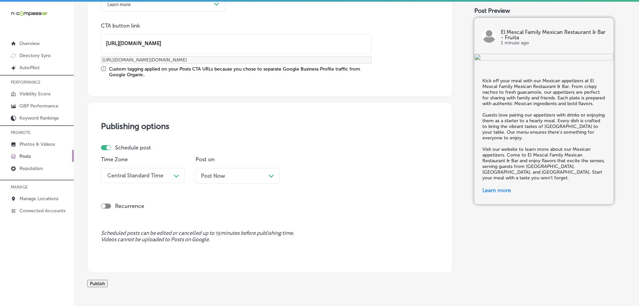
scroll to position [540, 0]
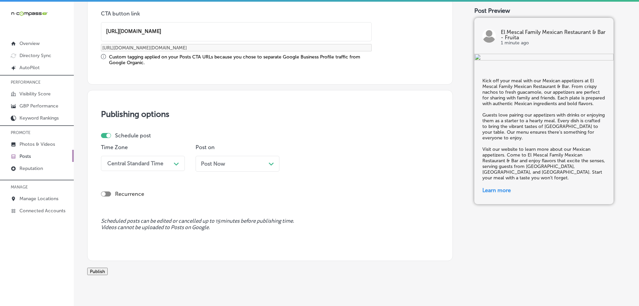
type input "[URL][DOMAIN_NAME]"
click at [155, 160] on div "Central Standard Time" at bounding box center [135, 163] width 56 height 6
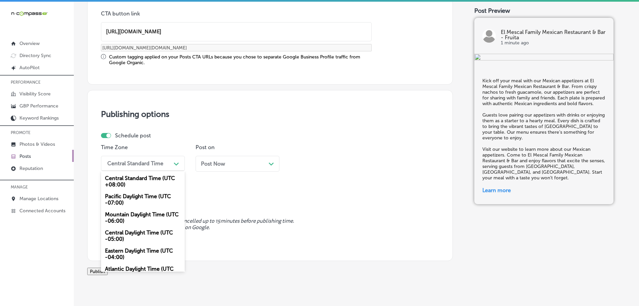
click at [127, 215] on div "Mountain Daylight Time (UTC -06:00)" at bounding box center [143, 217] width 84 height 18
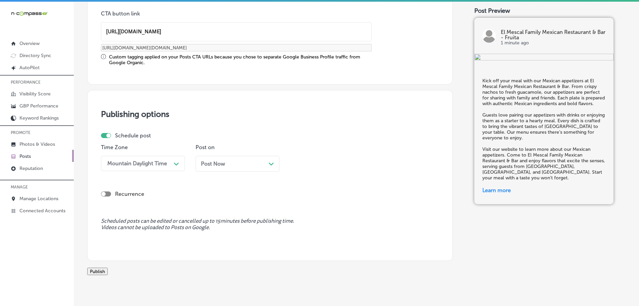
click at [272, 165] on icon "Path Created with Sketch." at bounding box center [271, 163] width 5 height 3
click at [340, 165] on div "09:45 AM" at bounding box center [326, 163] width 67 height 12
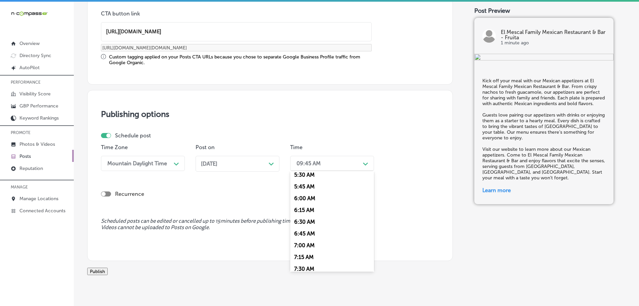
scroll to position [302, 0]
click at [302, 206] on div "7:00 AM" at bounding box center [332, 205] width 84 height 12
click at [108, 275] on button "Publish" at bounding box center [97, 270] width 20 height 7
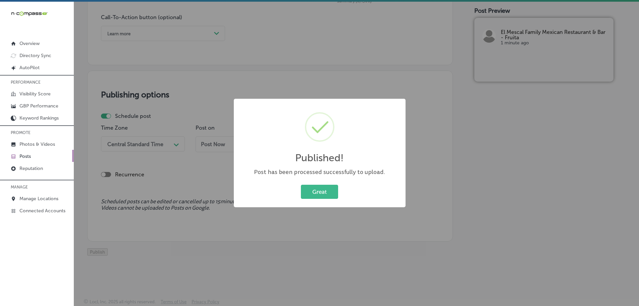
scroll to position [506, 0]
click at [316, 194] on button "Great" at bounding box center [319, 192] width 37 height 14
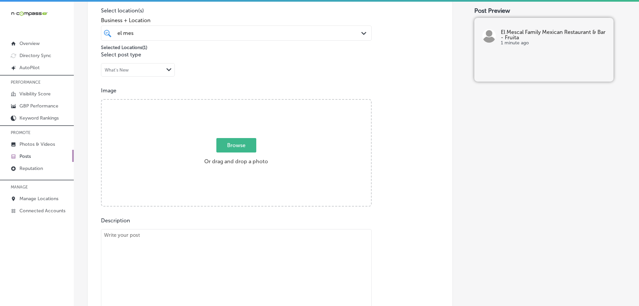
scroll to position [171, 0]
click at [177, 236] on textarea "To enrich screen reader interactions, please activate Accessibility in Grammarl…" at bounding box center [236, 279] width 271 height 94
paste textarea "El Mescal Family Mexican Restaurant & Bar offers a variety of Mexican seafood d…"
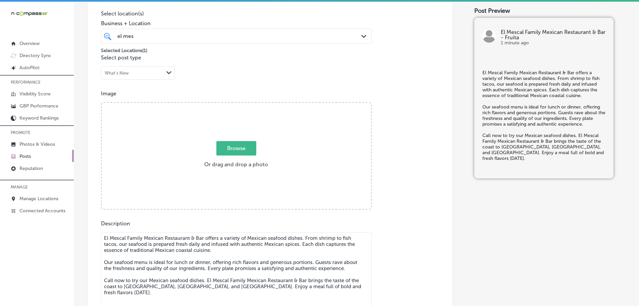
type textarea "El Mescal Family Mexican Restaurant & Bar offers a variety of Mexican seafood d…"
click at [241, 145] on span "Browse" at bounding box center [236, 148] width 40 height 14
click at [241, 105] on input "Browse Or drag and drop a photo" at bounding box center [236, 104] width 269 height 2
type input "C:\fakepath\IMG_9243.jpg"
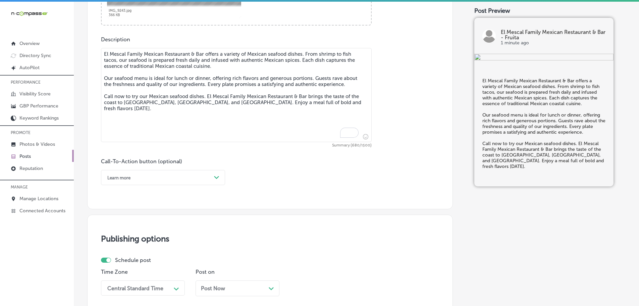
scroll to position [372, 0]
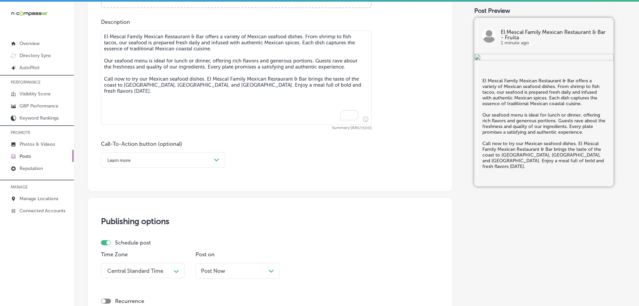
click at [214, 159] on icon "Path Created with Sketch." at bounding box center [216, 159] width 5 height 3
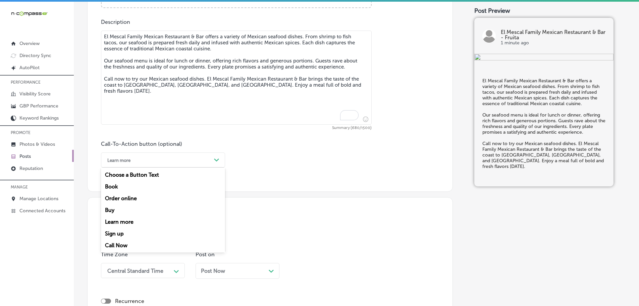
click at [123, 242] on div "Call Now" at bounding box center [163, 245] width 124 height 12
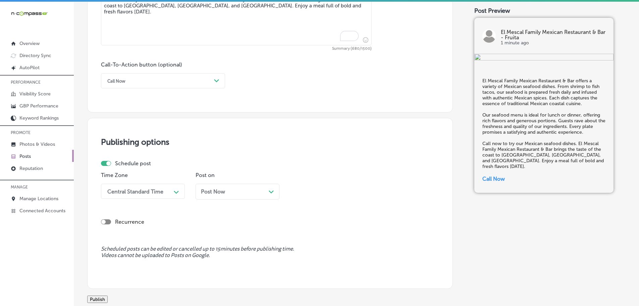
scroll to position [473, 0]
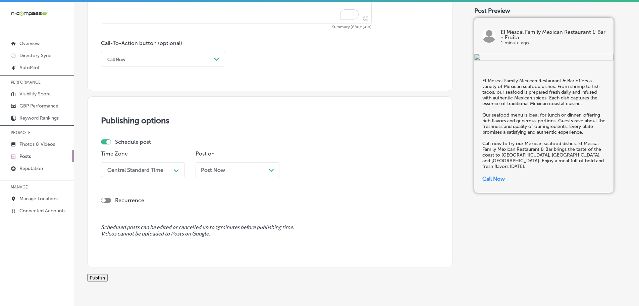
click at [178, 167] on div "Path Created with Sketch." at bounding box center [176, 169] width 5 height 5
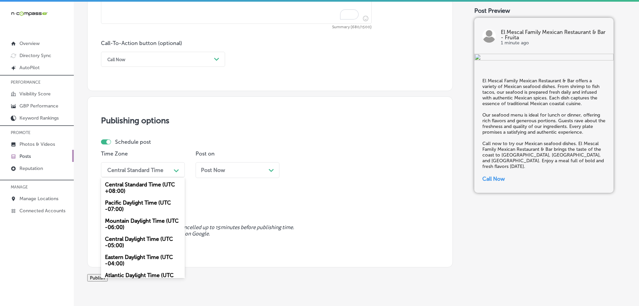
drag, startPoint x: 131, startPoint y: 221, endPoint x: 134, endPoint y: 220, distance: 3.9
click at [131, 221] on div "Mountain Daylight Time (UTC -06:00)" at bounding box center [143, 224] width 84 height 18
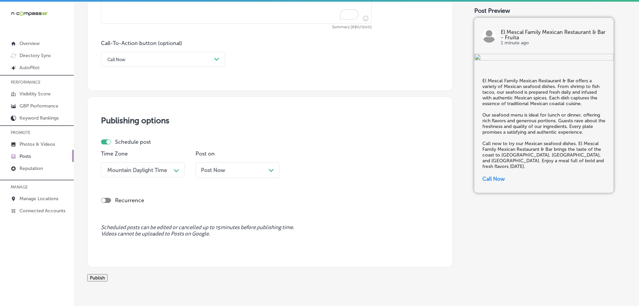
click at [269, 169] on polygon at bounding box center [271, 170] width 5 height 3
click at [349, 170] on div "09:45 AM" at bounding box center [326, 170] width 67 height 12
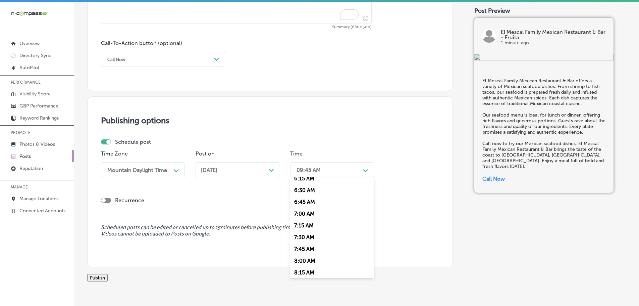
scroll to position [302, 0]
click at [317, 208] on div "7:00 AM" at bounding box center [332, 211] width 84 height 12
click at [108, 278] on button "Publish" at bounding box center [97, 277] width 20 height 7
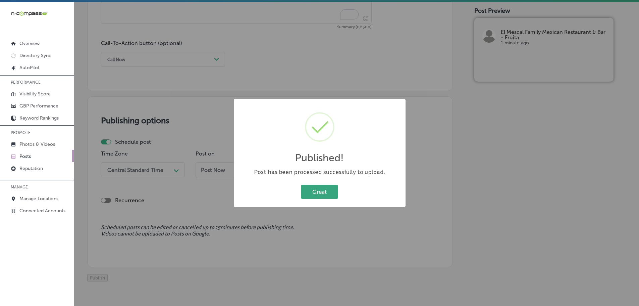
click at [329, 190] on button "Great" at bounding box center [319, 192] width 37 height 14
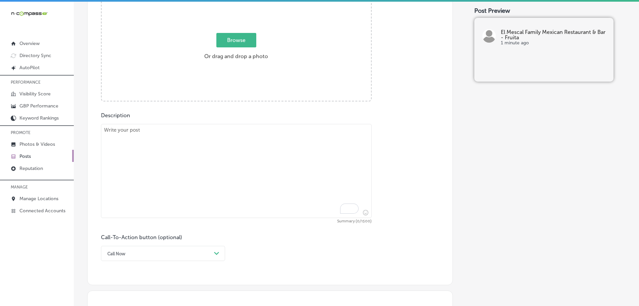
scroll to position [271, 0]
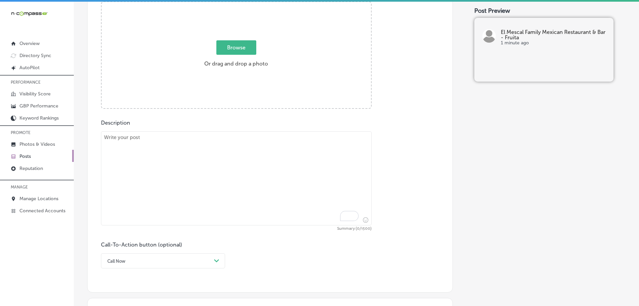
click at [225, 150] on textarea "To enrich screen reader interactions, please activate Accessibility in Grammarl…" at bounding box center [236, 178] width 271 height 94
paste textarea "Savor the cheesy goodness of our quesadillas at El Mescal Family Mexican Restau…"
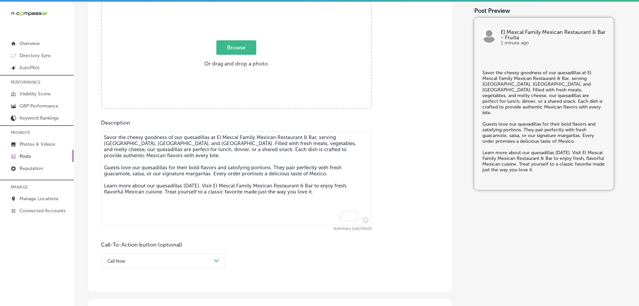
type textarea "Savor the cheesy goodness of our quesadillas at El Mescal Family Mexican Restau…"
click at [236, 54] on span "Browse" at bounding box center [236, 47] width 40 height 14
click at [236, 4] on input "Browse Or drag and drop a photo" at bounding box center [236, 3] width 269 height 2
type input "C:\fakepath\IMG_9239.jpg"
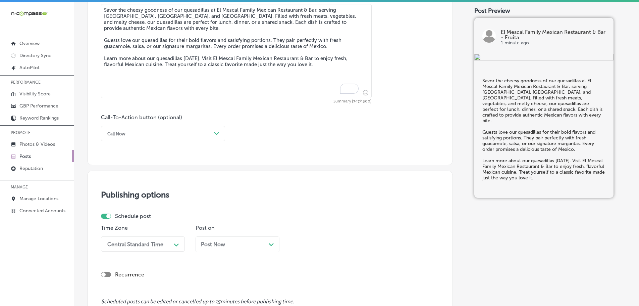
scroll to position [406, 0]
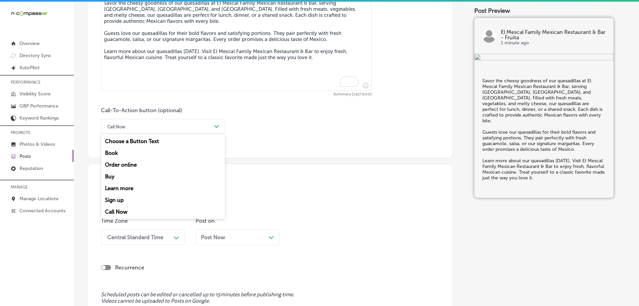
click at [183, 128] on div "Call Now" at bounding box center [157, 126] width 107 height 10
click at [121, 184] on div "Learn more" at bounding box center [163, 188] width 124 height 12
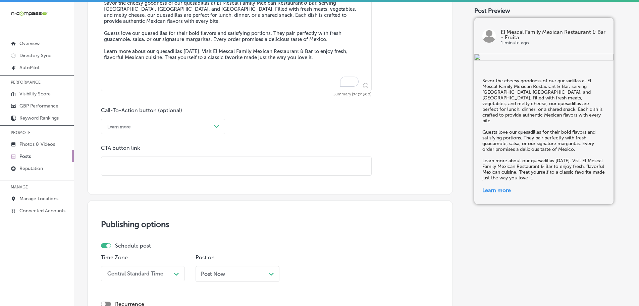
click at [150, 163] on input "text" at bounding box center [236, 166] width 270 height 18
paste input "[URL][DOMAIN_NAME]"
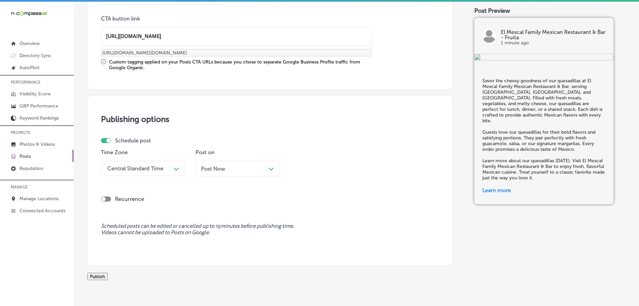
scroll to position [540, 0]
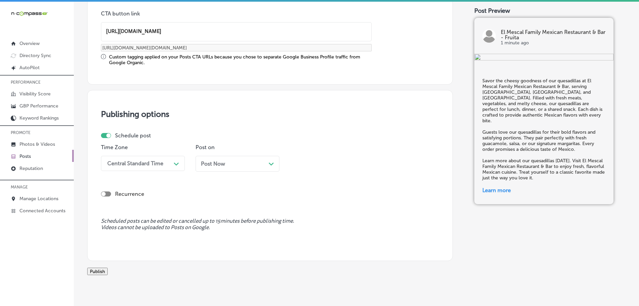
type input "[URL][DOMAIN_NAME]"
click at [172, 162] on div "Path Created with Sketch." at bounding box center [176, 163] width 11 height 11
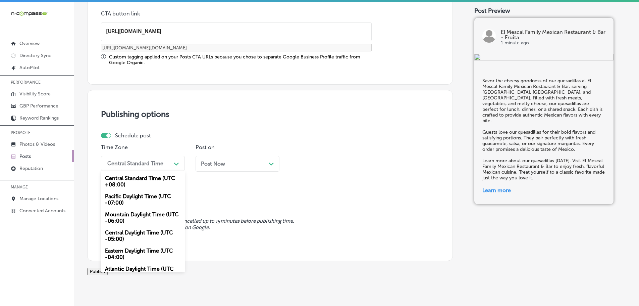
scroll to position [0, 0]
click at [133, 212] on div "Mountain Daylight Time (UTC -06:00)" at bounding box center [143, 217] width 84 height 18
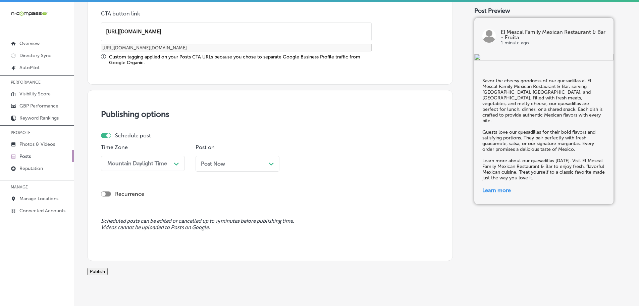
click at [271, 161] on div "Path Created with Sketch." at bounding box center [271, 162] width 5 height 5
click at [331, 165] on div "09:45 AM" at bounding box center [326, 163] width 67 height 12
click at [306, 235] on div "7:00 AM" at bounding box center [332, 238] width 84 height 12
click at [108, 275] on button "Publish" at bounding box center [97, 270] width 20 height 7
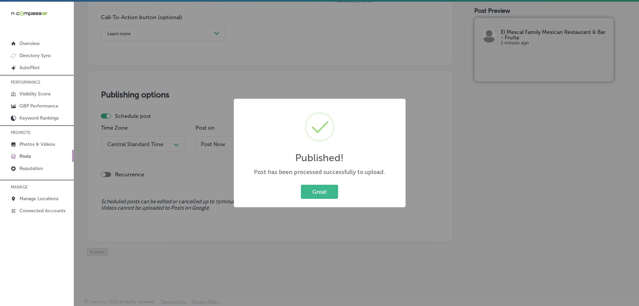
scroll to position [506, 0]
click at [311, 192] on button "Great" at bounding box center [319, 192] width 37 height 14
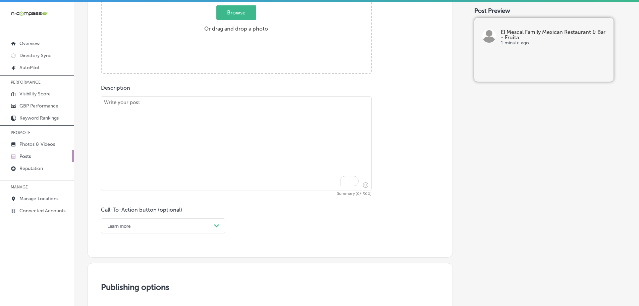
scroll to position [305, 0]
click at [205, 150] on textarea "To enrich screen reader interactions, please activate Accessibility in Grammarl…" at bounding box center [236, 145] width 271 height 94
paste textarea "El Mescal Family Mexican Restaurant & Bar features flavorful chipotle enchilada…"
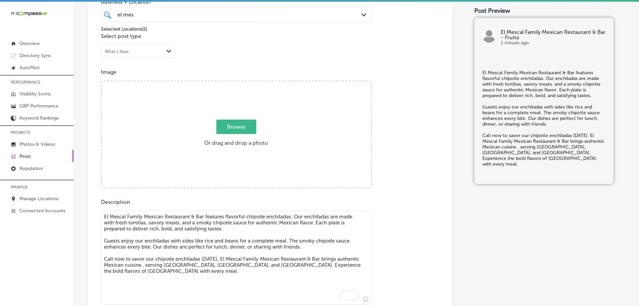
scroll to position [171, 0]
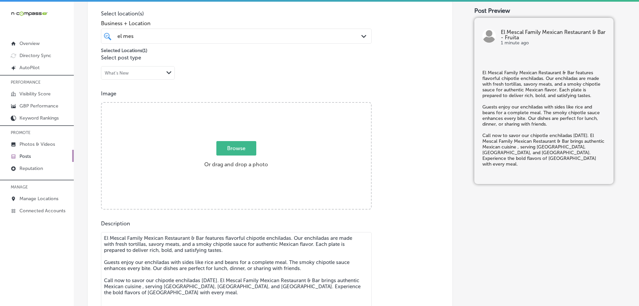
type textarea "El Mescal Family Mexican Restaurant & Bar features flavorful chipotle enchilada…"
click at [232, 152] on span "Browse" at bounding box center [236, 148] width 40 height 14
click at [232, 105] on input "Browse Or drag and drop a photo" at bounding box center [236, 104] width 269 height 2
type input "C:\fakepath\IMG_4800.jpg"
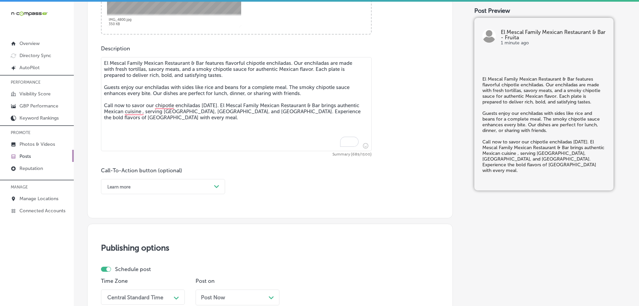
scroll to position [372, 0]
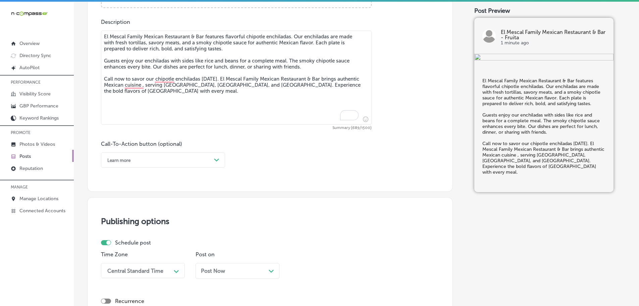
click at [203, 156] on div "Learn more" at bounding box center [157, 160] width 107 height 10
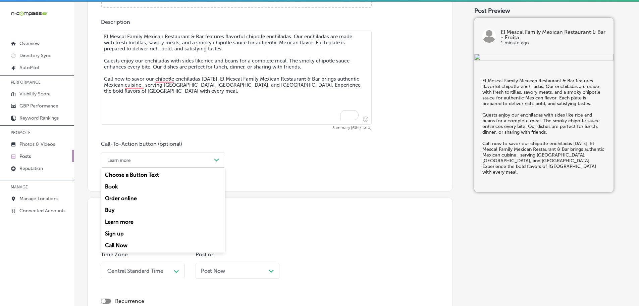
click at [118, 243] on div "Call Now" at bounding box center [163, 245] width 124 height 12
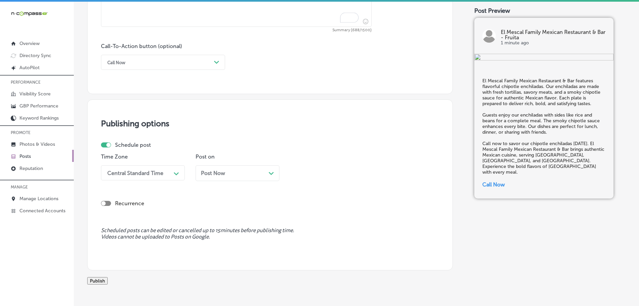
scroll to position [473, 0]
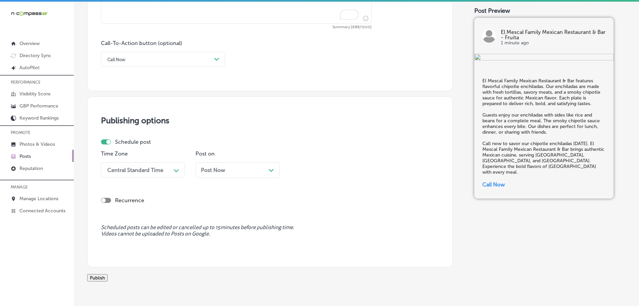
type textarea "El Mescal Family Mexican Restaurant & Bar features flavorful chipotle enchilada…"
click at [169, 167] on div "Central Standard Time" at bounding box center [137, 170] width 67 height 12
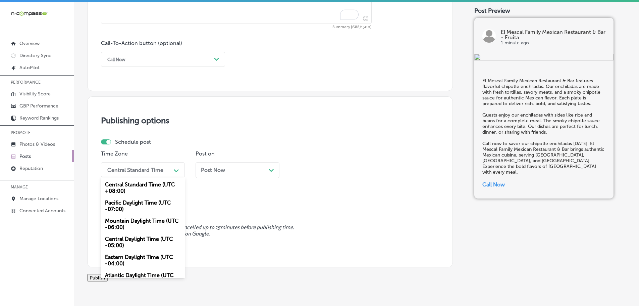
drag, startPoint x: 122, startPoint y: 227, endPoint x: 127, endPoint y: 223, distance: 6.4
click at [122, 226] on div "Mountain Daylight Time (UTC -06:00)" at bounding box center [143, 224] width 84 height 18
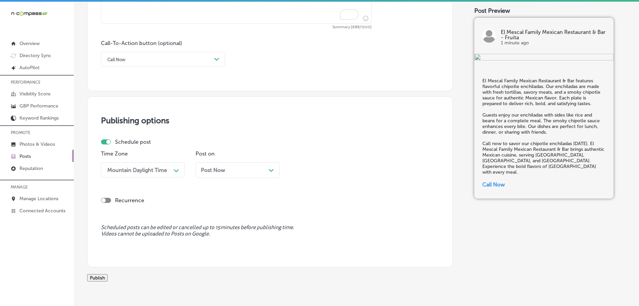
click at [270, 169] on icon "Path Created with Sketch." at bounding box center [271, 170] width 5 height 3
click at [326, 164] on div "10:00 AM" at bounding box center [326, 170] width 67 height 12
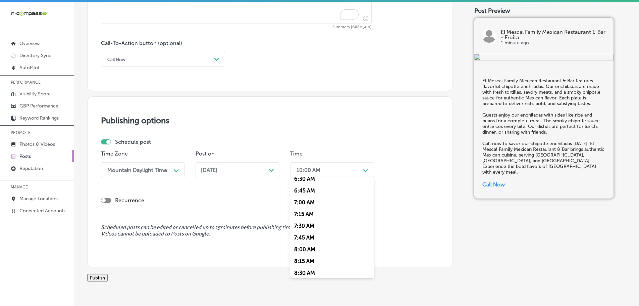
scroll to position [302, 0]
click at [310, 211] on div "7:00 AM" at bounding box center [332, 211] width 84 height 12
click at [108, 281] on button "Publish" at bounding box center [97, 277] width 20 height 7
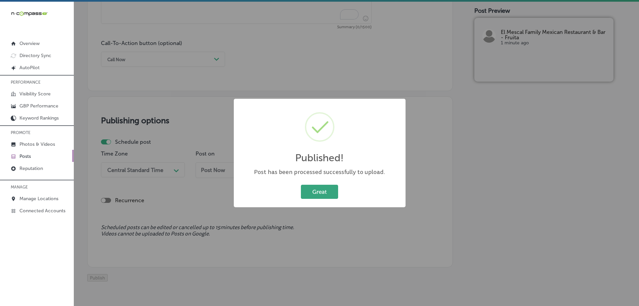
click at [322, 193] on button "Great" at bounding box center [319, 192] width 37 height 14
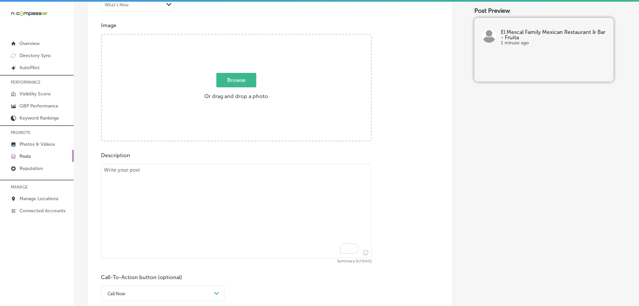
scroll to position [238, 0]
click at [163, 191] on textarea "To enrich screen reader interactions, please activate Accessibility in Grammarl…" at bounding box center [236, 212] width 271 height 94
paste textarea "Enjoy authentic Mexican tacos at El Mescal Family Mexican Restaurant & Bar, ser…"
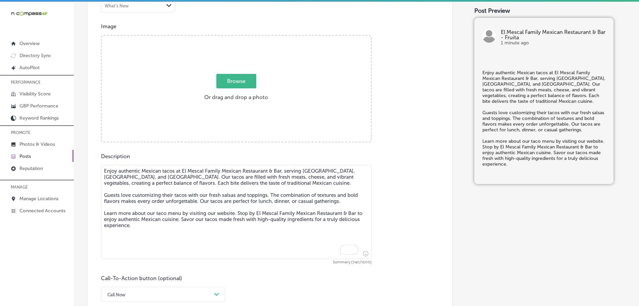
type textarea "Enjoy authentic Mexican tacos at El Mescal Family Mexican Restaurant & Bar, ser…"
click at [232, 81] on span "Browse" at bounding box center [236, 81] width 40 height 14
click at [232, 38] on input "Browse Or drag and drop a photo" at bounding box center [236, 37] width 269 height 2
type input "C:\fakepath\IMG_9553.jpg"
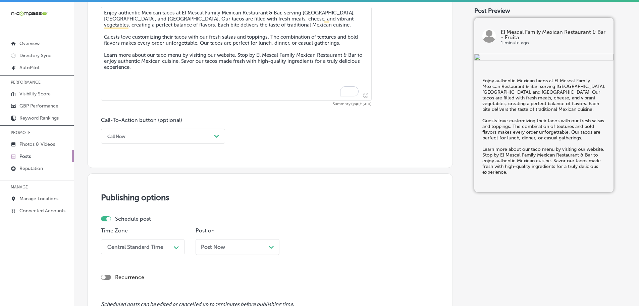
scroll to position [406, 0]
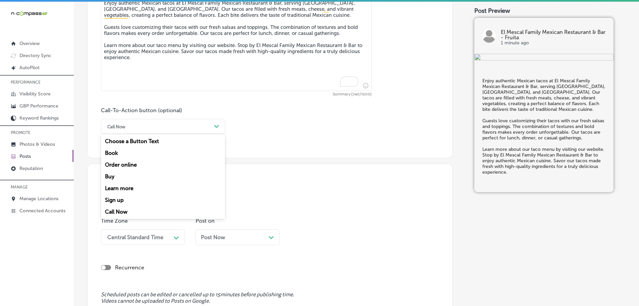
click at [206, 121] on div "Call Now" at bounding box center [157, 126] width 107 height 10
click at [130, 187] on div "Learn more" at bounding box center [163, 188] width 124 height 12
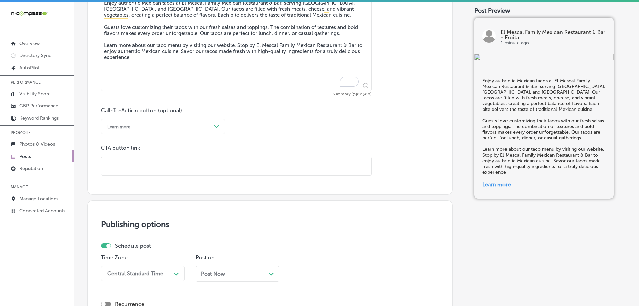
click at [167, 170] on input "text" at bounding box center [236, 166] width 270 height 18
paste input "[URL][DOMAIN_NAME]"
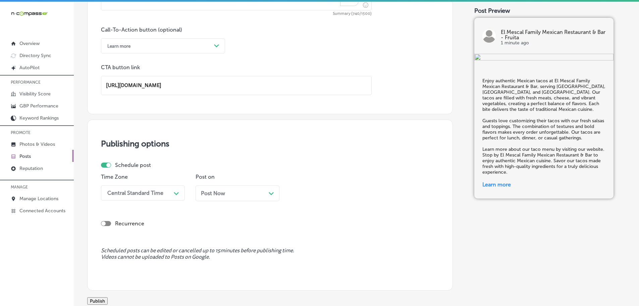
scroll to position [540, 0]
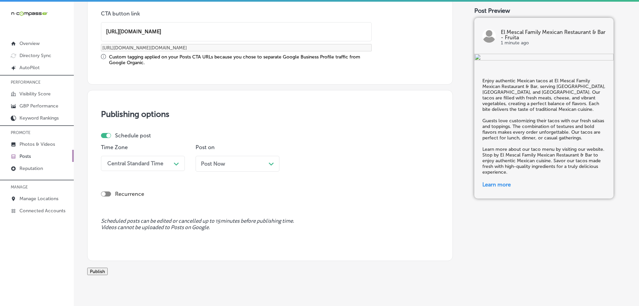
type input "[URL][DOMAIN_NAME]"
click at [166, 162] on div "Central Standard Time" at bounding box center [137, 163] width 67 height 12
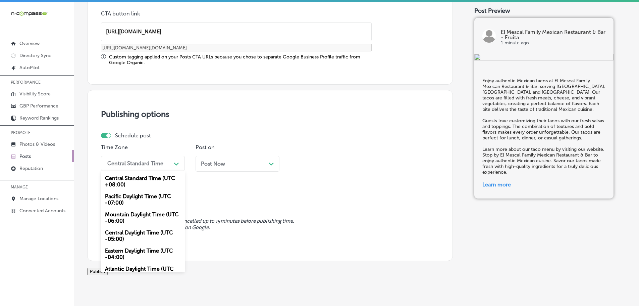
drag, startPoint x: 139, startPoint y: 215, endPoint x: 177, endPoint y: 195, distance: 42.9
click at [139, 215] on div "Mountain Daylight Time (UTC -06:00)" at bounding box center [143, 217] width 84 height 18
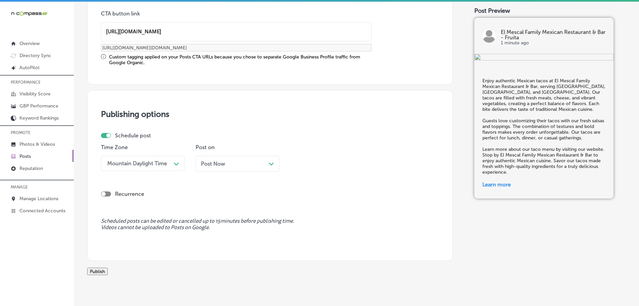
click at [273, 163] on polygon at bounding box center [271, 163] width 5 height 3
click at [334, 164] on div "10:00 AM" at bounding box center [326, 163] width 67 height 12
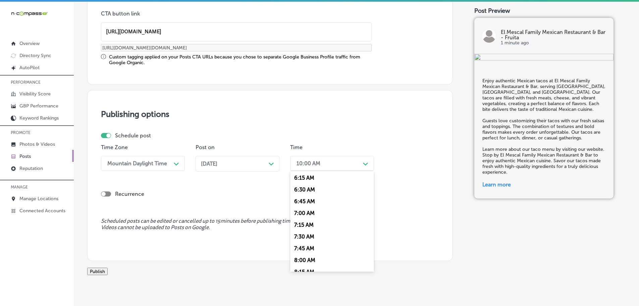
scroll to position [302, 0]
click at [315, 202] on div "7:00 AM" at bounding box center [332, 205] width 84 height 12
click at [108, 275] on button "Publish" at bounding box center [97, 270] width 20 height 7
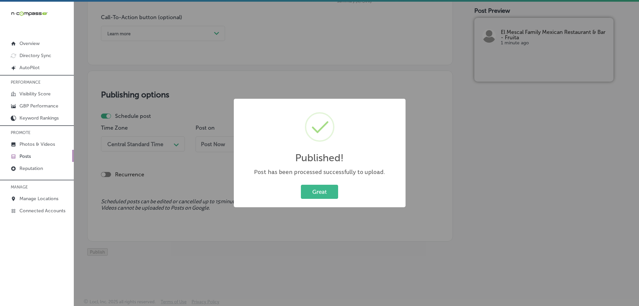
scroll to position [506, 0]
click at [317, 187] on button "Great" at bounding box center [319, 192] width 37 height 14
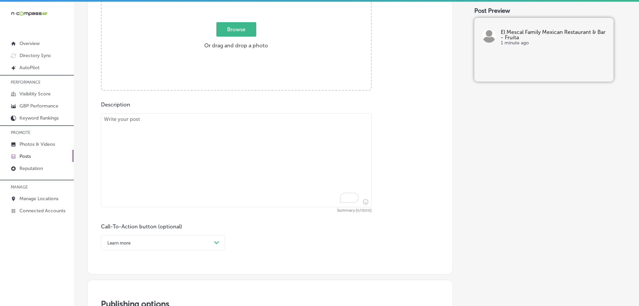
scroll to position [271, 0]
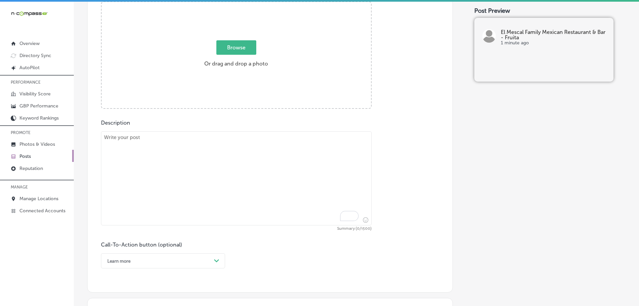
click at [216, 147] on textarea "To enrich screen reader interactions, please activate Accessibility in Grammarl…" at bounding box center [236, 178] width 271 height 94
paste textarea "Start your meal with our combo appetizer at [GEOGRAPHIC_DATA] Family Mexican Re…"
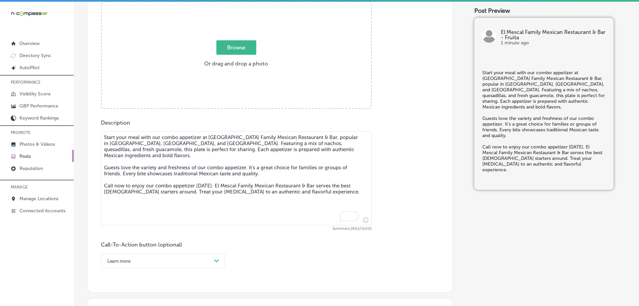
type textarea "Start your meal with our combo appetizer at [GEOGRAPHIC_DATA] Family Mexican Re…"
click at [256, 47] on label "Browse Or drag and drop a photo" at bounding box center [236, 56] width 69 height 30
click at [256, 4] on input "Browse Or drag and drop a photo" at bounding box center [236, 3] width 269 height 2
type input "C:\fakepath\IMG_9564.jpg"
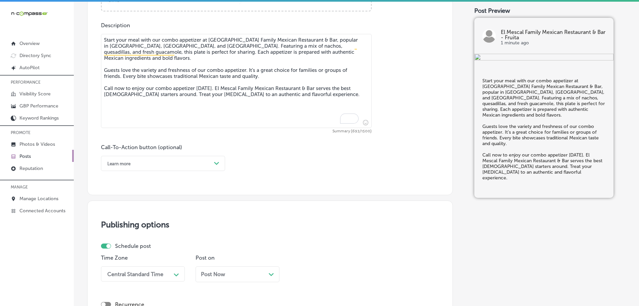
scroll to position [372, 0]
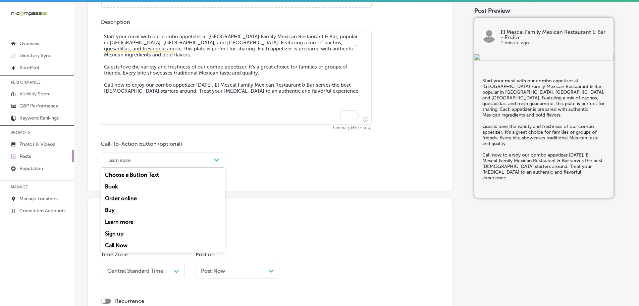
click at [195, 158] on div "Learn more" at bounding box center [157, 160] width 107 height 10
click at [116, 242] on div "Call Now" at bounding box center [163, 245] width 124 height 12
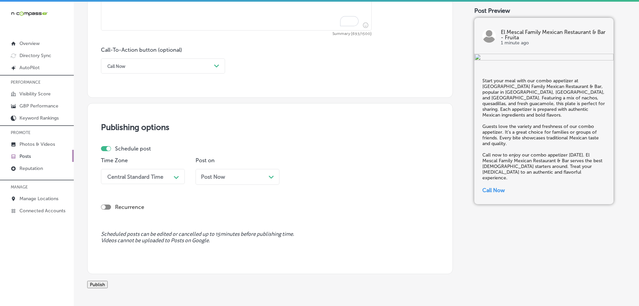
scroll to position [473, 0]
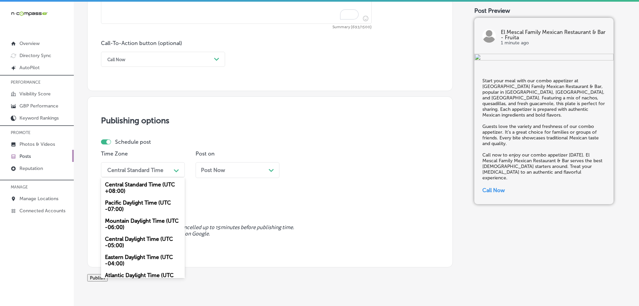
click at [162, 170] on div "Central Standard Time" at bounding box center [135, 169] width 56 height 6
click at [141, 222] on div "Mountain Daylight Time (UTC -06:00)" at bounding box center [143, 224] width 84 height 18
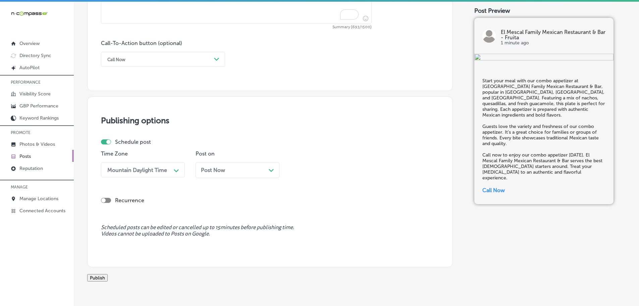
click at [276, 171] on div "Post Now Path Created with Sketch." at bounding box center [238, 170] width 84 height 16
click at [340, 166] on div "10:00 AM" at bounding box center [326, 170] width 67 height 12
click at [309, 241] on div "7:00 AM" at bounding box center [332, 245] width 84 height 12
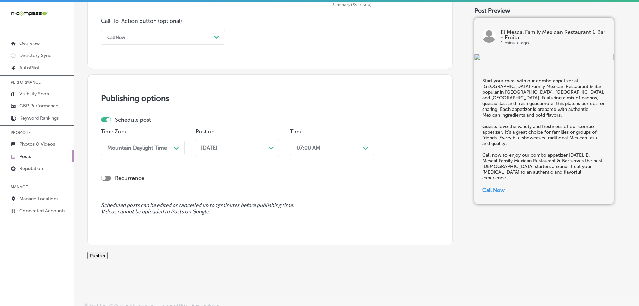
scroll to position [506, 0]
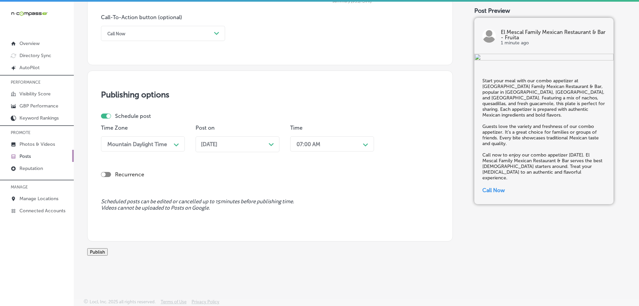
click at [108, 248] on button "Publish" at bounding box center [97, 251] width 20 height 7
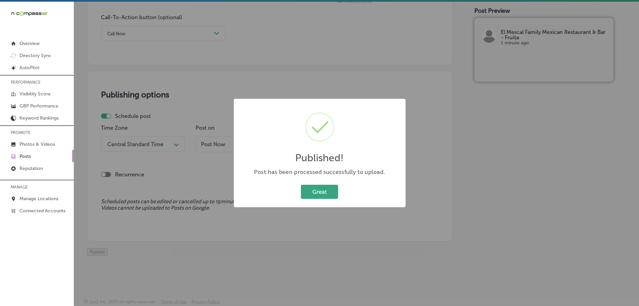
click at [311, 193] on button "Great" at bounding box center [319, 192] width 37 height 14
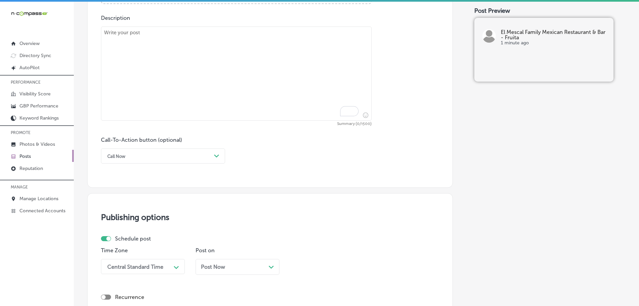
scroll to position [372, 0]
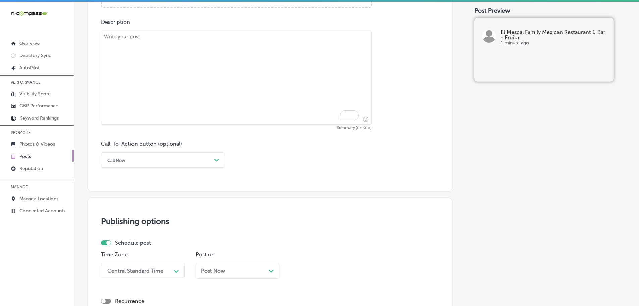
click at [169, 79] on textarea "To enrich screen reader interactions, please activate Accessibility in Grammarl…" at bounding box center [236, 78] width 271 height 94
paste textarea "Discover the delicious burritos selection at El Mescal Family Mexican Restauran…"
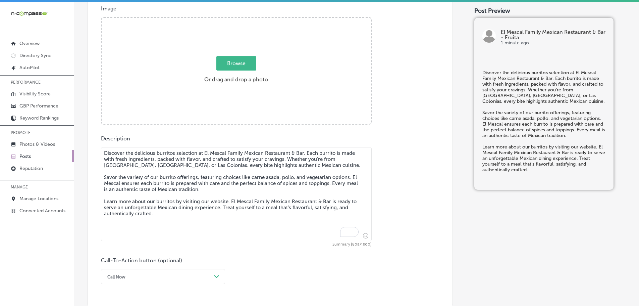
scroll to position [238, 0]
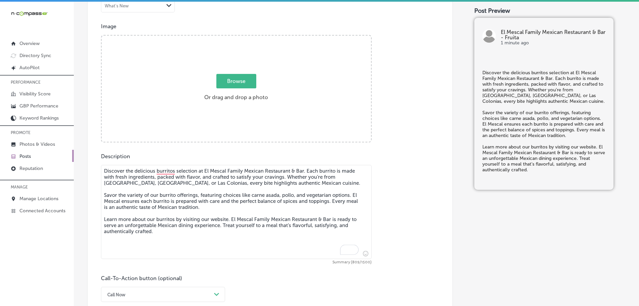
type textarea "Discover the delicious burritos selection at El Mescal Family Mexican Restauran…"
click at [249, 86] on span "Browse" at bounding box center [236, 81] width 40 height 14
click at [249, 38] on input "Browse Or drag and drop a photo" at bounding box center [236, 37] width 269 height 2
type input "C:\fakepath\IMG_9631.jpg"
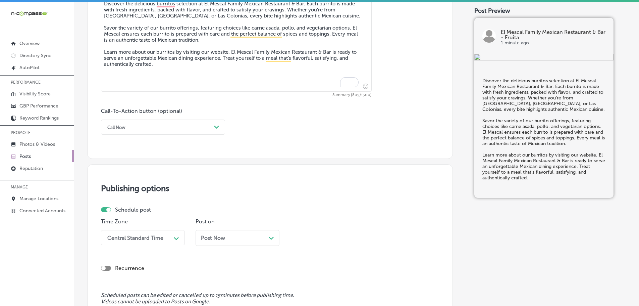
scroll to position [406, 0]
click at [207, 127] on div "Call Now" at bounding box center [157, 126] width 107 height 10
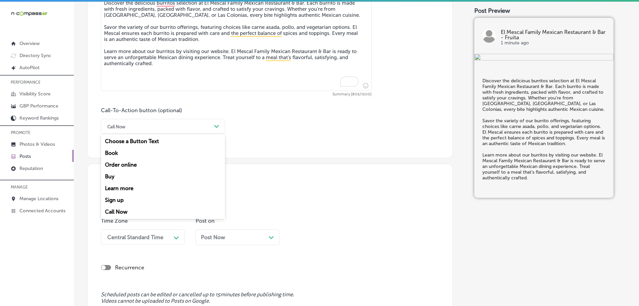
click at [111, 189] on div "Learn more" at bounding box center [163, 188] width 124 height 12
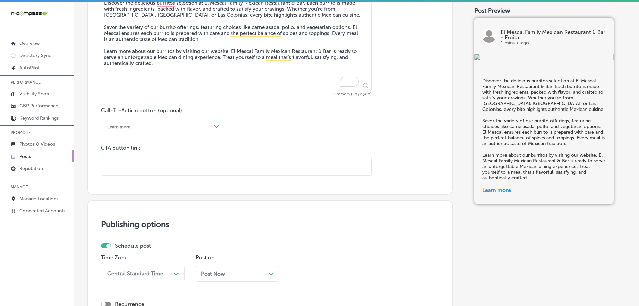
click at [144, 170] on input "text" at bounding box center [236, 166] width 270 height 18
paste input "[URL][DOMAIN_NAME]"
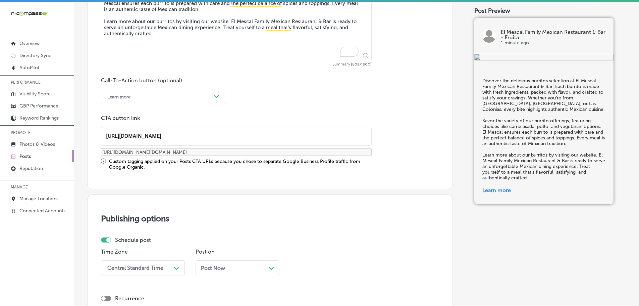
scroll to position [506, 0]
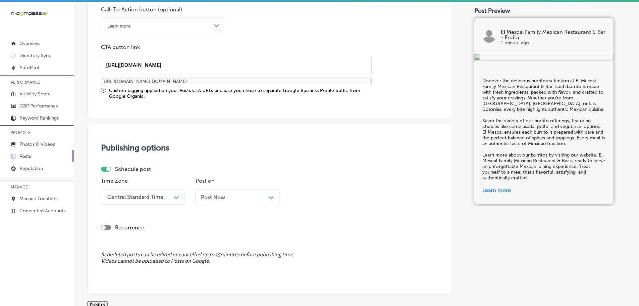
type input "[URL][DOMAIN_NAME]"
click at [153, 195] on div "Central Standard Time" at bounding box center [135, 197] width 56 height 6
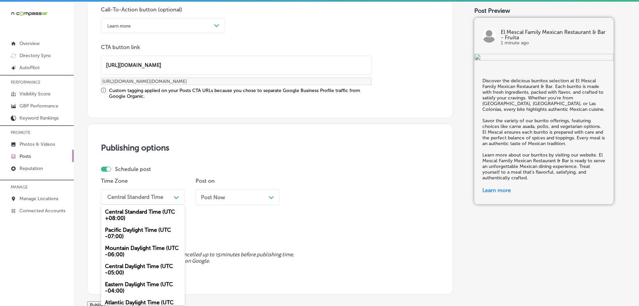
drag, startPoint x: 135, startPoint y: 250, endPoint x: 147, endPoint y: 245, distance: 12.8
click at [135, 249] on div "Mountain Daylight Time (UTC -06:00)" at bounding box center [143, 251] width 84 height 18
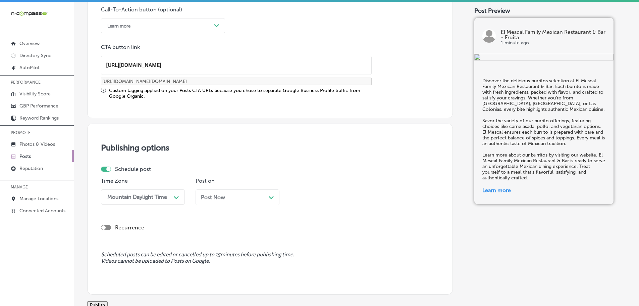
click at [272, 196] on icon "Path Created with Sketch." at bounding box center [271, 197] width 5 height 3
click at [347, 191] on div "10:00 AM Path Created with Sketch." at bounding box center [332, 196] width 84 height 15
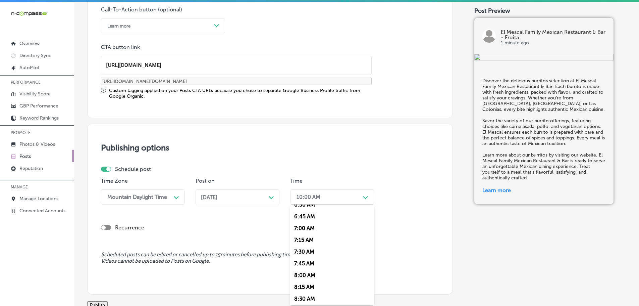
scroll to position [302, 0]
click at [316, 237] on div "7:00 AM" at bounding box center [332, 238] width 84 height 12
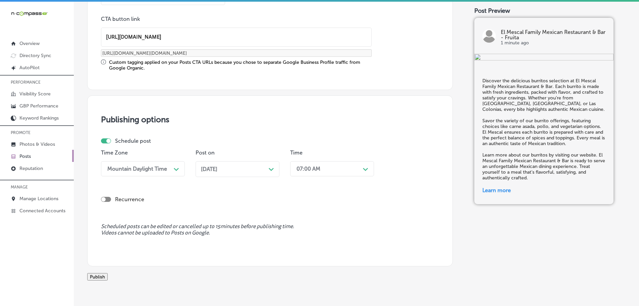
scroll to position [567, 0]
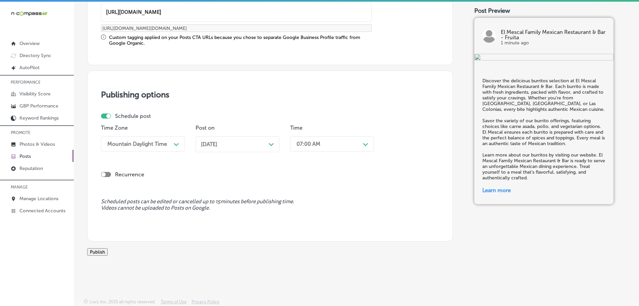
click at [108, 248] on button "Publish" at bounding box center [97, 251] width 20 height 7
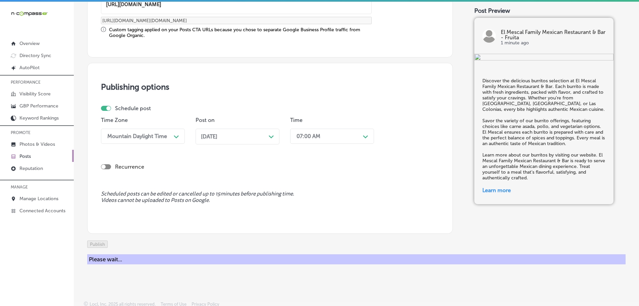
scroll to position [506, 0]
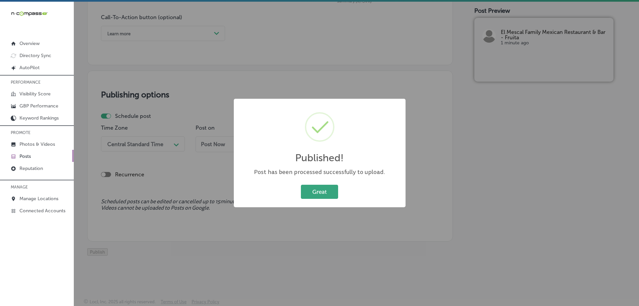
click at [314, 192] on button "Great" at bounding box center [319, 192] width 37 height 14
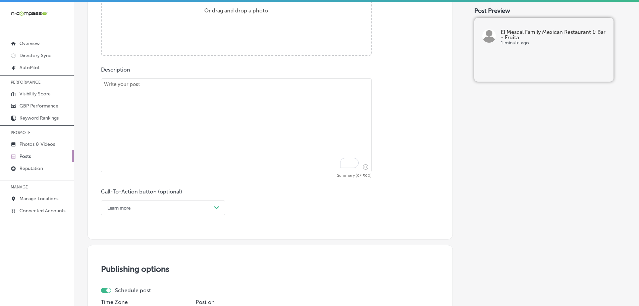
scroll to position [305, 0]
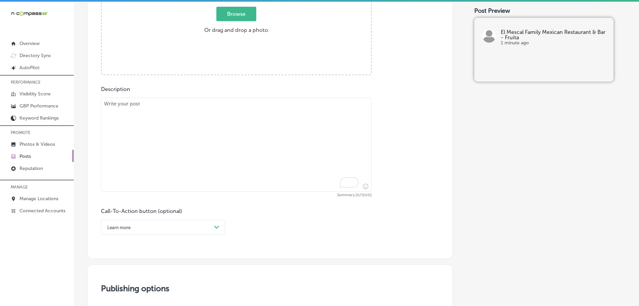
click at [198, 122] on textarea "To enrich screen reader interactions, please activate Accessibility in Grammarl…" at bounding box center [236, 145] width 271 height 94
paste textarea "Indulge in the rich flavors of our Carnitas de Pollo at El Mescal Family Mexica…"
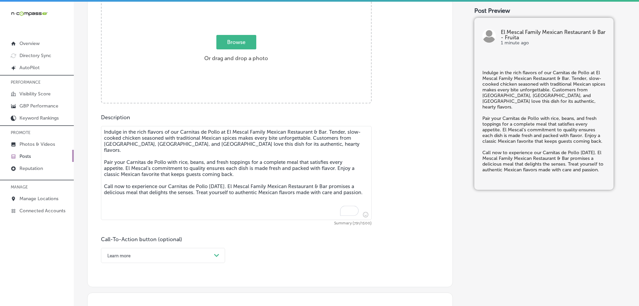
scroll to position [204, 0]
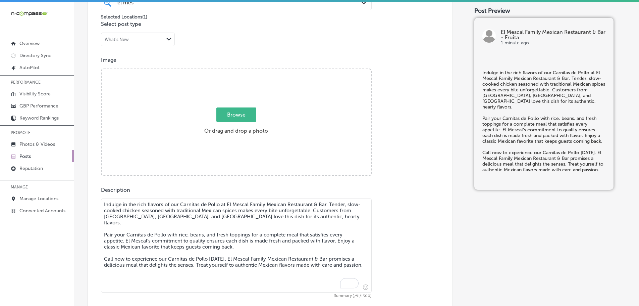
type textarea "Indulge in the rich flavors of our Carnitas de Pollo at El Mescal Family Mexica…"
click at [227, 115] on span "Browse" at bounding box center [236, 114] width 40 height 14
click at [227, 71] on input "Browse Or drag and drop a photo" at bounding box center [236, 70] width 269 height 2
type input "C:\fakepath\IMG_9650.jpg"
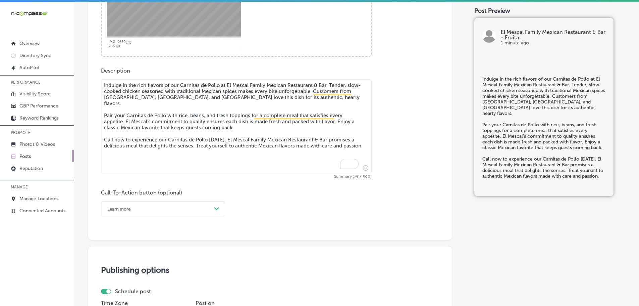
scroll to position [339, 0]
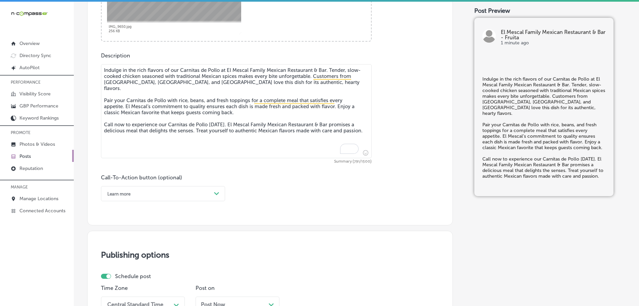
click at [188, 193] on div "Learn more" at bounding box center [157, 193] width 107 height 10
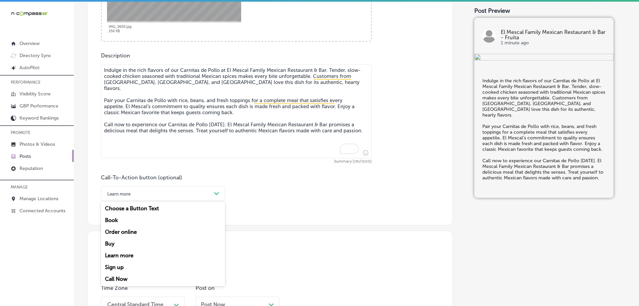
click at [119, 276] on div "Call Now" at bounding box center [163, 279] width 124 height 12
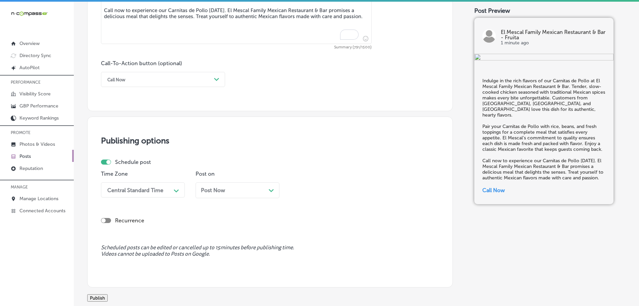
scroll to position [473, 0]
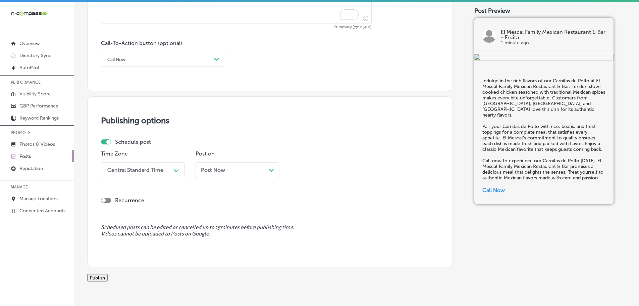
click at [168, 170] on div "Central Standard Time" at bounding box center [137, 170] width 67 height 12
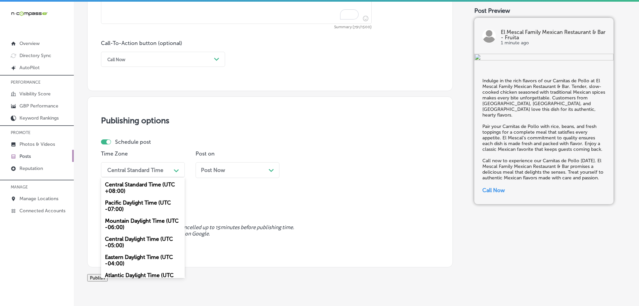
click at [132, 222] on div "Mountain Daylight Time (UTC -06:00)" at bounding box center [143, 224] width 84 height 18
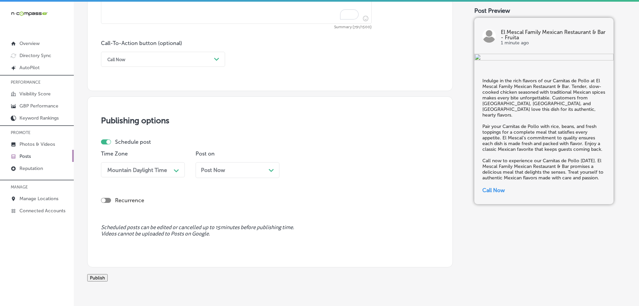
click at [273, 166] on div "Post Now Path Created with Sketch." at bounding box center [238, 170] width 84 height 16
click at [334, 163] on div "10:00 AM Path Created with Sketch." at bounding box center [332, 169] width 84 height 15
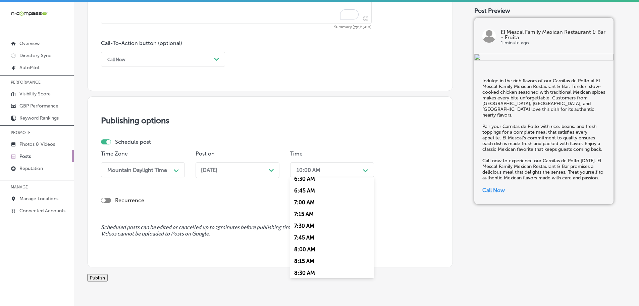
scroll to position [302, 0]
click at [312, 210] on div "7:00 AM" at bounding box center [332, 211] width 84 height 12
click at [108, 280] on button "Publish" at bounding box center [97, 277] width 20 height 7
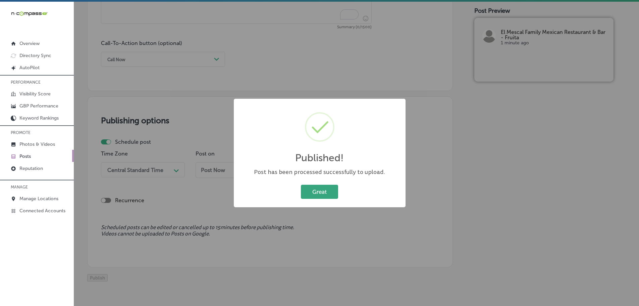
click at [323, 196] on button "Great" at bounding box center [319, 192] width 37 height 14
